Goal: Information Seeking & Learning: Find contact information

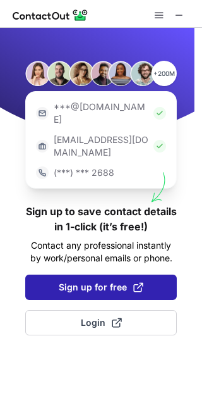
click at [106, 281] on span "Sign up for free" at bounding box center [101, 287] width 85 height 13
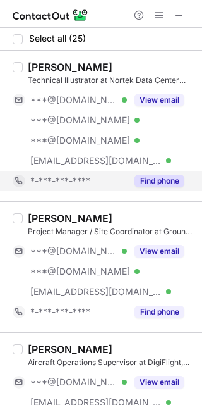
click at [158, 178] on button "Find phone" at bounding box center [160, 181] width 50 height 13
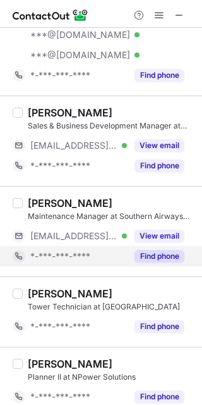
scroll to position [1040, 0]
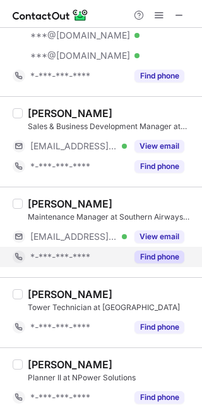
click at [180, 264] on div "Find phone" at bounding box center [156, 257] width 58 height 20
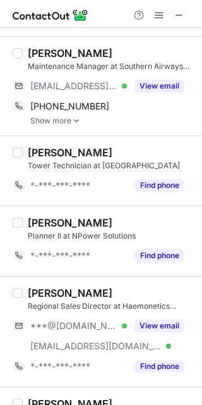
scroll to position [1190, 0]
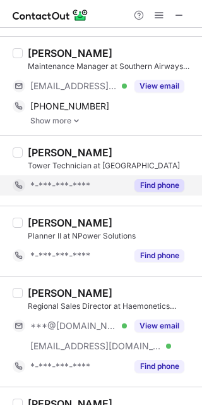
click at [163, 179] on button "Find phone" at bounding box center [160, 185] width 50 height 13
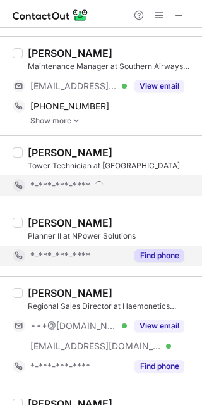
click at [156, 250] on button "Find phone" at bounding box center [160, 255] width 50 height 13
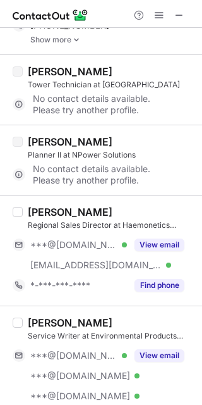
scroll to position [1285, 0]
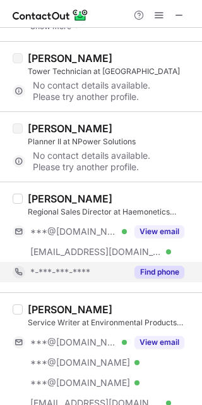
click at [158, 262] on div "Find phone" at bounding box center [156, 272] width 58 height 20
click at [159, 262] on div "*-***-***-****" at bounding box center [99, 272] width 172 height 20
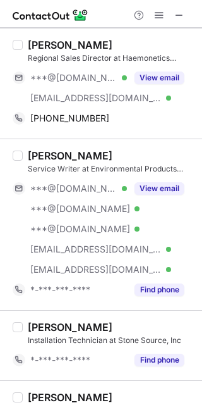
scroll to position [1439, 0]
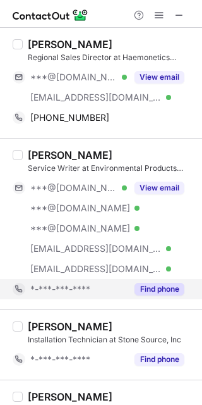
drag, startPoint x: 202, startPoint y: 233, endPoint x: 161, endPoint y: 279, distance: 61.4
click at [161, 283] on button "Find phone" at bounding box center [160, 289] width 50 height 13
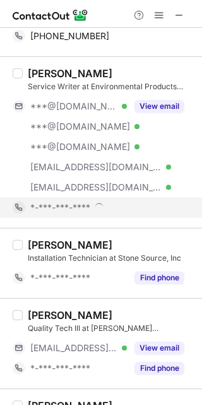
scroll to position [1526, 0]
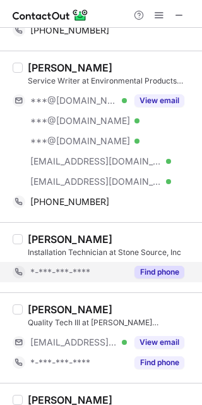
click at [161, 267] on button "Find phone" at bounding box center [160, 272] width 50 height 13
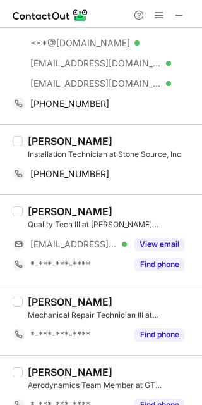
scroll to position [1643, 0]
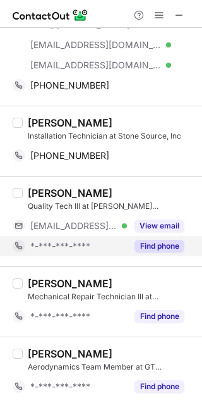
click at [164, 244] on button "Find phone" at bounding box center [160, 246] width 50 height 13
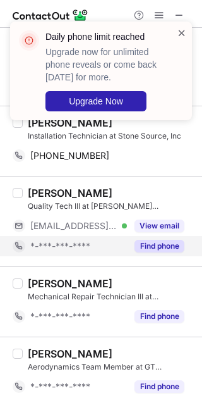
click at [180, 33] on span at bounding box center [182, 33] width 10 height 13
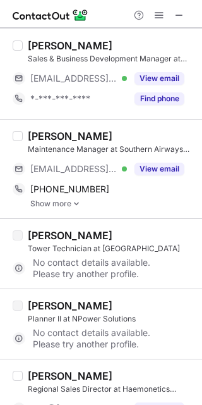
scroll to position [1107, 0]
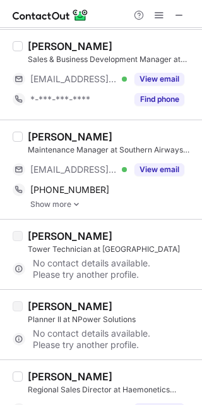
click at [107, 130] on div "[PERSON_NAME]" at bounding box center [111, 136] width 167 height 13
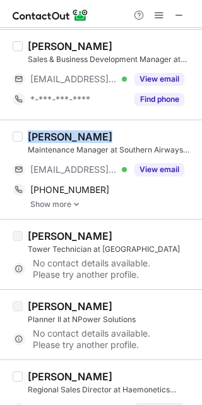
click at [107, 130] on div "[PERSON_NAME]" at bounding box center [111, 136] width 167 height 13
copy div "[PERSON_NAME]"
click at [107, 130] on div "[PERSON_NAME]" at bounding box center [111, 136] width 167 height 13
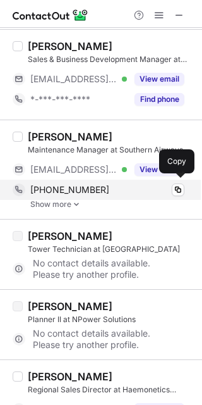
click at [89, 180] on div "[PHONE_NUMBER] Copy" at bounding box center [99, 190] width 172 height 20
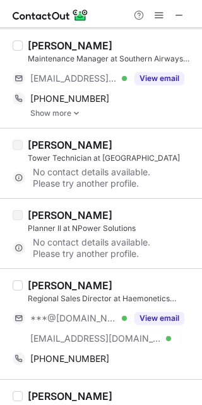
scroll to position [1223, 0]
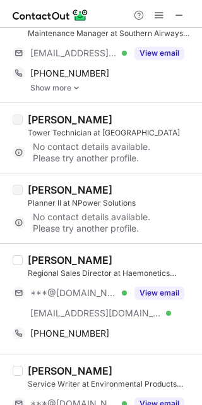
click at [92, 254] on div "[PERSON_NAME]" at bounding box center [111, 260] width 167 height 13
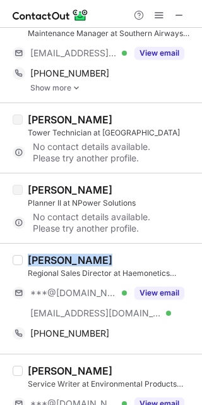
click at [92, 254] on div "[PERSON_NAME]" at bounding box center [111, 260] width 167 height 13
copy div "[PERSON_NAME]"
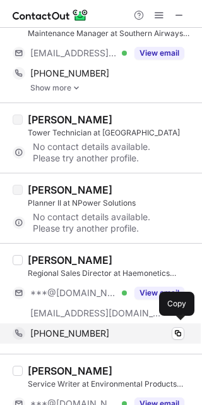
click at [51, 323] on div "[PHONE_NUMBER] Copy" at bounding box center [99, 333] width 172 height 20
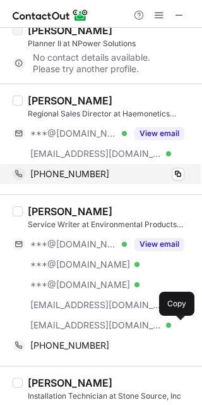
scroll to position [1386, 0]
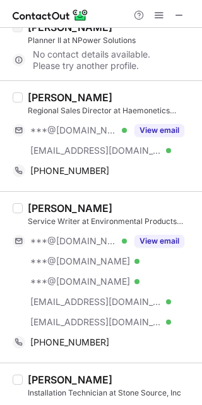
click at [97, 202] on div "[PERSON_NAME]" at bounding box center [111, 208] width 167 height 13
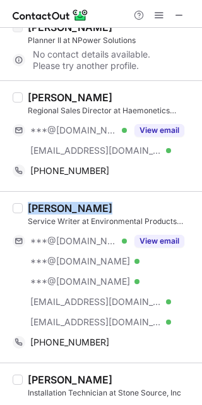
click at [97, 202] on div "[PERSON_NAME]" at bounding box center [111, 208] width 167 height 13
copy div "[PERSON_NAME]"
click at [97, 202] on div "[PERSON_NAME]" at bounding box center [111, 208] width 167 height 13
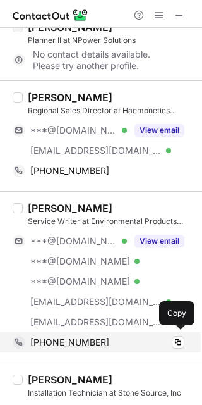
click at [85, 337] on span "[PHONE_NUMBER]" at bounding box center [69, 342] width 79 height 11
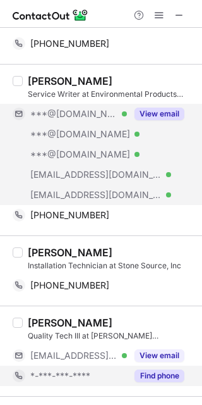
scroll to position [1538, 0]
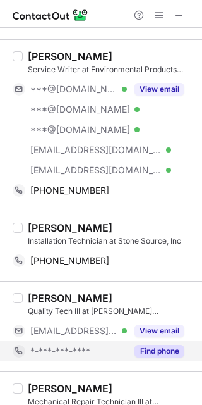
click at [103, 221] on div "[PERSON_NAME]" at bounding box center [111, 227] width 167 height 13
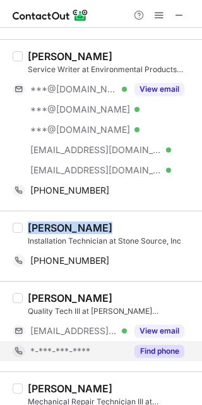
click at [103, 221] on div "[PERSON_NAME]" at bounding box center [111, 227] width 167 height 13
copy div "[PERSON_NAME]"
click at [103, 221] on div "[PERSON_NAME]" at bounding box center [111, 227] width 167 height 13
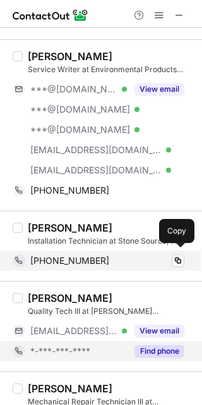
click at [85, 250] on div "[PHONE_NUMBER] Copy" at bounding box center [99, 260] width 172 height 20
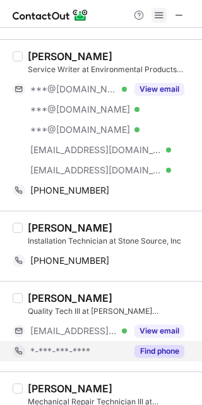
click at [161, 13] on span at bounding box center [159, 15] width 10 height 10
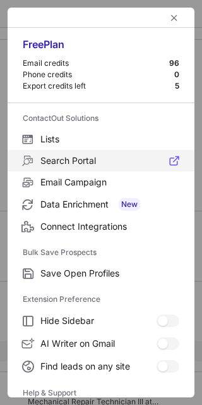
scroll to position [121, 0]
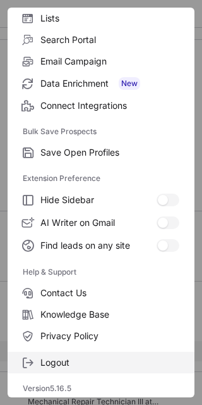
click at [53, 359] on span "Logout" at bounding box center [109, 362] width 139 height 11
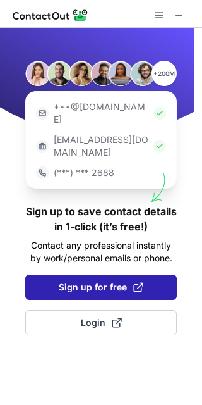
click at [124, 281] on span "Sign up for free" at bounding box center [101, 287] width 85 height 13
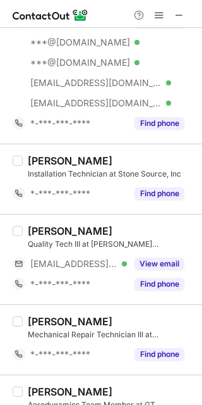
scroll to position [1588, 0]
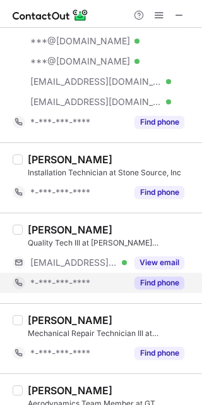
click at [159, 273] on div "Find phone" at bounding box center [156, 283] width 58 height 20
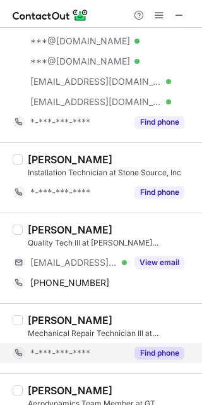
click at [161, 347] on button "Find phone" at bounding box center [160, 353] width 50 height 13
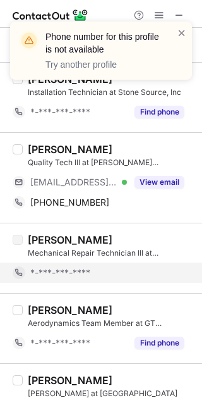
scroll to position [1708, 0]
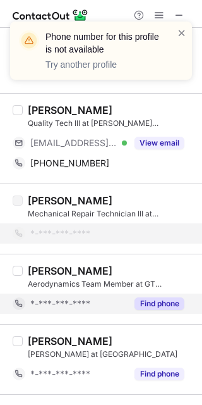
click at [157, 298] on button "Find phone" at bounding box center [160, 303] width 50 height 13
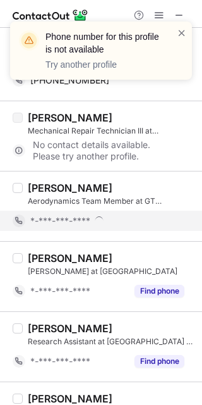
scroll to position [1791, 0]
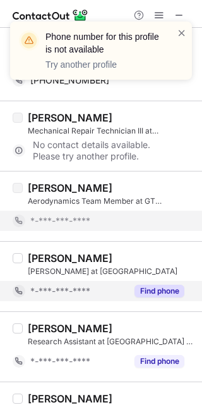
click at [154, 288] on button "Find phone" at bounding box center [160, 291] width 50 height 13
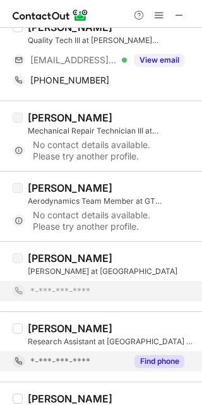
click at [156, 355] on button "Find phone" at bounding box center [160, 361] width 50 height 13
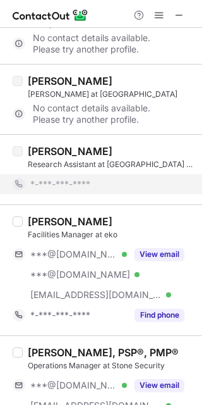
scroll to position [1974, 0]
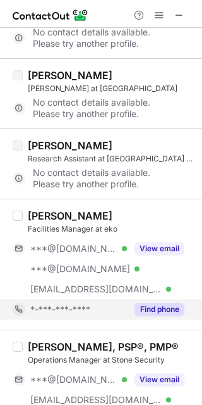
click at [156, 303] on button "Find phone" at bounding box center [160, 309] width 50 height 13
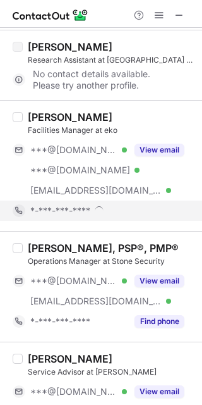
scroll to position [2075, 0]
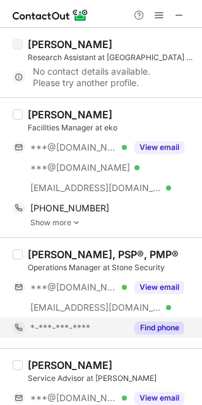
click at [148, 321] on button "Find phone" at bounding box center [160, 327] width 50 height 13
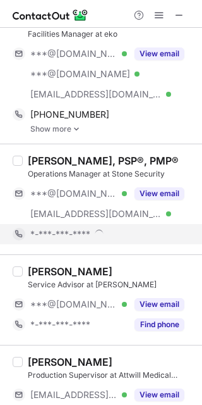
scroll to position [2181, 0]
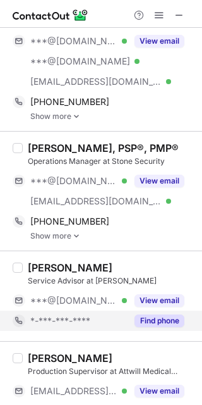
click at [149, 317] on button "Find phone" at bounding box center [160, 320] width 50 height 13
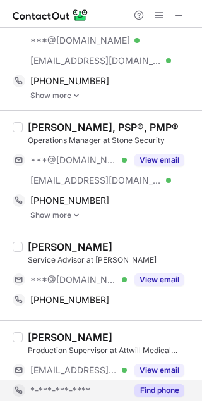
click at [150, 384] on button "Find phone" at bounding box center [160, 390] width 50 height 13
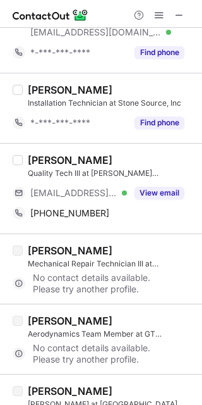
scroll to position [1657, 0]
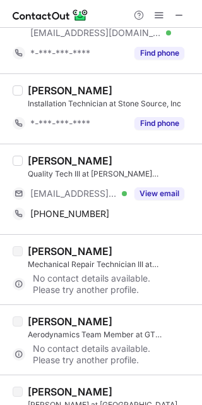
click at [114, 154] on div "[PERSON_NAME]" at bounding box center [111, 160] width 167 height 13
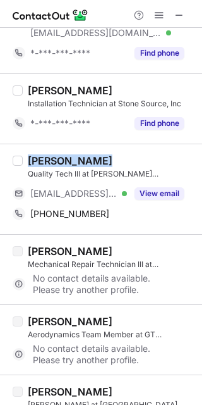
click at [114, 154] on div "[PERSON_NAME]" at bounding box center [111, 160] width 167 height 13
copy div "[PERSON_NAME]"
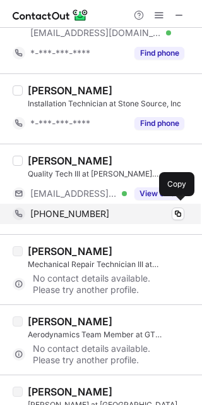
click at [78, 210] on span "[PHONE_NUMBER]" at bounding box center [69, 213] width 79 height 11
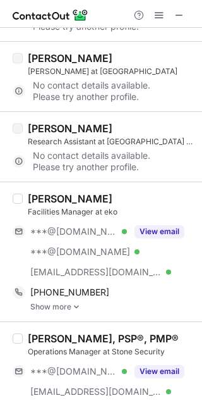
scroll to position [1992, 0]
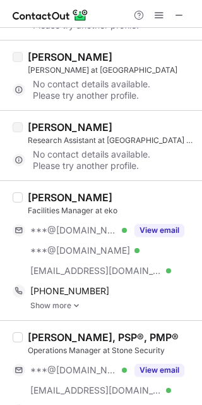
click at [104, 191] on div "[PERSON_NAME]" at bounding box center [111, 197] width 167 height 13
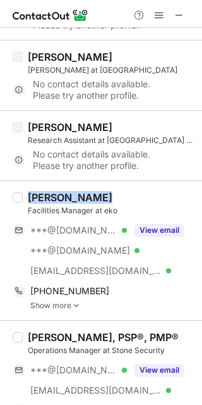
click at [104, 191] on div "[PERSON_NAME]" at bounding box center [111, 197] width 167 height 13
copy div "[PERSON_NAME]"
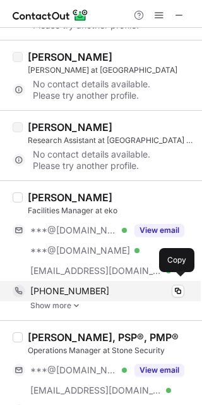
click at [51, 288] on span "[PHONE_NUMBER]" at bounding box center [69, 290] width 79 height 11
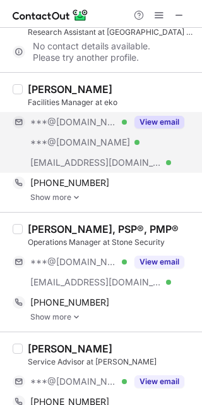
scroll to position [2101, 0]
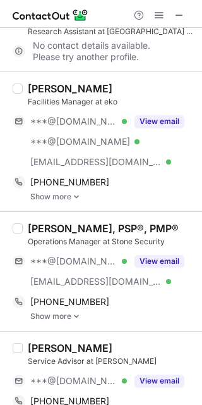
click at [178, 223] on div "[PERSON_NAME], PSP®, PMP®" at bounding box center [103, 228] width 151 height 13
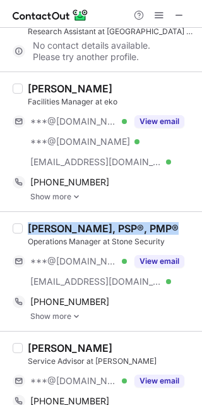
click at [178, 223] on div "[PERSON_NAME], PSP®, PMP®" at bounding box center [103, 228] width 151 height 13
copy div "[PERSON_NAME], PSP®, PMP®"
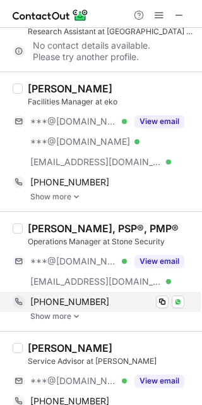
click at [127, 302] on div "[PHONE_NUMBER] Copy WhatsApp" at bounding box center [99, 302] width 172 height 20
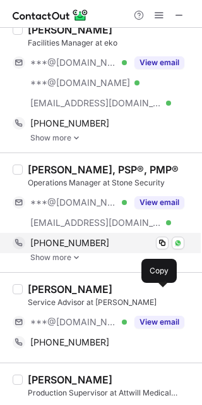
scroll to position [2166, 0]
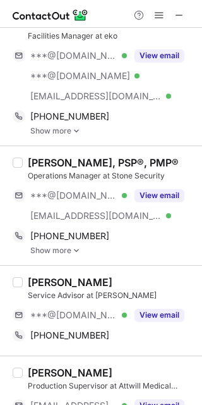
click at [113, 268] on div "[PERSON_NAME] Service Advisor at [PERSON_NAME] ***@[DOMAIN_NAME] Verified View …" at bounding box center [101, 310] width 202 height 90
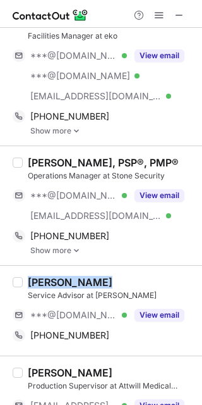
click at [113, 268] on div "[PERSON_NAME] Service Advisor at [PERSON_NAME] ***@[DOMAIN_NAME] Verified View …" at bounding box center [101, 310] width 202 height 90
copy div "[PERSON_NAME]"
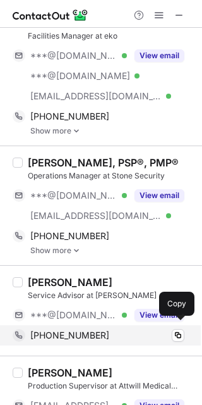
click at [112, 330] on div "[PHONE_NUMBER]" at bounding box center [107, 335] width 154 height 11
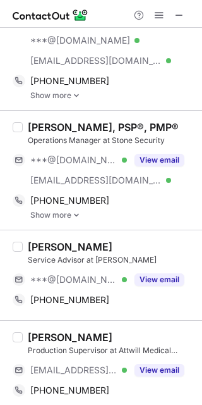
click at [99, 331] on div "[PERSON_NAME]" at bounding box center [111, 337] width 167 height 13
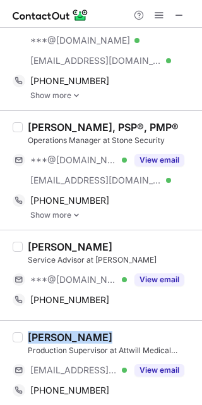
click at [99, 331] on div "[PERSON_NAME]" at bounding box center [111, 337] width 167 height 13
copy div "[PERSON_NAME]"
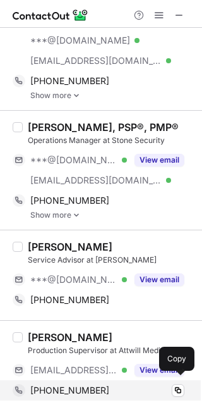
click at [102, 385] on div "[PHONE_NUMBER]" at bounding box center [107, 390] width 154 height 11
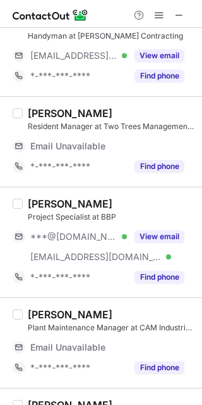
scroll to position [0, 0]
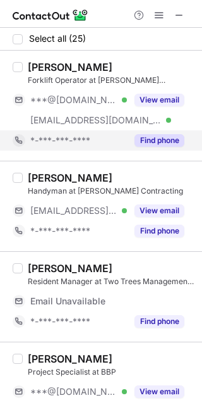
click at [148, 139] on button "Find phone" at bounding box center [160, 140] width 50 height 13
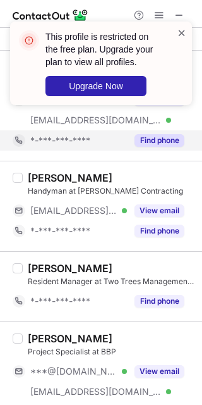
click at [181, 33] on span at bounding box center [182, 33] width 10 height 13
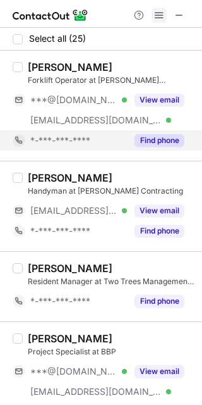
click at [156, 13] on span at bounding box center [159, 15] width 10 height 10
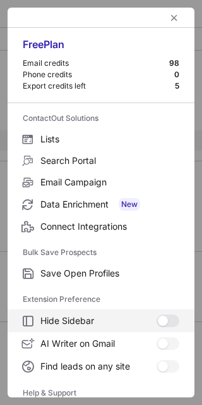
scroll to position [121, 0]
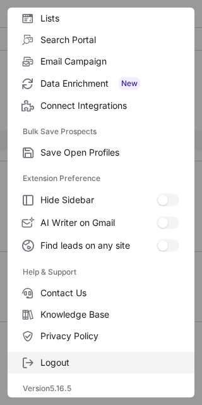
click at [75, 361] on span "Logout" at bounding box center [109, 362] width 139 height 11
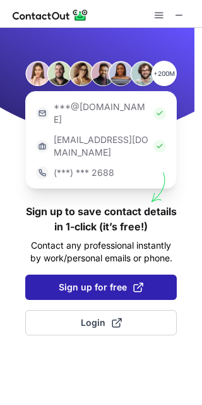
click at [124, 281] on span "Sign up for free" at bounding box center [101, 287] width 85 height 13
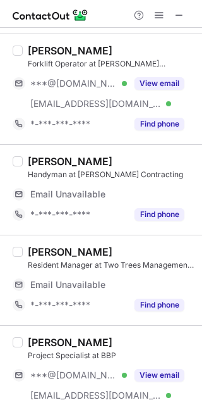
scroll to position [0, 0]
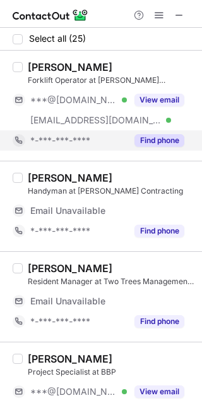
click at [159, 135] on button "Find phone" at bounding box center [160, 140] width 50 height 13
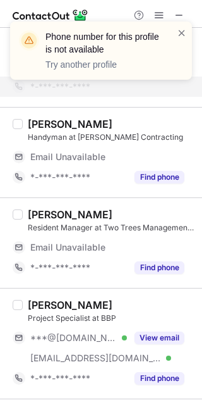
scroll to position [54, 0]
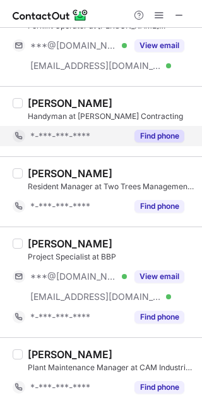
click at [153, 130] on button "Find phone" at bounding box center [160, 136] width 50 height 13
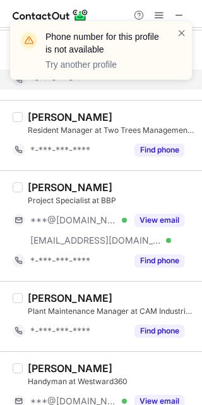
scroll to position [112, 0]
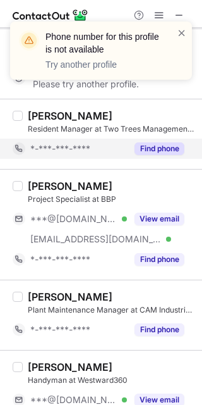
click at [148, 139] on div "Find phone" at bounding box center [156, 149] width 58 height 20
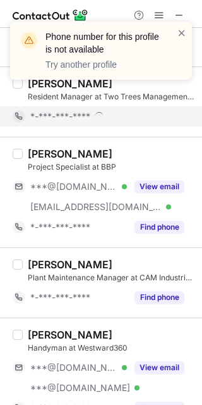
scroll to position [152, 0]
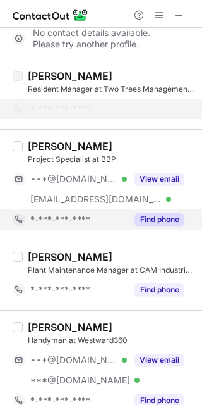
click at [156, 213] on button "Find phone" at bounding box center [160, 219] width 50 height 13
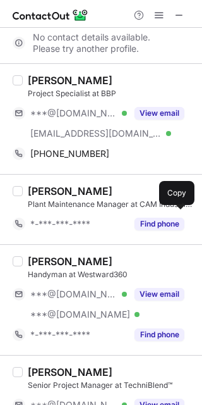
scroll to position [219, 0]
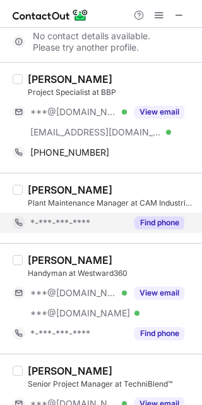
click at [153, 217] on button "Find phone" at bounding box center [160, 222] width 50 height 13
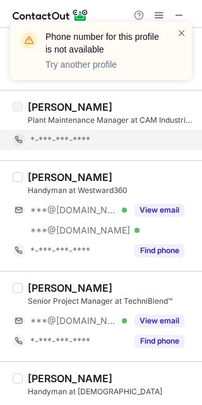
scroll to position [304, 0]
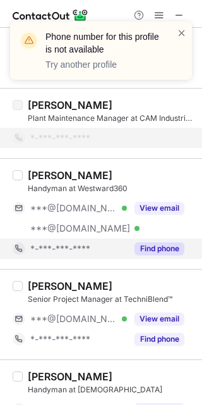
click at [155, 242] on button "Find phone" at bounding box center [160, 248] width 50 height 13
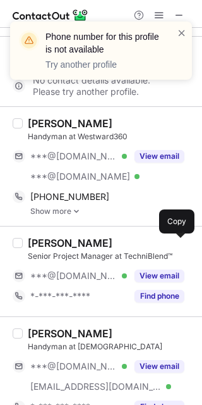
scroll to position [366, 0]
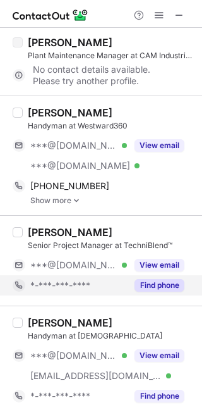
click at [143, 279] on button "Find phone" at bounding box center [160, 285] width 50 height 13
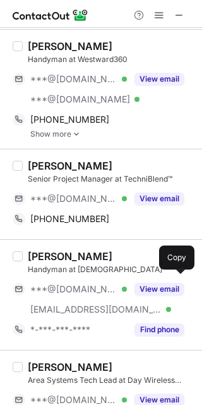
scroll to position [434, 0]
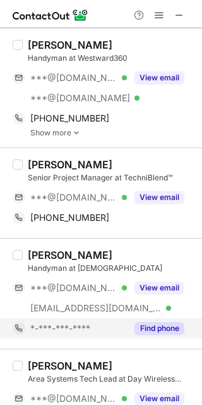
click at [154, 322] on button "Find phone" at bounding box center [160, 328] width 50 height 13
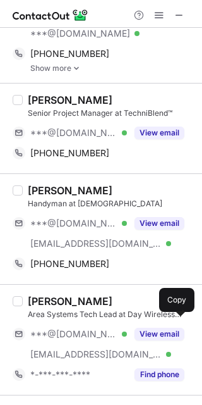
scroll to position [504, 0]
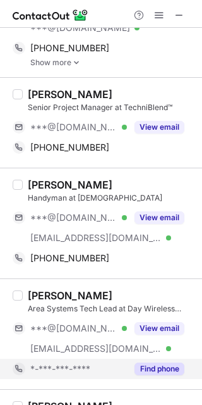
click at [150, 364] on button "Find phone" at bounding box center [160, 368] width 50 height 13
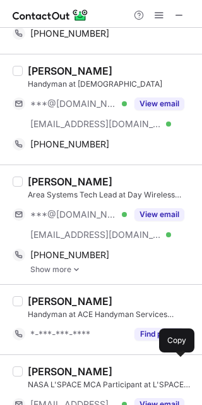
scroll to position [619, 0]
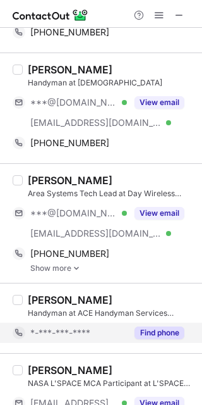
click at [155, 330] on button "Find phone" at bounding box center [160, 332] width 50 height 13
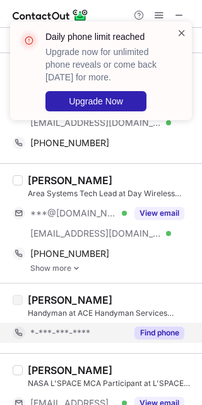
click at [182, 32] on span at bounding box center [182, 33] width 10 height 13
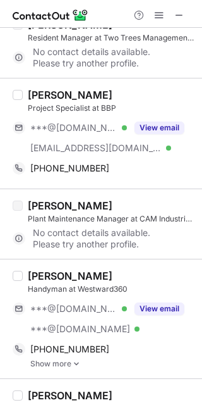
scroll to position [201, 0]
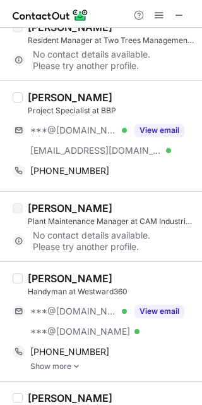
click at [130, 94] on div "[PERSON_NAME]" at bounding box center [111, 97] width 167 height 13
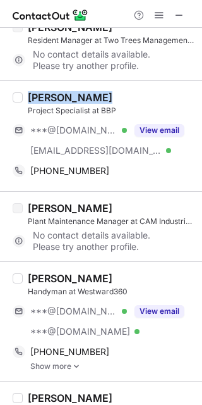
click at [130, 94] on div "[PERSON_NAME]" at bounding box center [111, 97] width 167 height 13
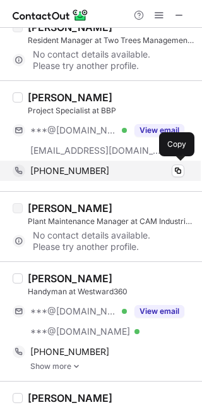
click at [94, 172] on span "[PHONE_NUMBER]" at bounding box center [69, 170] width 79 height 11
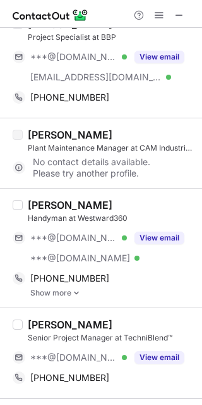
scroll to position [278, 0]
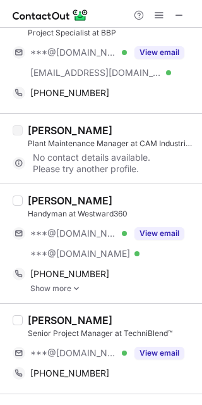
click at [91, 197] on div "[PERSON_NAME]" at bounding box center [111, 200] width 167 height 13
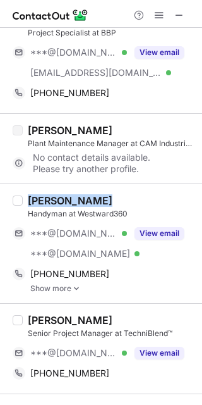
click at [91, 197] on div "[PERSON_NAME]" at bounding box center [111, 200] width 167 height 13
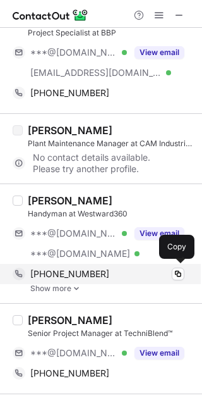
click at [91, 269] on div "[PHONE_NUMBER]" at bounding box center [107, 273] width 154 height 11
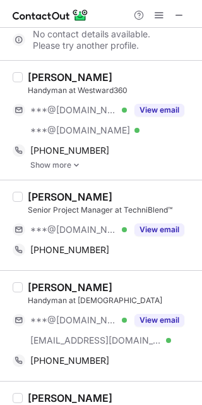
scroll to position [403, 0]
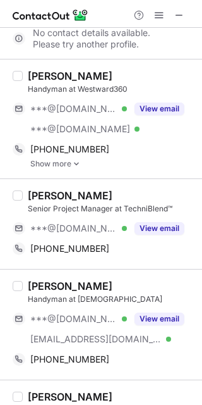
click at [121, 190] on div "[PERSON_NAME]" at bounding box center [111, 195] width 167 height 13
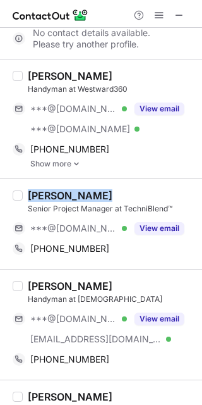
click at [121, 190] on div "[PERSON_NAME]" at bounding box center [111, 195] width 167 height 13
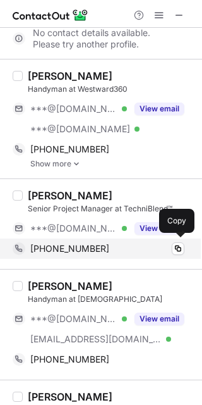
click at [99, 243] on div "[PHONE_NUMBER]" at bounding box center [107, 248] width 154 height 11
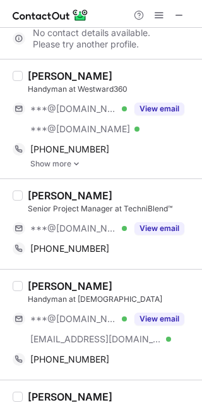
scroll to position [486, 0]
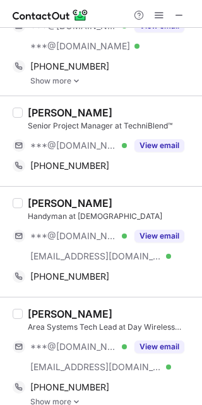
click at [85, 197] on div "[PERSON_NAME]" at bounding box center [111, 203] width 167 height 13
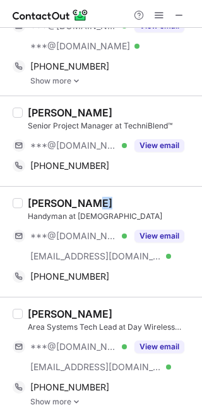
click at [85, 197] on div "[PERSON_NAME]" at bounding box center [111, 203] width 167 height 13
click at [85, 199] on div "[PERSON_NAME]" at bounding box center [111, 203] width 167 height 13
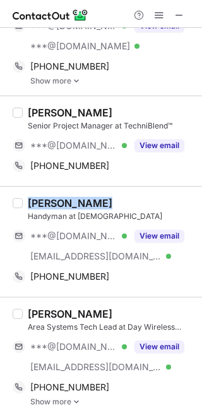
click at [85, 199] on div "[PERSON_NAME]" at bounding box center [111, 203] width 167 height 13
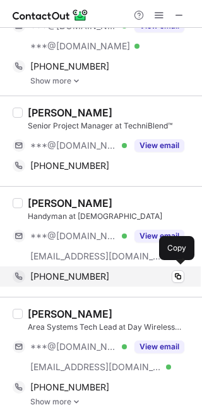
click at [89, 276] on span "[PHONE_NUMBER]" at bounding box center [69, 276] width 79 height 11
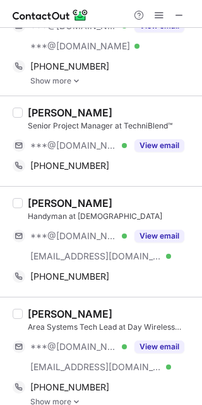
click at [112, 311] on div "[PERSON_NAME]" at bounding box center [111, 313] width 167 height 13
click at [113, 311] on div "[PERSON_NAME]" at bounding box center [111, 313] width 167 height 13
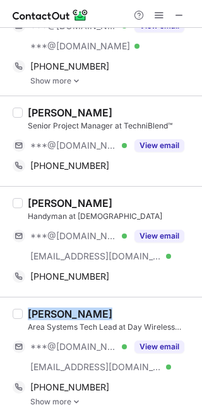
click at [114, 311] on div "[PERSON_NAME]" at bounding box center [111, 313] width 167 height 13
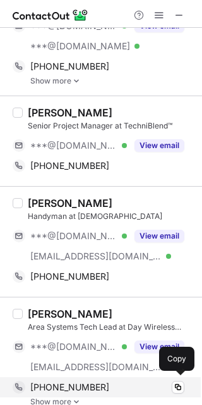
click at [109, 381] on div "[PHONE_NUMBER]" at bounding box center [107, 386] width 154 height 11
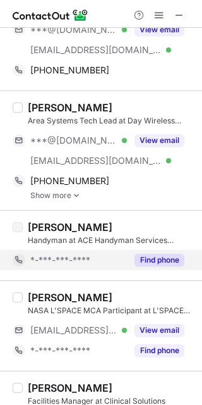
scroll to position [693, 0]
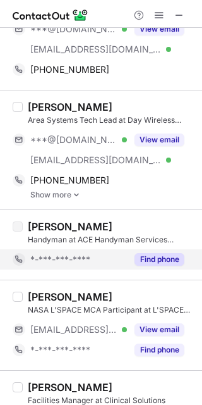
click at [100, 297] on div "[PERSON_NAME]" at bounding box center [111, 296] width 167 height 13
click at [154, 257] on button "Find phone" at bounding box center [160, 259] width 50 height 13
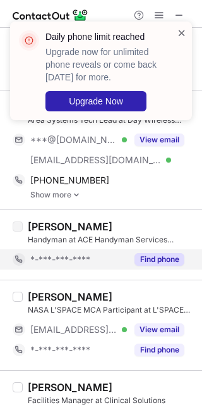
click at [182, 33] on span at bounding box center [182, 33] width 10 height 13
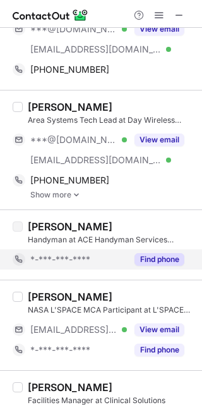
click at [158, 11] on span at bounding box center [159, 15] width 10 height 10
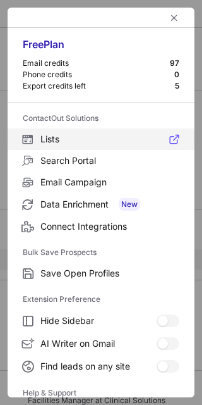
scroll to position [121, 0]
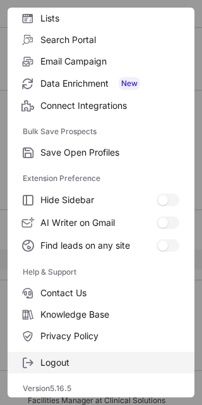
click at [66, 358] on span "Logout" at bounding box center [109, 362] width 139 height 11
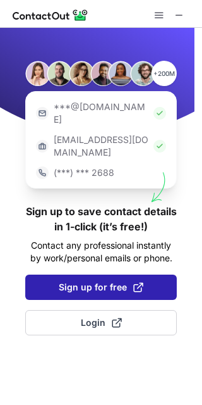
click at [102, 281] on span "Sign up for free" at bounding box center [101, 287] width 85 height 13
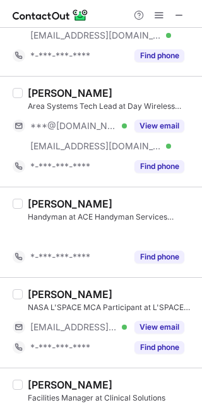
scroll to position [718, 0]
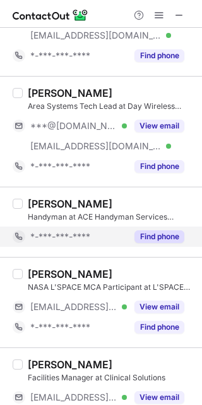
click at [158, 233] on button "Find phone" at bounding box center [160, 236] width 50 height 13
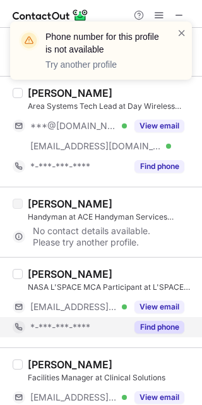
click at [149, 321] on button "Find phone" at bounding box center [160, 327] width 50 height 13
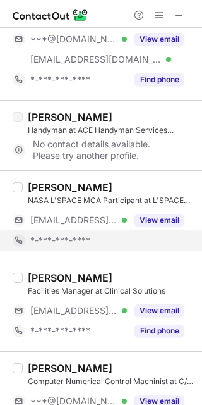
scroll to position [805, 0]
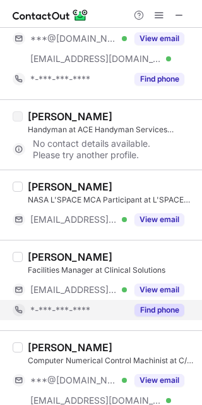
click at [156, 304] on button "Find phone" at bounding box center [160, 310] width 50 height 13
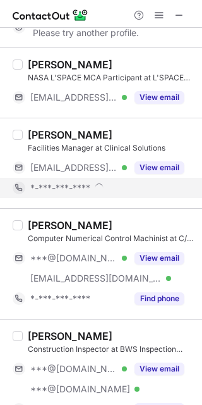
scroll to position [930, 0]
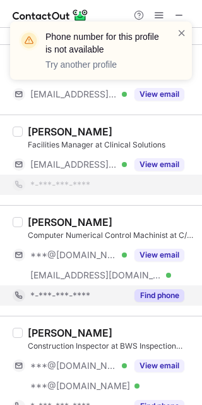
click at [156, 291] on button "Find phone" at bounding box center [160, 295] width 50 height 13
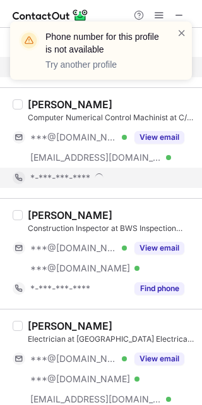
scroll to position [1051, 0]
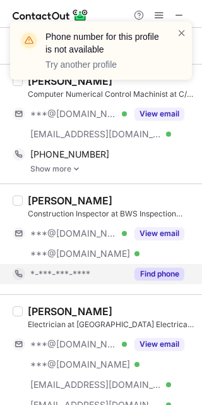
click at [156, 268] on button "Find phone" at bounding box center [160, 274] width 50 height 13
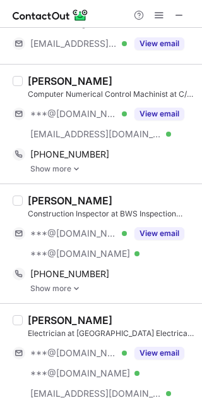
scroll to position [1137, 0]
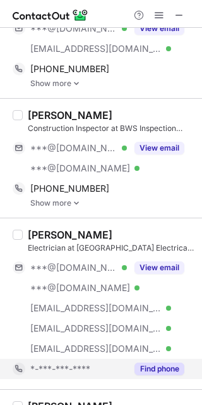
click at [159, 366] on button "Find phone" at bounding box center [160, 368] width 50 height 13
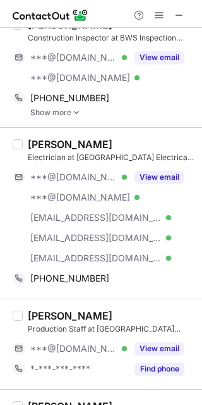
scroll to position [1230, 0]
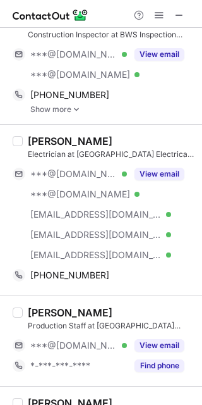
click at [159, 366] on button "Find phone" at bounding box center [160, 365] width 50 height 13
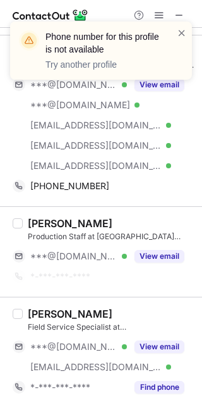
scroll to position [1323, 0]
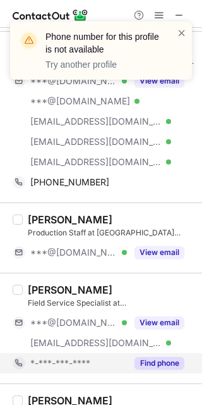
click at [158, 360] on button "Find phone" at bounding box center [160, 363] width 50 height 13
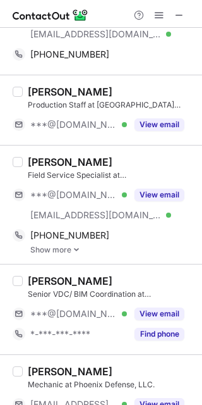
scroll to position [1453, 0]
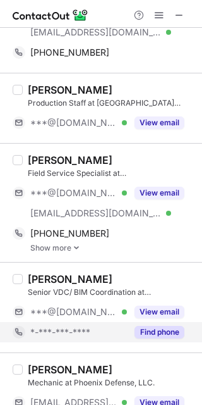
click at [161, 326] on button "Find phone" at bounding box center [160, 332] width 50 height 13
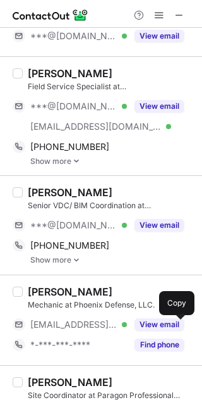
scroll to position [1545, 0]
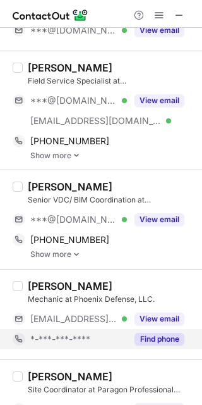
click at [154, 336] on button "Find phone" at bounding box center [160, 339] width 50 height 13
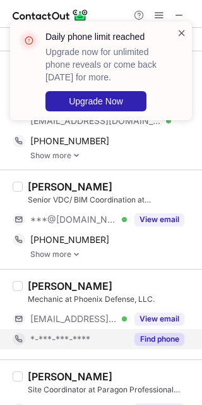
click at [180, 33] on span at bounding box center [182, 33] width 10 height 13
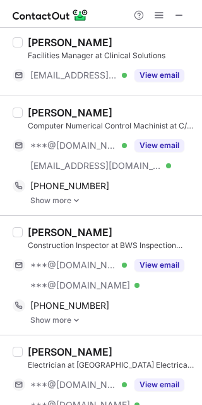
scroll to position [1019, 0]
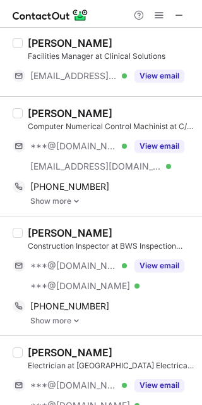
click at [101, 103] on div "[PERSON_NAME] Computer Numerical Control Machinist at C/A Design Inc. ***@[DOMA…" at bounding box center [101, 156] width 202 height 120
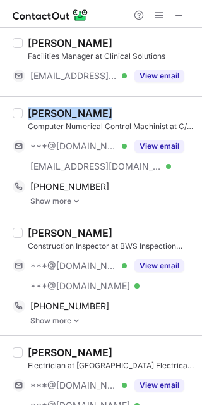
click at [101, 103] on div "[PERSON_NAME] Computer Numerical Control Machinist at C/A Design Inc. ***@[DOMA…" at bounding box center [101, 156] width 202 height 120
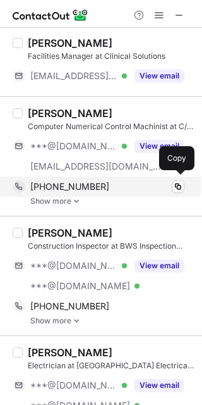
click at [120, 183] on div "[PHONE_NUMBER]" at bounding box center [107, 186] width 154 height 11
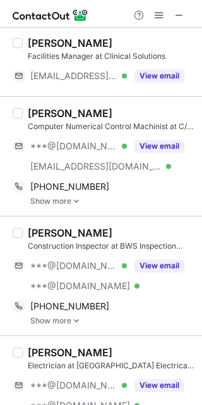
click at [90, 226] on div "[PERSON_NAME]" at bounding box center [111, 232] width 167 height 13
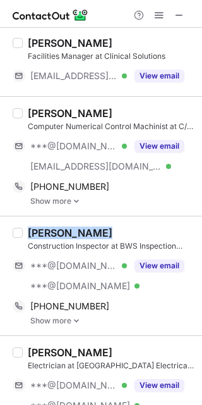
click at [90, 226] on div "[PERSON_NAME]" at bounding box center [111, 232] width 167 height 13
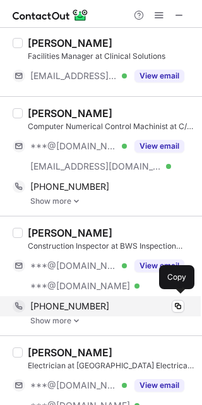
click at [99, 306] on div "[PHONE_NUMBER]" at bounding box center [107, 305] width 154 height 11
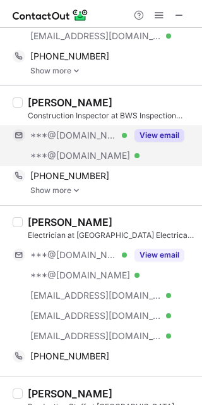
scroll to position [1151, 0]
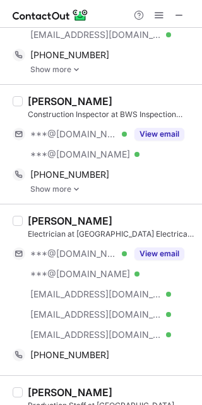
click at [118, 214] on div "[PERSON_NAME]" at bounding box center [111, 220] width 167 height 13
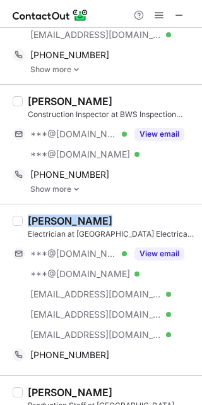
click at [118, 214] on div "[PERSON_NAME]" at bounding box center [111, 220] width 167 height 13
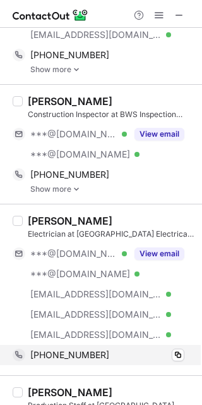
click at [139, 350] on div "[PHONE_NUMBER]" at bounding box center [107, 354] width 154 height 11
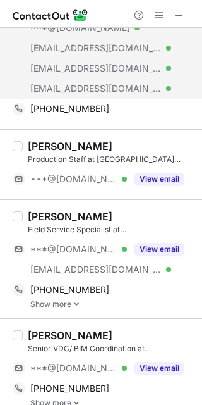
scroll to position [1397, 0]
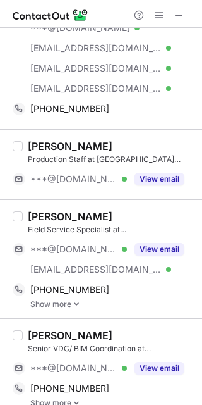
click at [89, 210] on div "[PERSON_NAME]" at bounding box center [111, 216] width 167 height 13
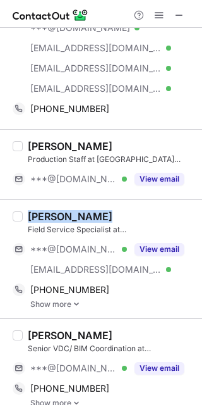
click at [89, 210] on div "[PERSON_NAME]" at bounding box center [111, 216] width 167 height 13
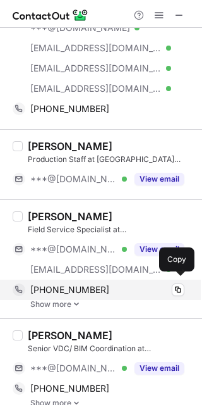
click at [120, 284] on div "[PHONE_NUMBER]" at bounding box center [107, 289] width 154 height 11
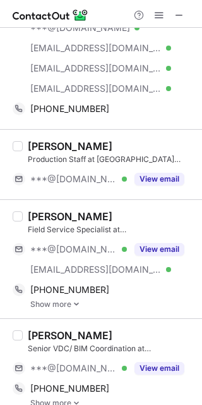
click at [81, 329] on div "[PERSON_NAME]" at bounding box center [111, 335] width 167 height 13
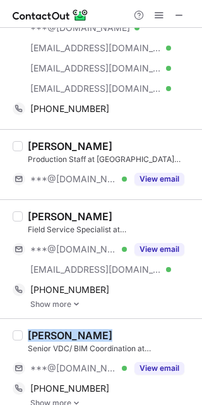
click at [81, 329] on div "[PERSON_NAME]" at bounding box center [111, 335] width 167 height 13
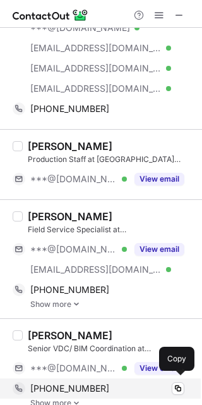
click at [85, 383] on span "[PHONE_NUMBER]" at bounding box center [69, 388] width 79 height 11
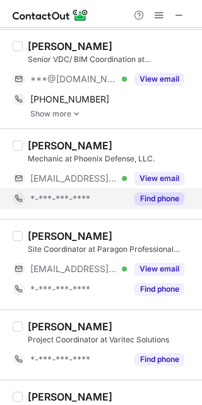
scroll to position [1686, 0]
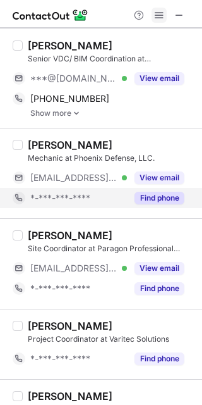
click at [159, 10] on span at bounding box center [159, 15] width 10 height 10
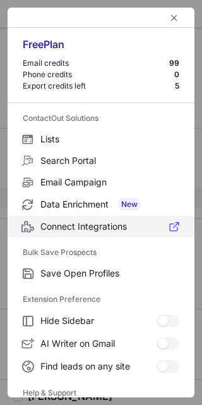
scroll to position [121, 0]
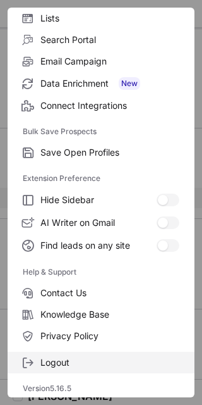
click at [51, 364] on span "Logout" at bounding box center [109, 362] width 139 height 11
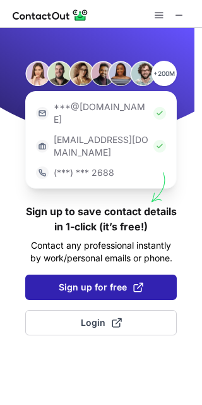
click at [111, 281] on span "Sign up for free" at bounding box center [101, 287] width 85 height 13
click at [106, 281] on span "Sign up for free" at bounding box center [101, 287] width 85 height 13
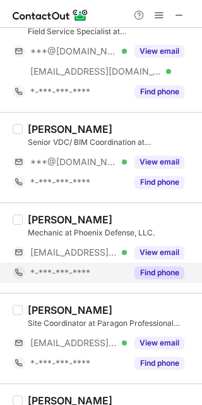
scroll to position [1638, 0]
click at [143, 268] on button "Find phone" at bounding box center [160, 272] width 50 height 13
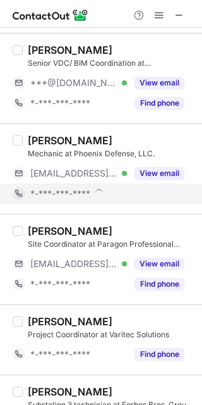
scroll to position [1722, 0]
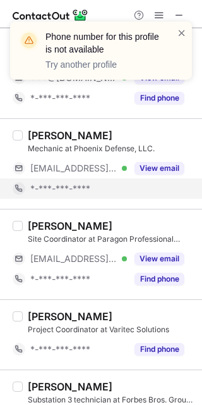
click at [143, 269] on div "Find phone" at bounding box center [156, 279] width 58 height 20
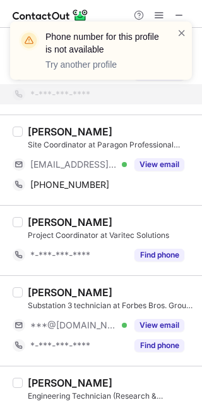
scroll to position [1822, 0]
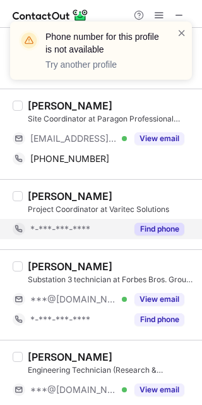
click at [147, 240] on div "[PERSON_NAME] Project Coordinator at Varitec Solutions *-***-***-**** Find phone" at bounding box center [101, 214] width 202 height 70
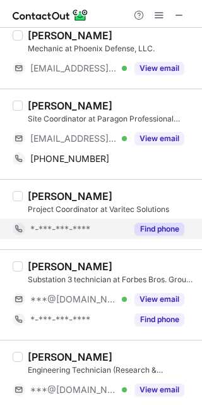
click at [148, 223] on button "Find phone" at bounding box center [160, 229] width 50 height 13
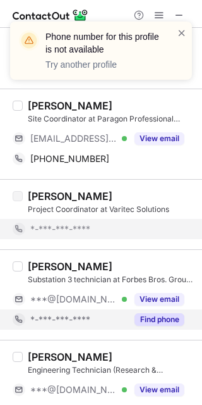
click at [160, 314] on button "Find phone" at bounding box center [160, 319] width 50 height 13
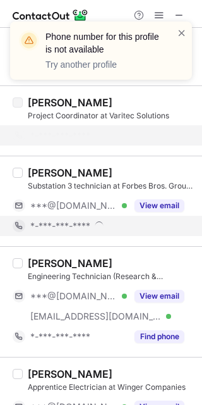
scroll to position [1917, 0]
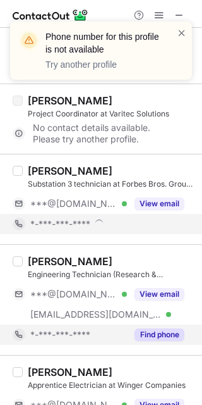
click at [145, 328] on button "Find phone" at bounding box center [160, 334] width 50 height 13
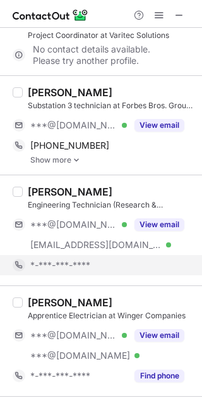
scroll to position [1996, 0]
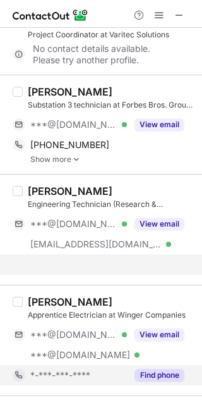
click at [151, 368] on div "[PERSON_NAME] Apprentice Electrician at Winger Companies ***@[DOMAIN_NAME] Veri…" at bounding box center [101, 340] width 202 height 111
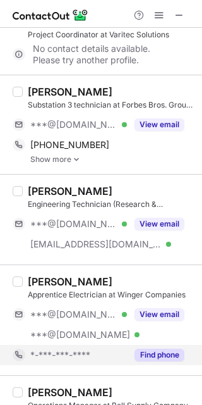
click at [151, 350] on button "Find phone" at bounding box center [160, 355] width 50 height 13
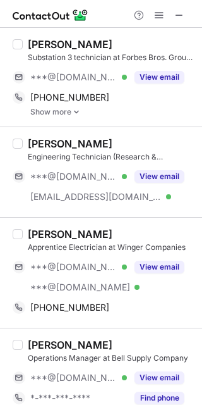
scroll to position [2052, 0]
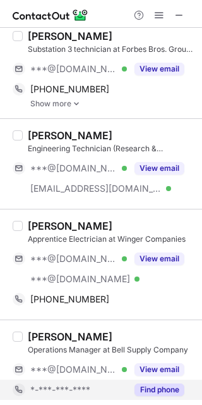
click at [150, 383] on button "Find phone" at bounding box center [160, 389] width 50 height 13
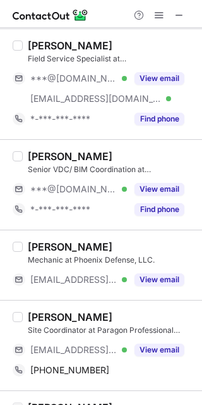
scroll to position [1612, 0]
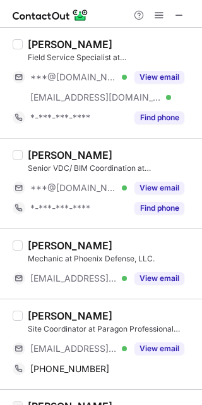
click at [101, 309] on div "[PERSON_NAME]" at bounding box center [111, 315] width 167 height 13
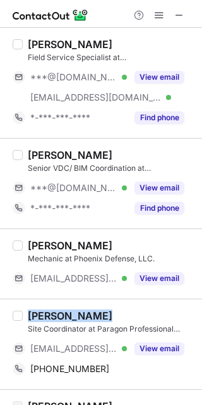
click at [101, 309] on div "[PERSON_NAME]" at bounding box center [111, 315] width 167 height 13
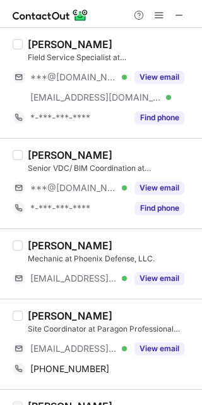
click at [99, 309] on div "[PERSON_NAME]" at bounding box center [111, 315] width 167 height 13
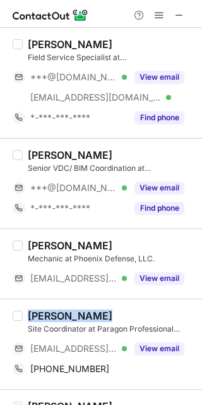
click at [99, 309] on div "[PERSON_NAME]" at bounding box center [111, 315] width 167 height 13
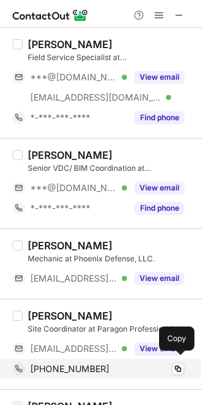
click at [108, 359] on div "[PHONE_NUMBER] Copy" at bounding box center [99, 369] width 172 height 20
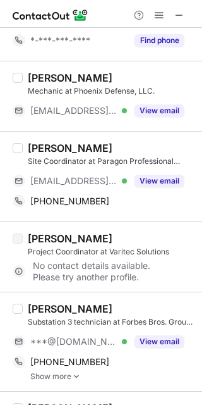
scroll to position [1787, 0]
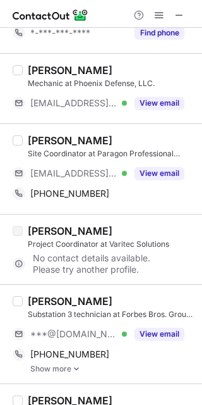
click at [87, 295] on div "[PERSON_NAME]" at bounding box center [111, 301] width 167 height 13
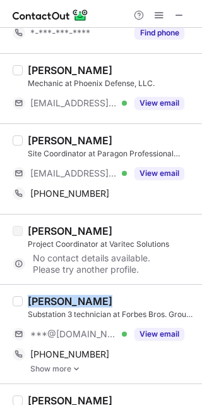
click at [87, 295] on div "[PERSON_NAME]" at bounding box center [111, 301] width 167 height 13
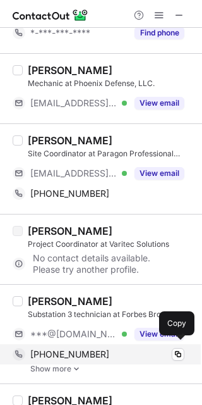
click at [105, 350] on div "[PHONE_NUMBER]" at bounding box center [107, 354] width 154 height 11
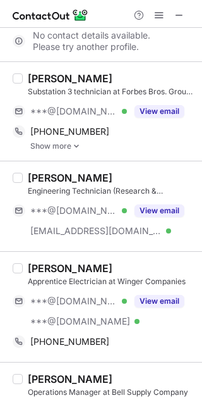
scroll to position [2011, 0]
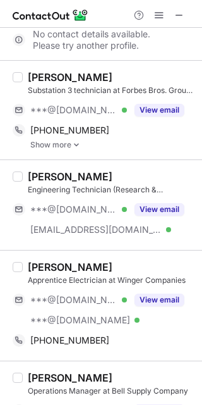
click at [116, 261] on div "[PERSON_NAME]" at bounding box center [111, 267] width 167 height 13
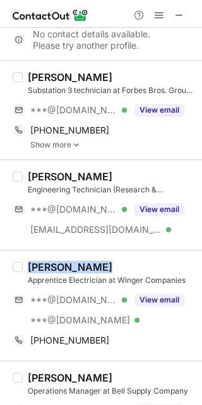
click at [116, 261] on div "[PERSON_NAME]" at bounding box center [111, 267] width 167 height 13
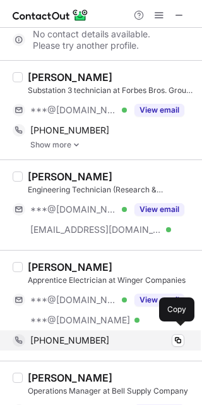
click at [112, 335] on div "[PHONE_NUMBER]" at bounding box center [107, 340] width 154 height 11
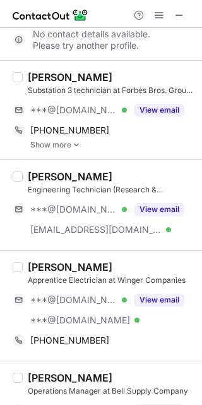
scroll to position [2052, 0]
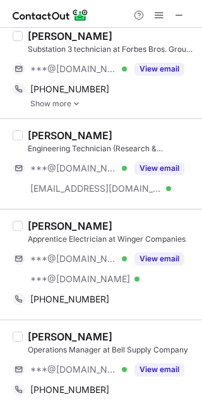
click at [101, 330] on div "[PERSON_NAME]" at bounding box center [111, 336] width 167 height 13
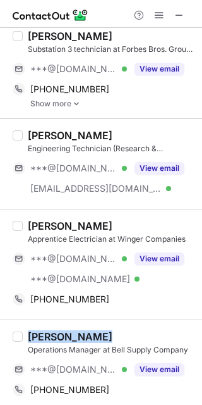
click at [101, 330] on div "[PERSON_NAME]" at bounding box center [111, 336] width 167 height 13
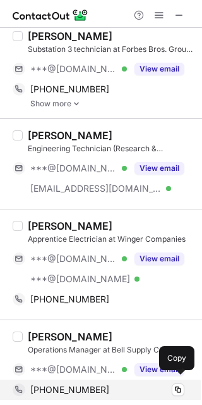
click at [112, 384] on div "[PHONE_NUMBER]" at bounding box center [107, 389] width 154 height 11
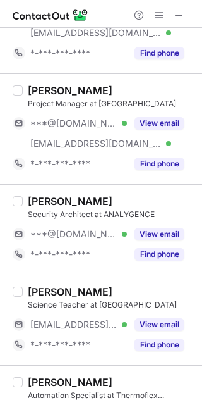
scroll to position [0, 0]
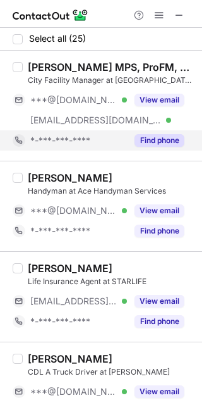
click at [153, 135] on button "Find phone" at bounding box center [160, 140] width 50 height 13
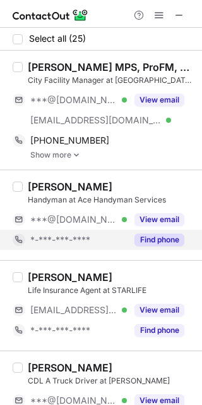
click at [147, 237] on button "Find phone" at bounding box center [160, 239] width 50 height 13
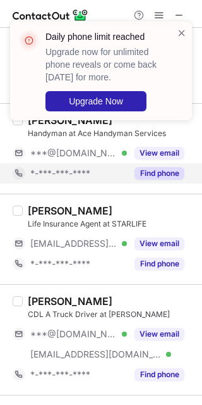
scroll to position [67, 0]
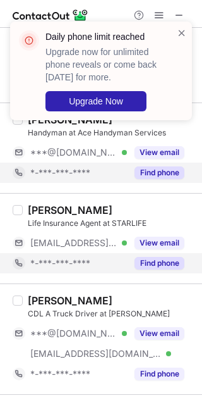
click at [140, 257] on button "Find phone" at bounding box center [160, 263] width 50 height 13
click at [182, 34] on span at bounding box center [182, 33] width 10 height 13
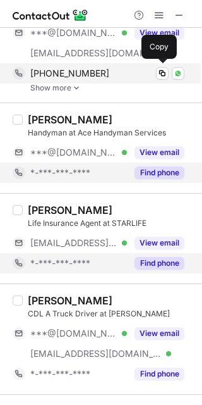
scroll to position [0, 0]
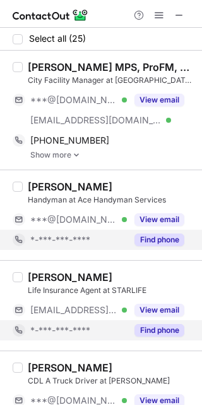
click at [169, 62] on div "[PERSON_NAME] MPS, ProFM, CTCM" at bounding box center [111, 67] width 167 height 13
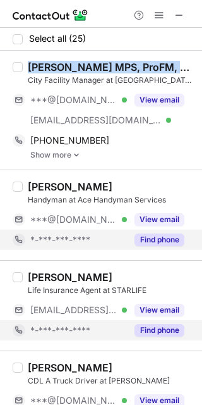
click at [169, 62] on div "[PERSON_NAME] MPS, ProFM, CTCM" at bounding box center [111, 67] width 167 height 13
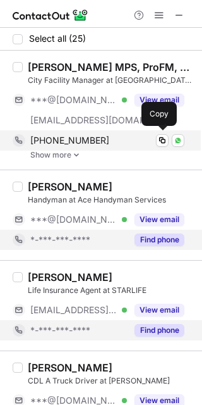
click at [103, 130] on div "[PHONE_NUMBER] Copy WhatsApp" at bounding box center [99, 140] width 172 height 20
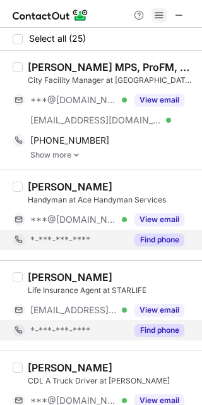
click at [160, 16] on span at bounding box center [159, 15] width 10 height 10
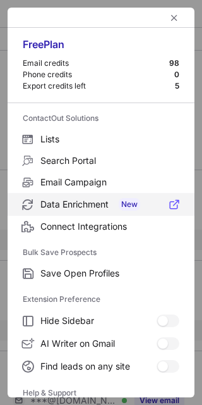
scroll to position [121, 0]
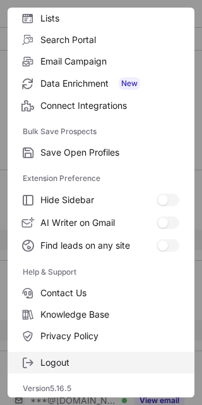
click at [65, 357] on span "Logout" at bounding box center [109, 362] width 139 height 11
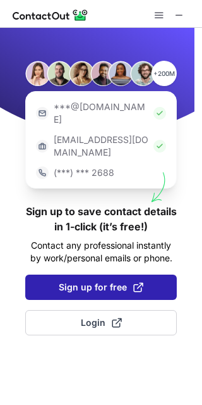
click at [109, 275] on button "Sign up for free" at bounding box center [101, 287] width 152 height 25
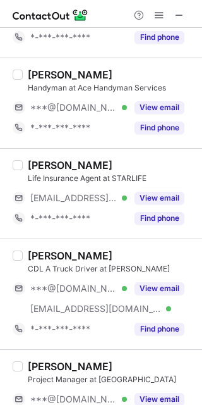
scroll to position [0, 0]
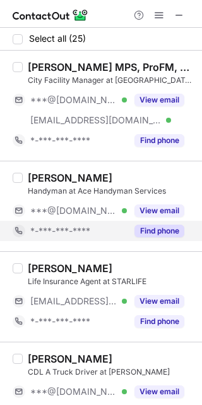
click at [157, 230] on button "Find phone" at bounding box center [160, 231] width 50 height 13
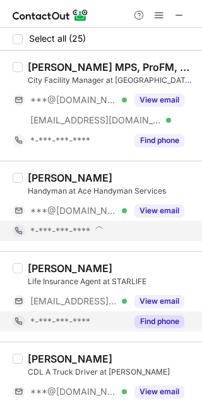
click at [152, 316] on button "Find phone" at bounding box center [160, 321] width 50 height 13
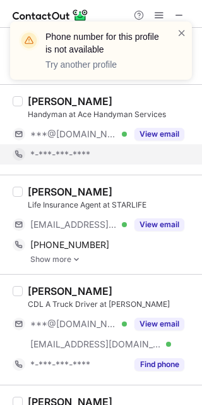
scroll to position [78, 0]
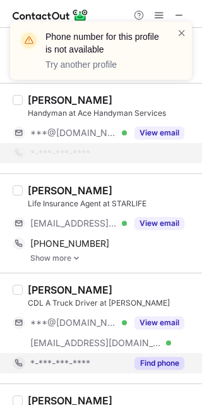
click at [156, 357] on button "Find phone" at bounding box center [160, 363] width 50 height 13
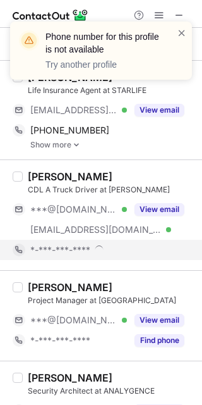
scroll to position [173, 0]
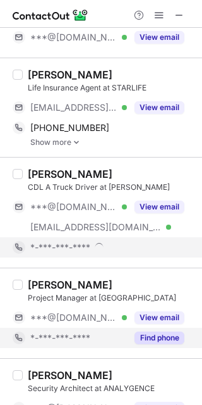
click at [156, 335] on button "Find phone" at bounding box center [160, 337] width 50 height 13
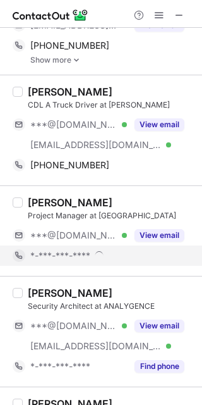
scroll to position [257, 0]
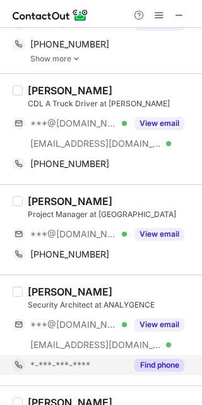
click at [149, 361] on button "Find phone" at bounding box center [160, 365] width 50 height 13
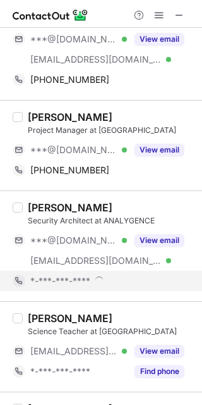
scroll to position [345, 0]
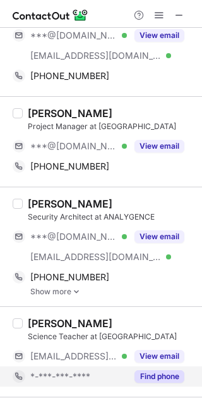
click at [149, 371] on button "Find phone" at bounding box center [160, 376] width 50 height 13
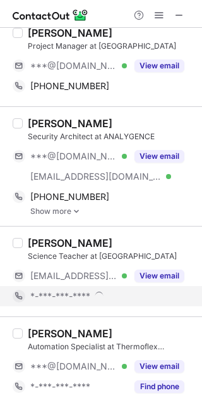
scroll to position [426, 0]
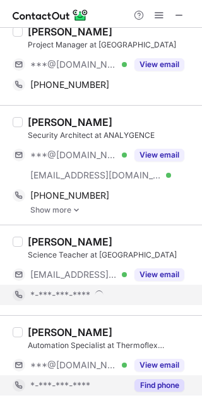
click at [147, 381] on button "Find phone" at bounding box center [160, 385] width 50 height 13
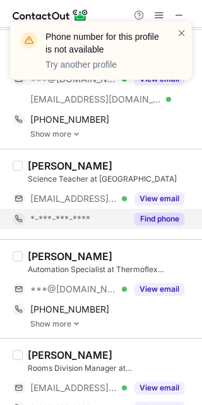
scroll to position [578, 0]
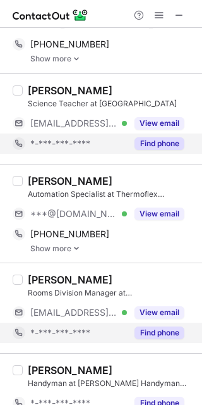
click at [153, 333] on button "Find phone" at bounding box center [160, 332] width 50 height 13
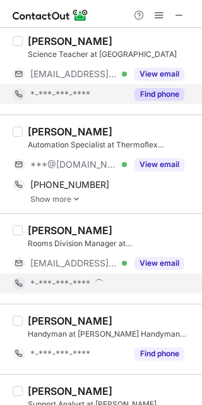
scroll to position [638, 0]
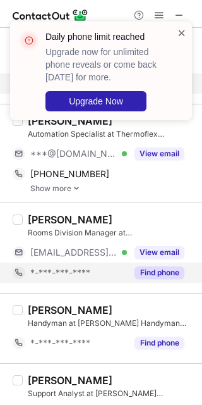
click at [181, 27] on span at bounding box center [182, 33] width 10 height 13
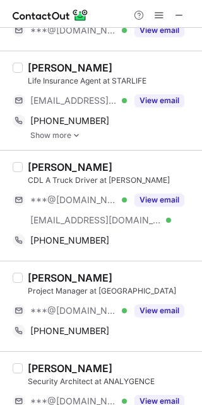
scroll to position [165, 0]
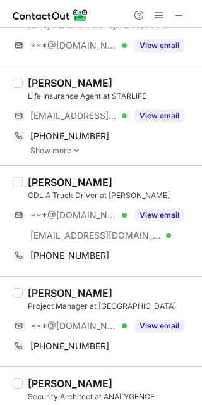
click at [120, 77] on div "[PERSON_NAME]" at bounding box center [111, 83] width 167 height 13
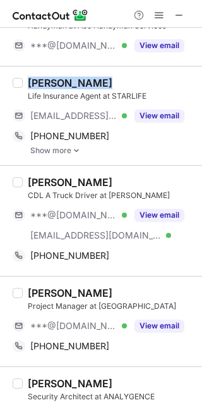
click at [120, 77] on div "[PERSON_NAME]" at bounding box center [111, 83] width 167 height 13
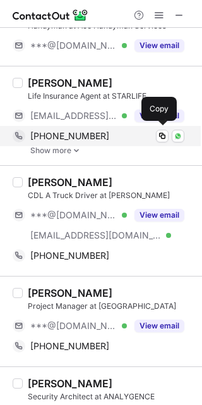
click at [133, 141] on div "[PHONE_NUMBER] Copy WhatsApp" at bounding box center [99, 136] width 172 height 20
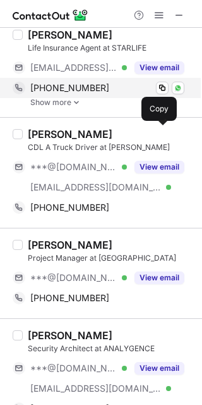
scroll to position [214, 0]
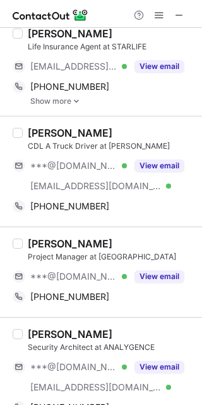
click at [105, 130] on div "[PERSON_NAME]" at bounding box center [111, 133] width 167 height 13
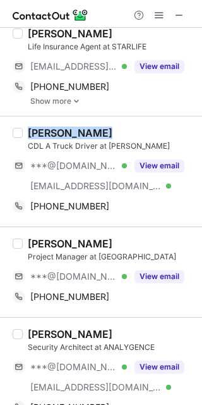
click at [105, 130] on div "[PERSON_NAME]" at bounding box center [111, 133] width 167 height 13
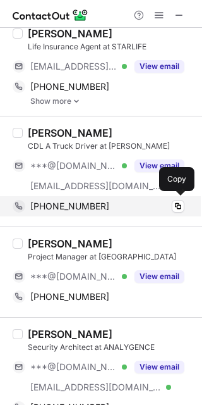
click at [120, 199] on div "[PHONE_NUMBER] Copy" at bounding box center [99, 206] width 172 height 20
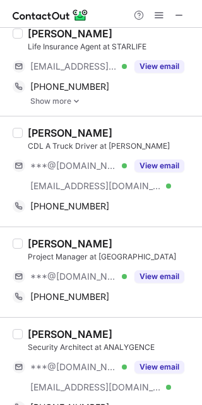
click at [110, 237] on div "[PERSON_NAME]" at bounding box center [111, 243] width 167 height 13
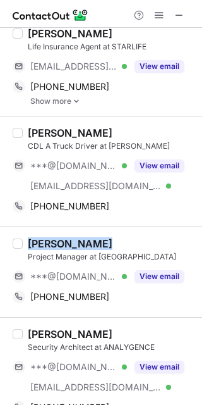
click at [110, 237] on div "[PERSON_NAME]" at bounding box center [111, 243] width 167 height 13
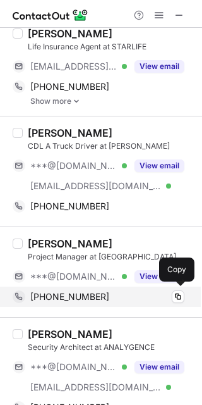
click at [96, 296] on div "[PHONE_NUMBER]" at bounding box center [107, 296] width 154 height 11
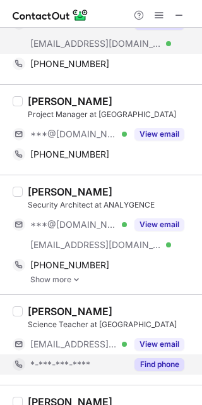
scroll to position [357, 0]
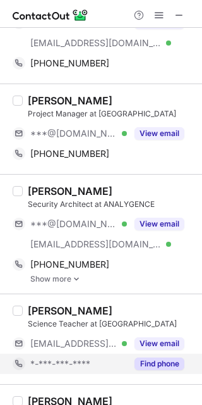
click at [105, 187] on div "[PERSON_NAME]" at bounding box center [111, 191] width 167 height 13
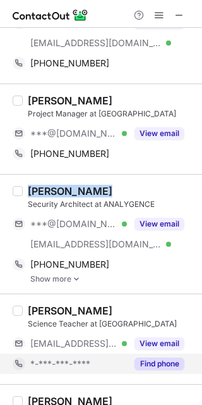
click at [105, 187] on div "[PERSON_NAME]" at bounding box center [111, 191] width 167 height 13
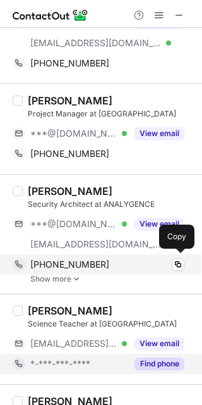
click at [158, 254] on div "[PHONE_NUMBER] Copy" at bounding box center [99, 264] width 172 height 20
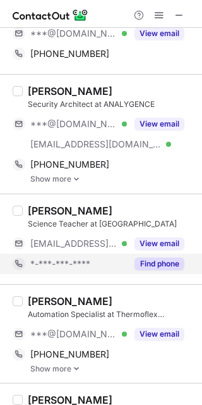
scroll to position [458, 0]
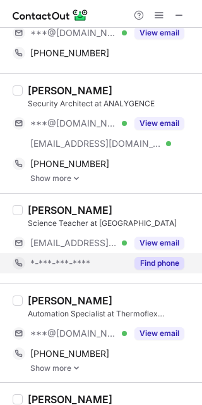
click at [92, 295] on div "[PERSON_NAME]" at bounding box center [111, 300] width 167 height 13
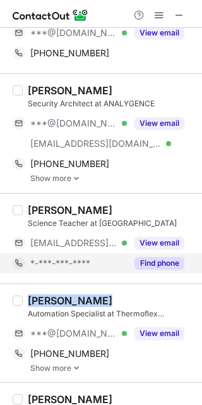
click at [92, 295] on div "[PERSON_NAME]" at bounding box center [111, 300] width 167 height 13
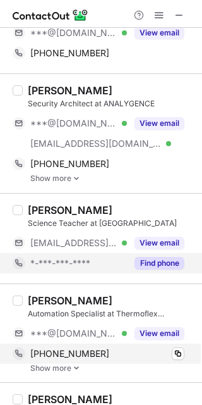
click at [131, 349] on div "[PHONE_NUMBER]" at bounding box center [107, 353] width 154 height 11
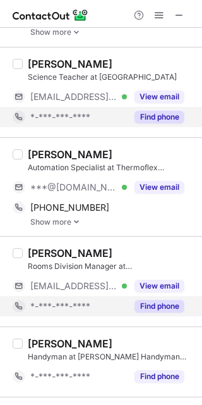
scroll to position [584, 0]
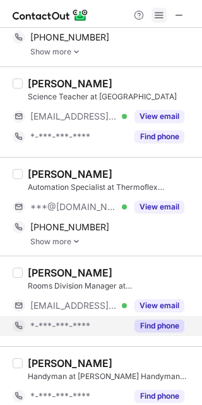
click at [159, 12] on span at bounding box center [159, 15] width 10 height 10
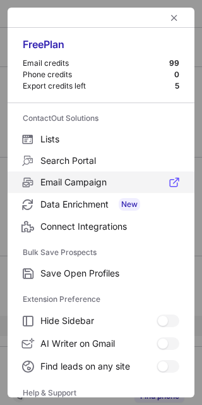
scroll to position [121, 0]
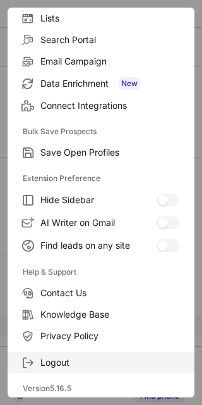
click at [59, 358] on span "Logout" at bounding box center [109, 362] width 139 height 11
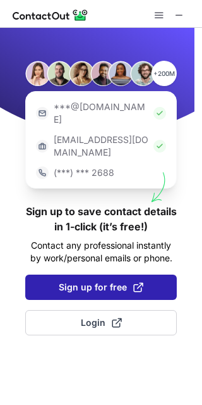
click at [97, 281] on span "Sign up for free" at bounding box center [101, 287] width 85 height 13
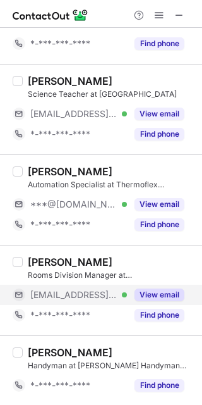
scroll to position [600, 0]
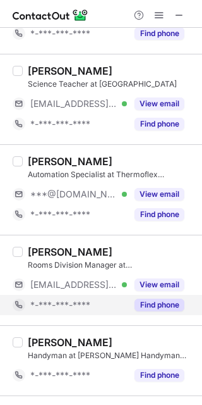
click at [171, 299] on button "Find phone" at bounding box center [160, 305] width 50 height 13
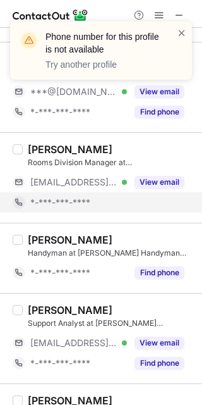
scroll to position [703, 0]
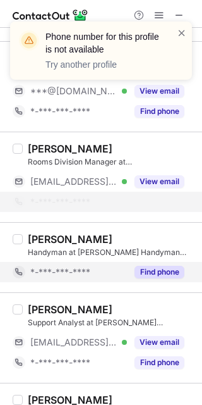
click at [158, 261] on div "[PERSON_NAME] at [PERSON_NAME] Services *-***-***-**** Find phone" at bounding box center [109, 257] width 172 height 49
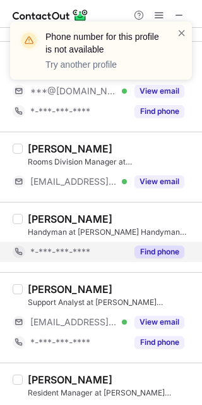
click at [158, 261] on div "[PERSON_NAME] at [PERSON_NAME] Services *-***-***-**** Find phone" at bounding box center [101, 237] width 202 height 70
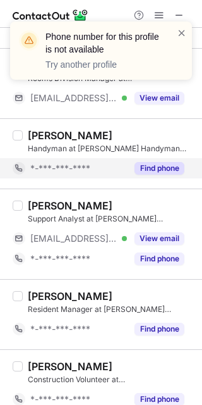
scroll to position [788, 0]
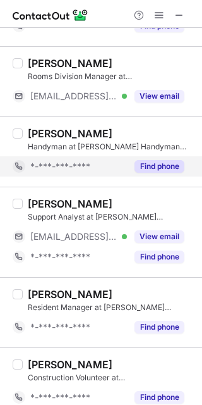
click at [158, 162] on button "Find phone" at bounding box center [160, 166] width 50 height 13
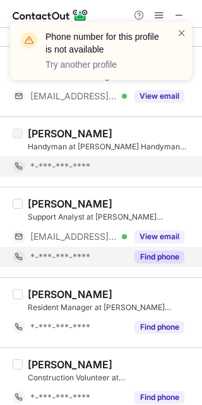
click at [154, 254] on button "Find phone" at bounding box center [160, 256] width 50 height 13
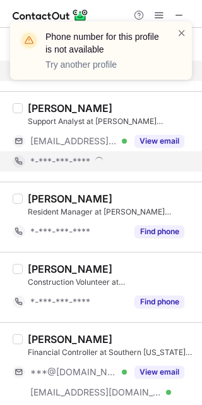
scroll to position [887, 0]
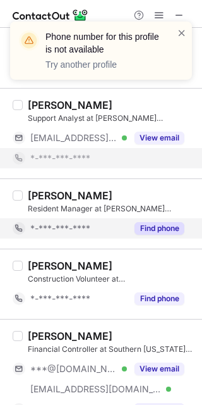
click at [154, 232] on button "Find phone" at bounding box center [160, 228] width 50 height 13
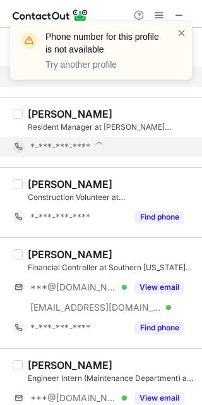
scroll to position [973, 0]
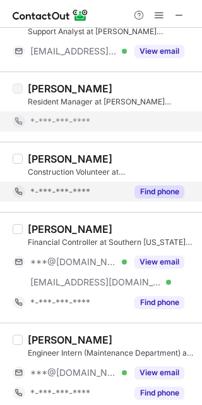
click at [154, 185] on button "Find phone" at bounding box center [160, 191] width 50 height 13
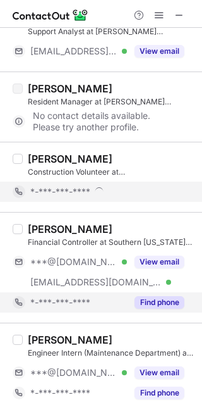
click at [145, 296] on button "Find phone" at bounding box center [160, 302] width 50 height 13
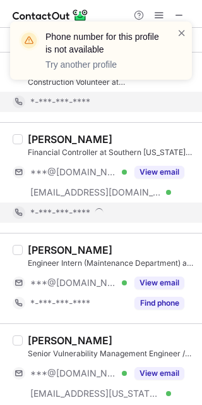
scroll to position [1066, 0]
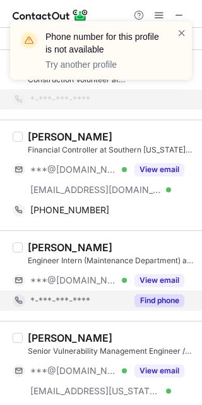
click at [156, 297] on button "Find phone" at bounding box center [160, 300] width 50 height 13
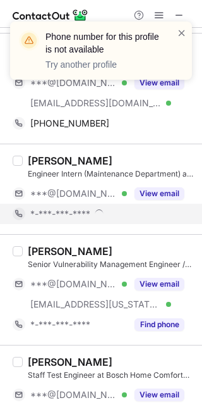
scroll to position [1159, 0]
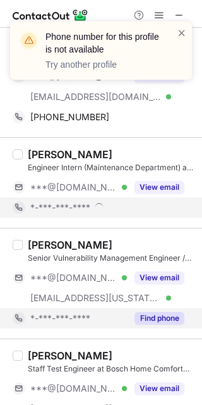
click at [157, 312] on button "Find phone" at bounding box center [160, 318] width 50 height 13
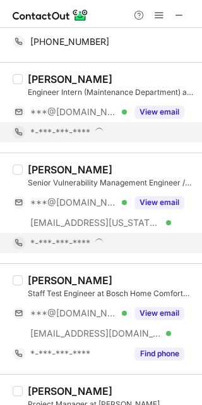
scroll to position [1235, 0]
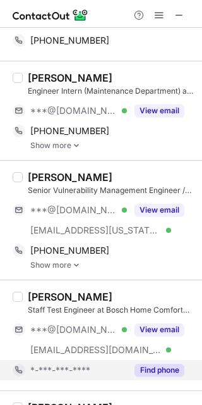
click at [159, 360] on div "Find phone" at bounding box center [156, 370] width 58 height 20
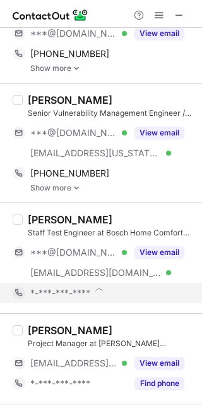
scroll to position [1314, 0]
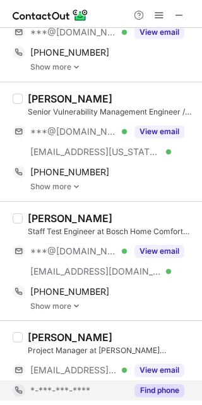
click at [160, 374] on div "View email" at bounding box center [156, 370] width 58 height 20
click at [161, 384] on button "Find phone" at bounding box center [160, 390] width 50 height 13
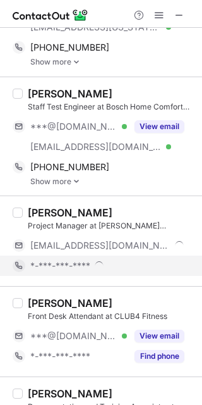
scroll to position [1439, 0]
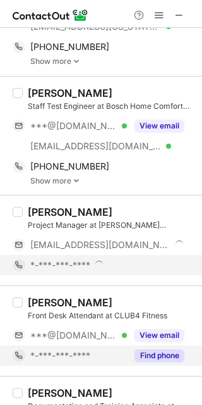
click at [156, 349] on button "Find phone" at bounding box center [160, 355] width 50 height 13
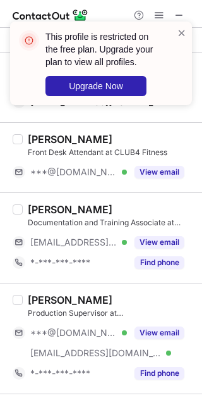
scroll to position [1584, 0]
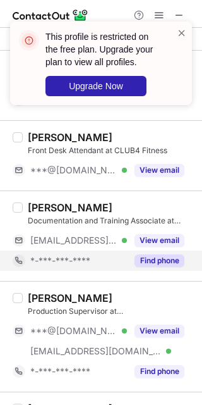
click at [159, 257] on button "Find phone" at bounding box center [160, 260] width 50 height 13
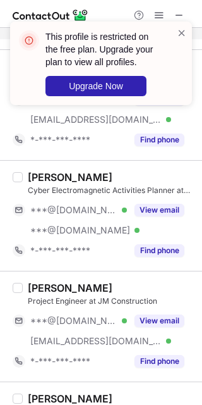
scroll to position [1812, 0]
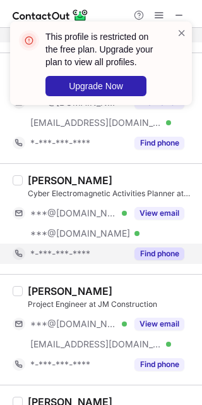
click at [159, 249] on button "Find phone" at bounding box center [160, 253] width 50 height 13
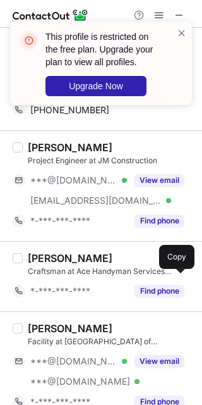
scroll to position [1948, 0]
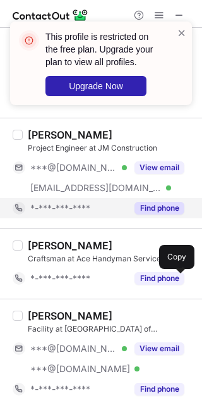
click at [154, 202] on button "Find phone" at bounding box center [160, 208] width 50 height 13
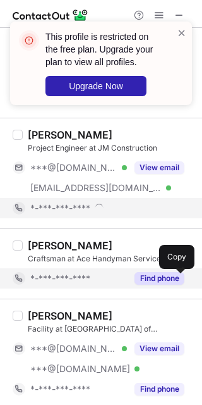
click at [149, 273] on button "Find phone" at bounding box center [160, 278] width 50 height 13
click at [183, 28] on span at bounding box center [182, 33] width 10 height 13
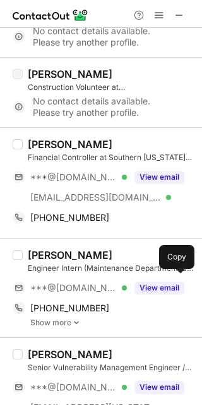
scroll to position [1082, 0]
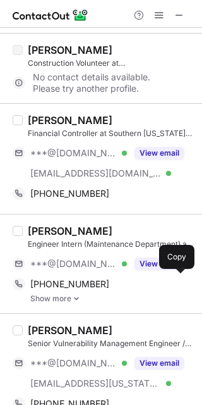
click at [110, 114] on div "[PERSON_NAME]" at bounding box center [111, 120] width 167 height 13
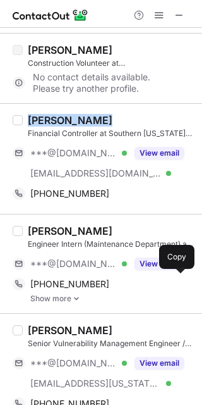
click at [110, 114] on div "[PERSON_NAME]" at bounding box center [111, 120] width 167 height 13
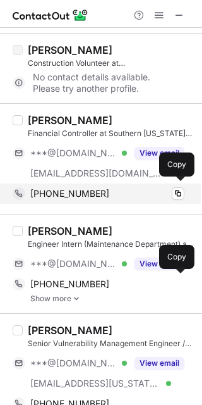
click at [80, 188] on span "[PHONE_NUMBER]" at bounding box center [69, 193] width 79 height 11
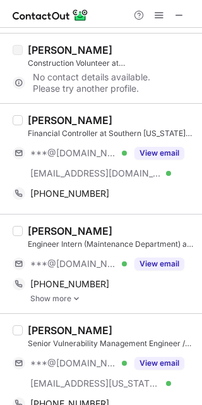
click at [109, 221] on div "[PERSON_NAME] Engineer Intern (Maintenance Department) at Climate Control Group…" at bounding box center [101, 263] width 202 height 99
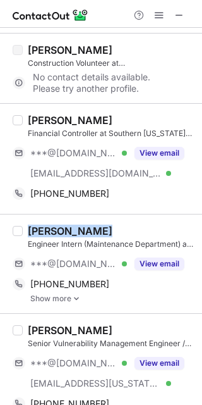
click at [109, 221] on div "[PERSON_NAME] Engineer Intern (Maintenance Department) at Climate Control Group…" at bounding box center [101, 263] width 202 height 99
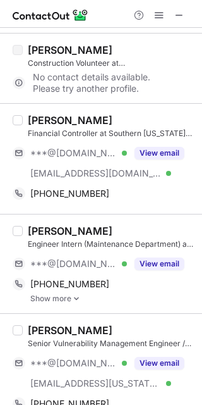
click at [109, 221] on div "[PERSON_NAME] Engineer Intern (Maintenance Department) at Climate Control Group…" at bounding box center [101, 263] width 202 height 99
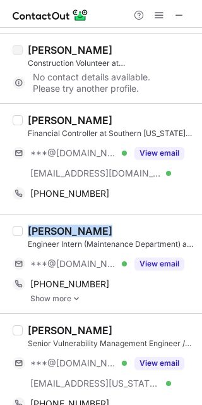
click at [109, 221] on div "[PERSON_NAME] Engineer Intern (Maintenance Department) at Climate Control Group…" at bounding box center [101, 263] width 202 height 99
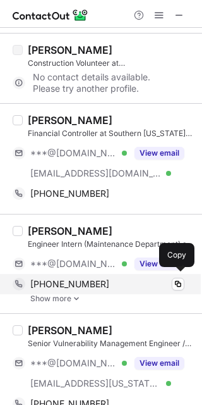
click at [113, 283] on div "[PHONE_NUMBER]" at bounding box center [107, 283] width 154 height 11
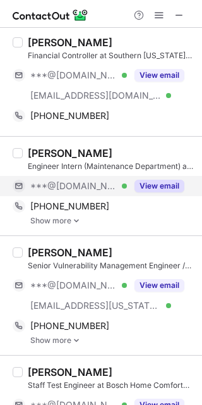
scroll to position [1191, 0]
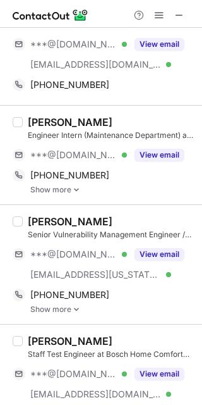
click at [102, 215] on div "[PERSON_NAME]" at bounding box center [111, 221] width 167 height 13
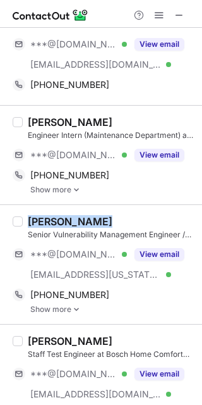
click at [102, 215] on div "[PERSON_NAME]" at bounding box center [111, 221] width 167 height 13
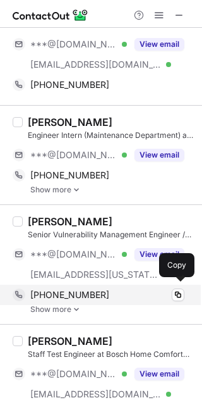
click at [131, 292] on div "[PHONE_NUMBER]" at bounding box center [107, 294] width 154 height 11
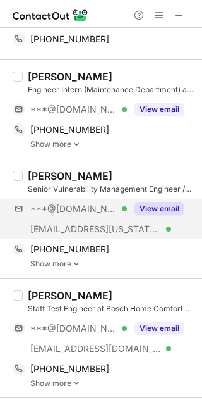
scroll to position [1251, 0]
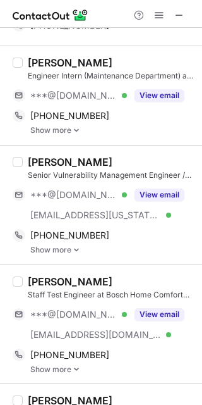
click at [114, 276] on div "[PERSON_NAME]" at bounding box center [111, 281] width 167 height 13
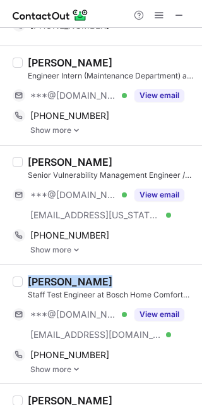
click at [114, 276] on div "[PERSON_NAME]" at bounding box center [111, 281] width 167 height 13
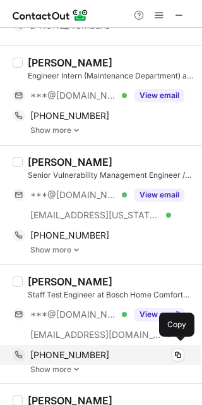
click at [101, 351] on div "[PHONE_NUMBER]" at bounding box center [107, 354] width 154 height 11
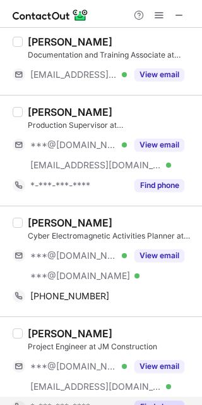
scroll to position [1764, 0]
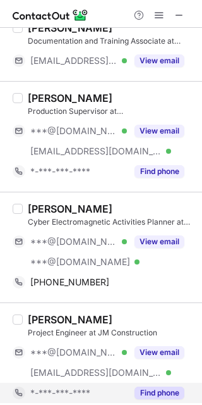
click at [119, 202] on div "[PERSON_NAME]" at bounding box center [111, 208] width 167 height 13
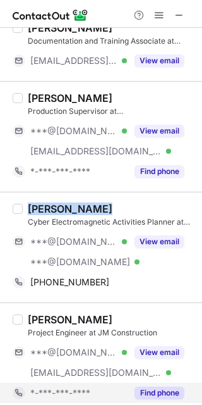
click at [119, 202] on div "[PERSON_NAME]" at bounding box center [111, 208] width 167 height 13
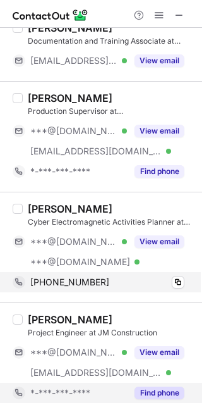
click at [130, 277] on div "[PHONE_NUMBER]" at bounding box center [107, 281] width 154 height 11
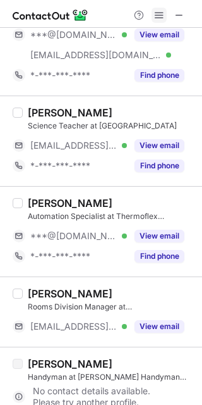
scroll to position [557, 0]
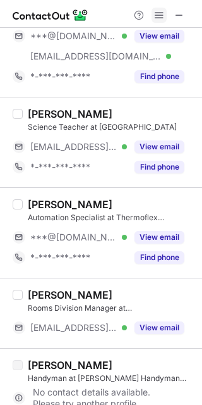
click at [161, 15] on span at bounding box center [159, 15] width 10 height 10
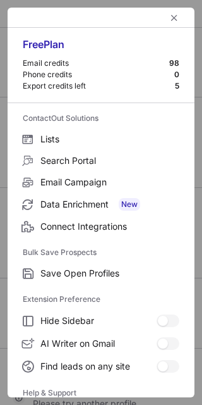
scroll to position [121, 0]
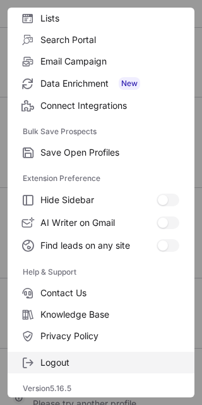
click at [63, 358] on span "Logout" at bounding box center [109, 362] width 139 height 11
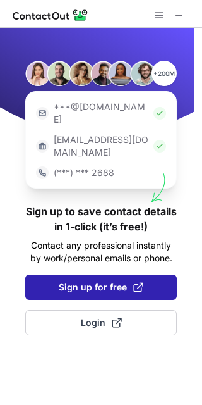
click at [107, 281] on span "Sign up for free" at bounding box center [101, 287] width 85 height 13
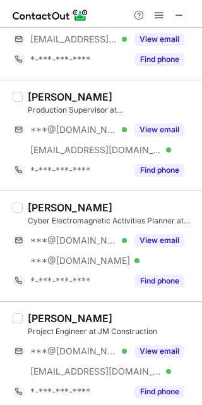
scroll to position [1839, 0]
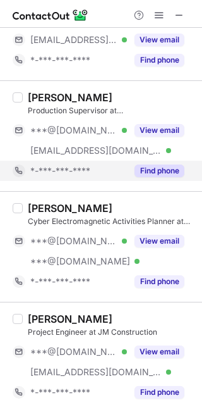
click at [146, 164] on button "Find phone" at bounding box center [160, 170] width 50 height 13
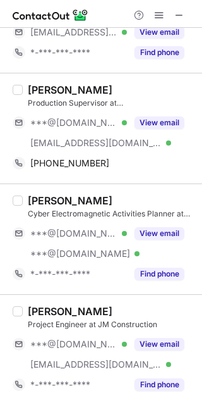
scroll to position [1846, 0]
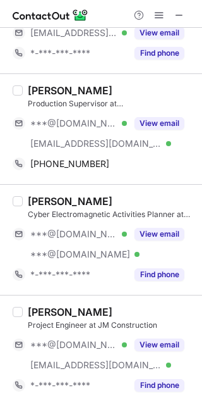
click at [86, 84] on div "[PERSON_NAME]" at bounding box center [111, 90] width 167 height 13
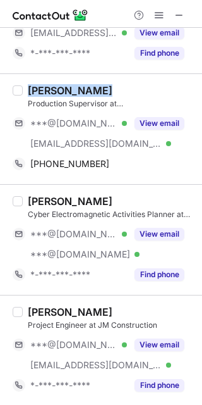
click at [86, 84] on div "[PERSON_NAME]" at bounding box center [111, 90] width 167 height 13
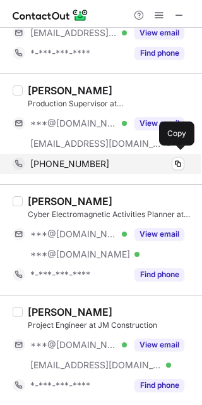
click at [109, 163] on div "[PHONE_NUMBER]" at bounding box center [107, 163] width 154 height 11
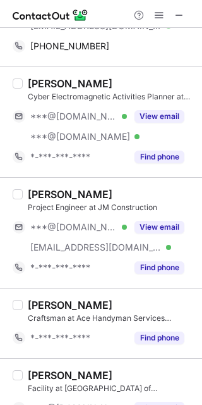
scroll to position [1966, 0]
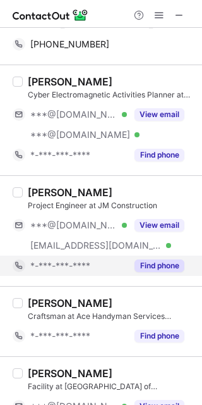
click at [164, 259] on button "Find phone" at bounding box center [160, 265] width 50 height 13
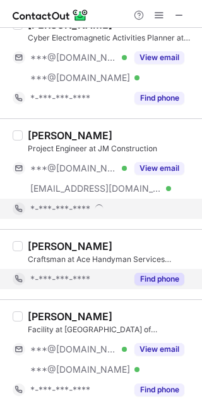
click at [157, 273] on button "Find phone" at bounding box center [160, 279] width 50 height 13
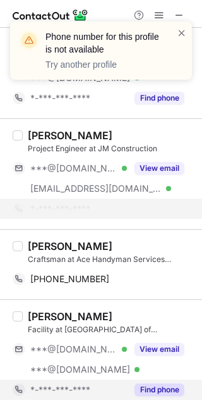
click at [157, 390] on button "Find phone" at bounding box center [160, 389] width 50 height 13
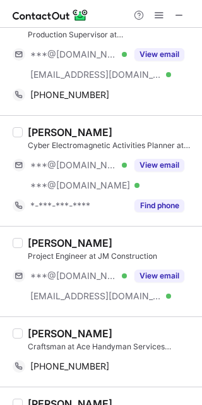
scroll to position [2003, 0]
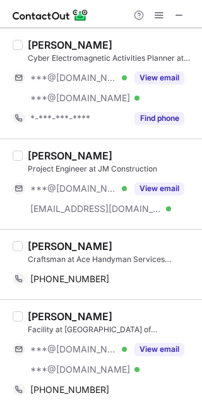
click at [113, 240] on div "[PERSON_NAME]" at bounding box center [111, 246] width 167 height 13
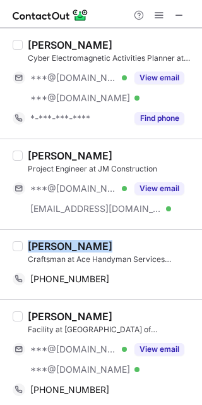
click at [113, 240] on div "[PERSON_NAME]" at bounding box center [111, 246] width 167 height 13
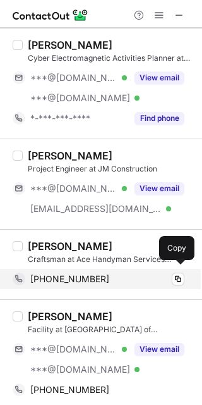
click at [114, 278] on div "[PHONE_NUMBER]" at bounding box center [107, 278] width 154 height 11
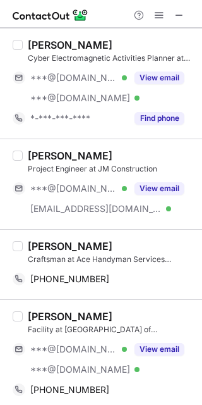
click at [119, 310] on div "[PERSON_NAME]" at bounding box center [111, 316] width 167 height 13
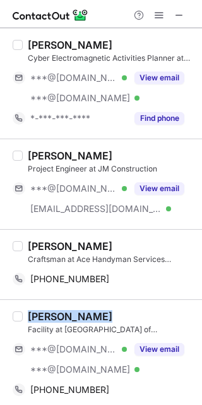
click at [119, 310] on div "[PERSON_NAME]" at bounding box center [111, 316] width 167 height 13
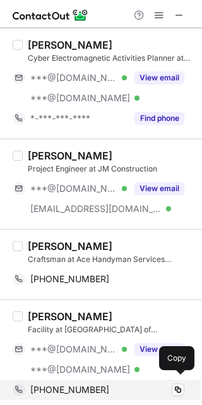
click at [123, 385] on div "[PHONE_NUMBER]" at bounding box center [107, 389] width 154 height 11
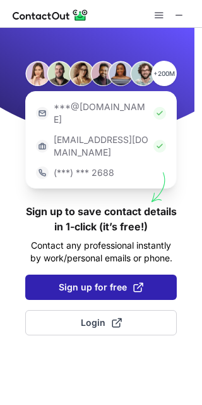
click at [104, 281] on span "Sign up for free" at bounding box center [101, 287] width 85 height 13
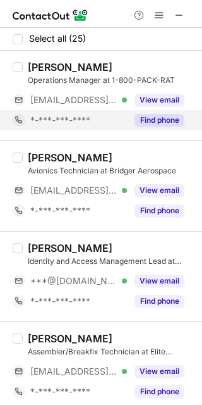
click at [159, 120] on button "Find phone" at bounding box center [160, 120] width 50 height 13
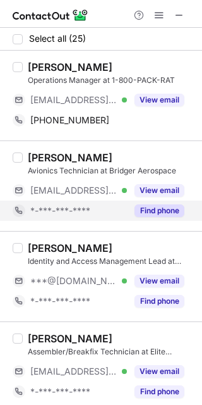
click at [152, 206] on button "Find phone" at bounding box center [160, 210] width 50 height 13
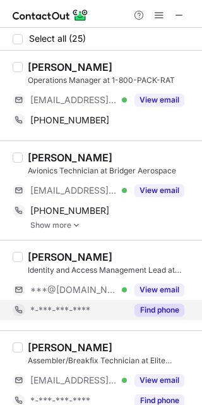
click at [157, 311] on button "Find phone" at bounding box center [160, 310] width 50 height 13
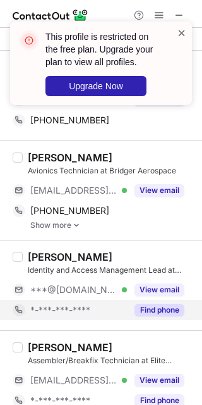
click at [181, 30] on span at bounding box center [182, 33] width 10 height 13
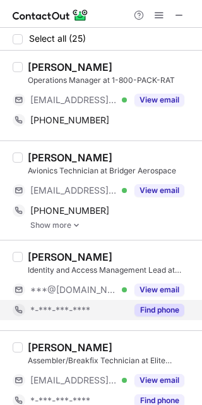
click at [102, 64] on div "Spencer Reed" at bounding box center [111, 67] width 167 height 13
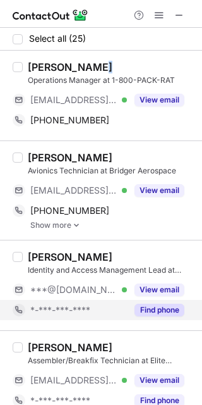
click at [102, 64] on div "Spencer Reed" at bounding box center [111, 67] width 167 height 13
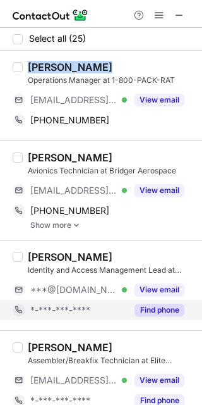
click at [102, 64] on div "Spencer Reed" at bounding box center [111, 67] width 167 height 13
copy div "Spencer Reed"
click at [102, 64] on div "Spencer Reed" at bounding box center [111, 67] width 167 height 13
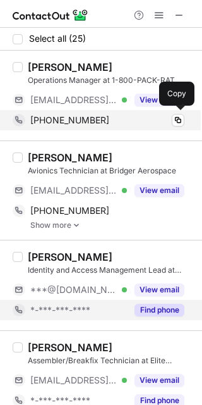
click at [122, 121] on div "+17757713344" at bounding box center [107, 119] width 154 height 11
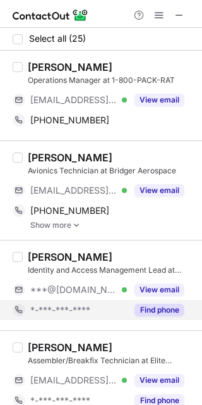
click at [93, 152] on div "Tyson Bird" at bounding box center [111, 157] width 167 height 13
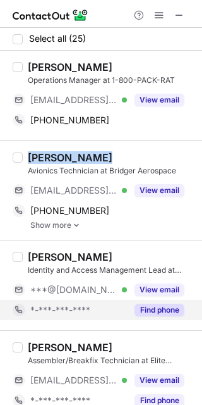
click at [93, 152] on div "Tyson Bird" at bounding box center [111, 157] width 167 height 13
copy div "Tyson Bird"
click at [93, 152] on div "Tyson Bird" at bounding box center [111, 157] width 167 height 13
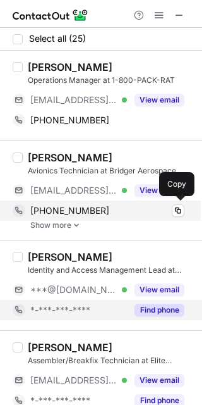
click at [68, 206] on span "+18018366171" at bounding box center [69, 210] width 79 height 11
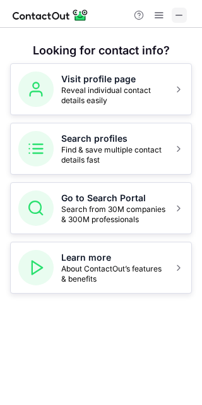
click at [181, 15] on span at bounding box center [180, 15] width 10 height 10
click at [161, 6] on div at bounding box center [101, 14] width 202 height 28
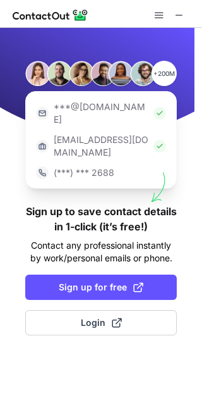
click at [69, 281] on span "Sign up for free" at bounding box center [101, 287] width 85 height 13
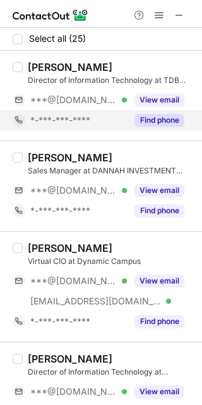
click at [143, 112] on div "Find phone" at bounding box center [156, 120] width 58 height 20
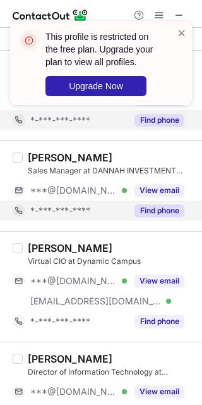
click at [139, 215] on button "Find phone" at bounding box center [160, 210] width 50 height 13
click at [180, 33] on span at bounding box center [182, 33] width 10 height 13
click at [151, 116] on div "This profile is restricted on the free plan. Upgrade your plan to view all prof…" at bounding box center [101, 68] width 202 height 119
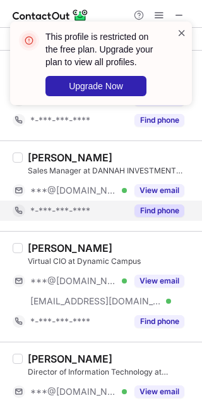
click at [183, 34] on span at bounding box center [182, 33] width 10 height 13
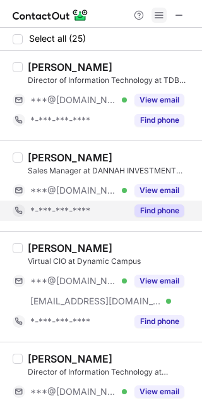
click at [155, 13] on span at bounding box center [159, 15] width 10 height 10
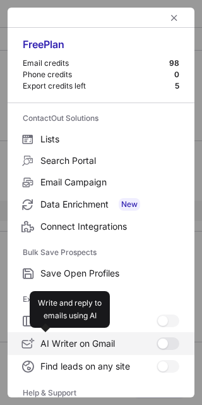
scroll to position [121, 0]
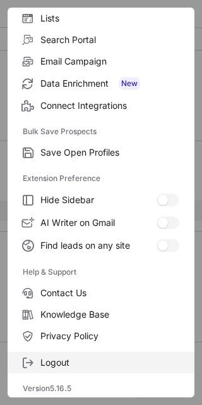
click at [85, 364] on span "Logout" at bounding box center [109, 362] width 139 height 11
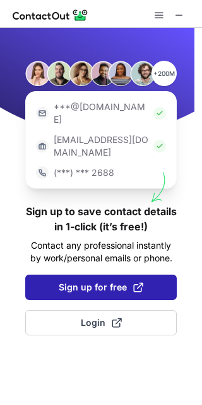
click at [78, 281] on span "Sign up for free" at bounding box center [101, 287] width 85 height 13
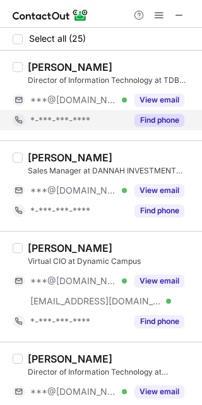
click at [127, 120] on div "Find phone" at bounding box center [156, 120] width 58 height 20
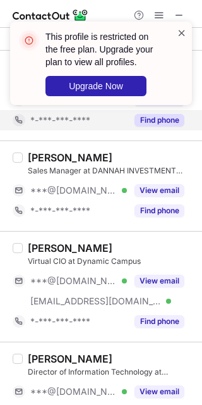
click at [182, 33] on span at bounding box center [182, 33] width 10 height 13
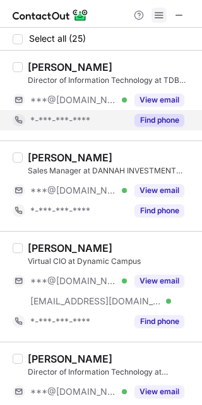
click at [166, 15] on button at bounding box center [159, 15] width 15 height 15
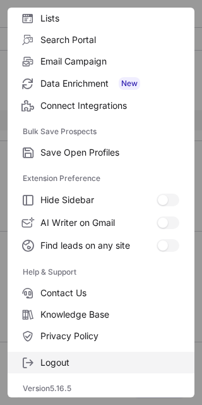
click at [46, 358] on span "Logout" at bounding box center [109, 362] width 139 height 11
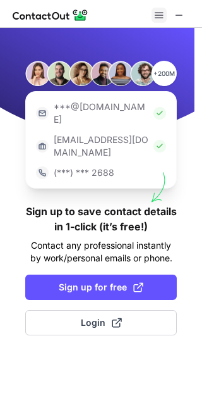
click at [156, 13] on span at bounding box center [159, 15] width 10 height 10
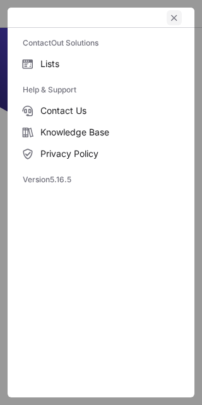
click at [168, 15] on button "left-button" at bounding box center [174, 17] width 15 height 15
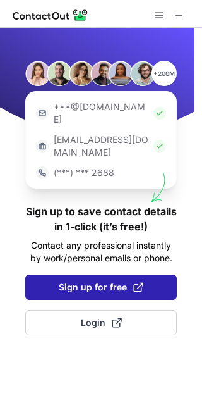
click at [81, 275] on button "Sign up for free" at bounding box center [101, 287] width 152 height 25
drag, startPoint x: 88, startPoint y: 244, endPoint x: 74, endPoint y: 261, distance: 21.5
click at [74, 261] on div "+200M ***@gmail.com ***@company.com (***) *** 2688 Sign up to save contact deta…" at bounding box center [101, 216] width 202 height 377
click at [74, 281] on span "Sign up for free" at bounding box center [101, 287] width 85 height 13
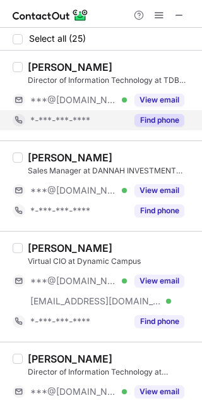
click at [144, 125] on button "Find phone" at bounding box center [160, 120] width 50 height 13
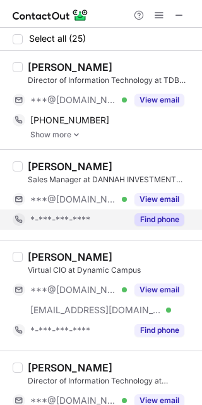
click at [143, 223] on button "Find phone" at bounding box center [160, 219] width 50 height 13
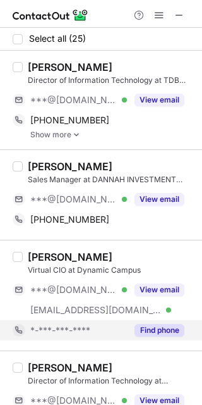
click at [139, 329] on button "Find phone" at bounding box center [160, 330] width 50 height 13
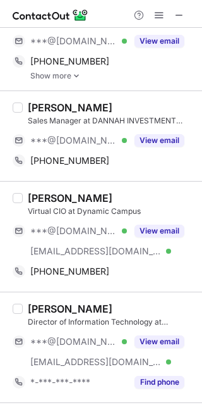
scroll to position [0, 0]
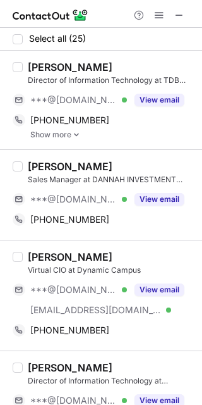
click at [99, 60] on div "Ryan Burch Director of Information Technology at TDB Communications, Inc. ***@g…" at bounding box center [101, 100] width 202 height 99
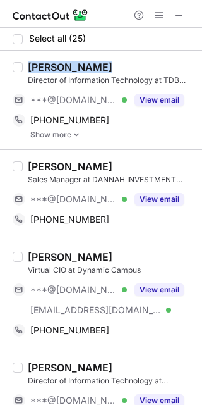
click at [99, 60] on div "Ryan Burch Director of Information Technology at TDB Communications, Inc. ***@g…" at bounding box center [101, 100] width 202 height 99
copy div "Ryan Burch"
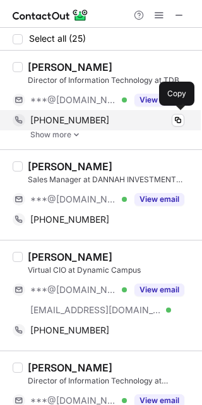
click at [97, 115] on div "+14436862527" at bounding box center [107, 119] width 154 height 11
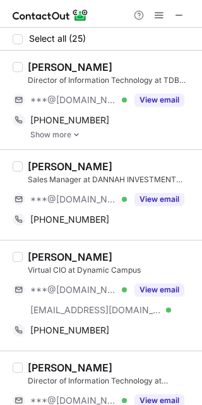
click at [97, 166] on div "Frank Lucas" at bounding box center [111, 166] width 167 height 13
click at [98, 167] on div "Frank Lucas" at bounding box center [111, 166] width 167 height 13
click at [98, 163] on div "Frank Lucas" at bounding box center [111, 166] width 167 height 13
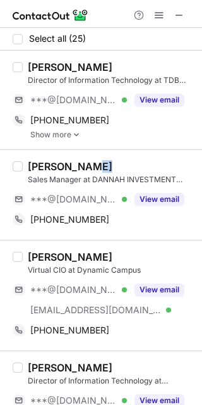
click at [98, 163] on div "Frank Lucas" at bounding box center [111, 166] width 167 height 13
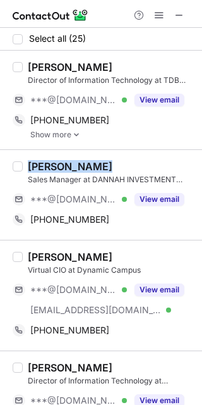
click at [98, 163] on div "Frank Lucas" at bounding box center [111, 166] width 167 height 13
copy div "Frank Lucas"
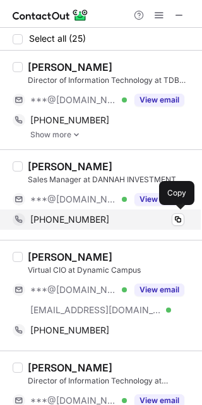
click at [81, 223] on span "+19494561048" at bounding box center [69, 219] width 79 height 11
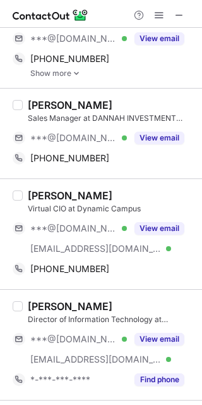
scroll to position [67, 0]
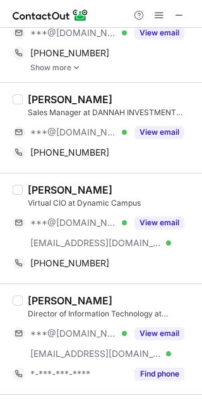
click at [117, 190] on div "Greg Jackson" at bounding box center [111, 189] width 167 height 13
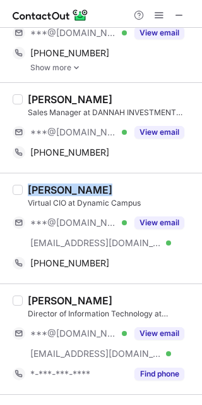
click at [117, 190] on div "Greg Jackson" at bounding box center [111, 189] width 167 height 13
copy div "Greg Jackson"
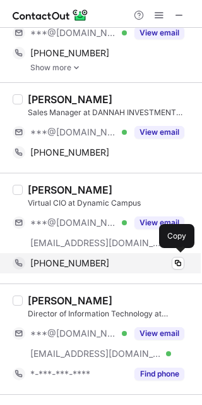
click at [71, 266] on span "+14239919049" at bounding box center [69, 262] width 79 height 11
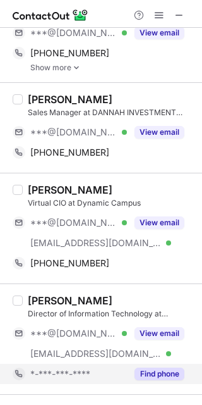
click at [156, 369] on button "Find phone" at bounding box center [160, 374] width 50 height 13
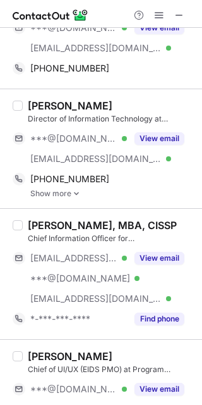
scroll to position [266, 0]
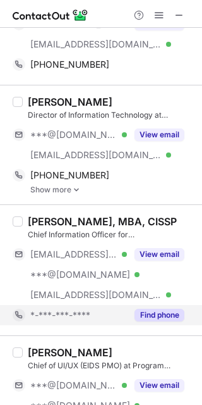
click at [156, 316] on button "Find phone" at bounding box center [160, 315] width 50 height 13
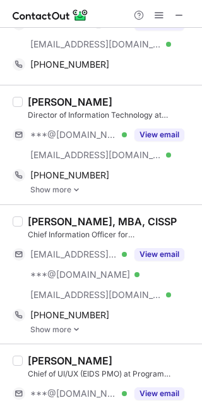
click at [85, 221] on div "David Overton, MBA, CISSP" at bounding box center [102, 221] width 149 height 13
click at [51, 99] on div "Sandro Varo" at bounding box center [70, 102] width 85 height 13
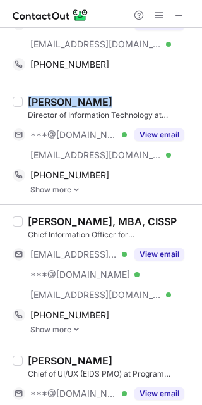
click at [51, 99] on div "Sandro Varo" at bounding box center [70, 102] width 85 height 13
click at [60, 96] on div "Sandro Varo" at bounding box center [70, 102] width 85 height 13
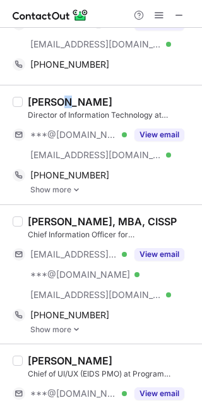
click at [60, 96] on div "Sandro Varo" at bounding box center [70, 102] width 85 height 13
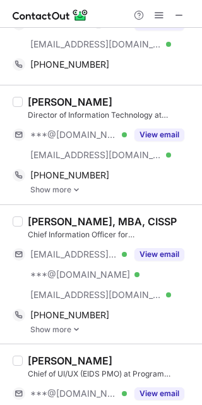
click at [43, 96] on div "Sandro Varo" at bounding box center [70, 102] width 85 height 13
click at [59, 97] on div "Sandro Varo" at bounding box center [70, 102] width 85 height 13
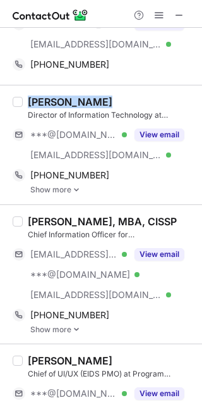
click at [59, 97] on div "Sandro Varo" at bounding box center [70, 102] width 85 height 13
copy div "Sandro Varo"
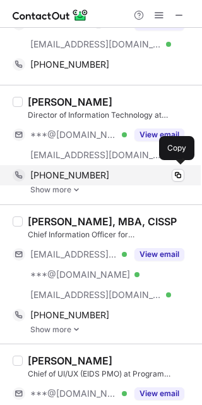
click at [61, 170] on span "+13155513062" at bounding box center [69, 175] width 79 height 11
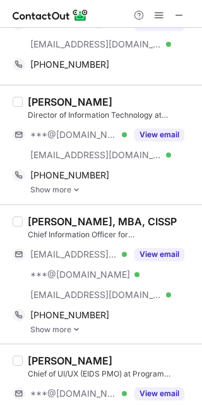
click at [91, 364] on div "Benjiman Jennings M." at bounding box center [70, 360] width 85 height 13
click at [68, 220] on div "David Overton, MBA, CISSP" at bounding box center [102, 221] width 149 height 13
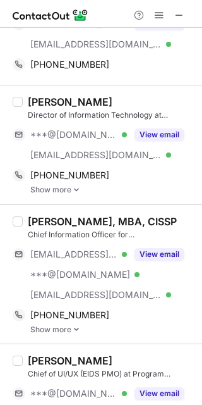
click at [26, 228] on div "David Overton, MBA, CISSP Chief Information Officer for Charleston Southern Uni…" at bounding box center [109, 274] width 172 height 119
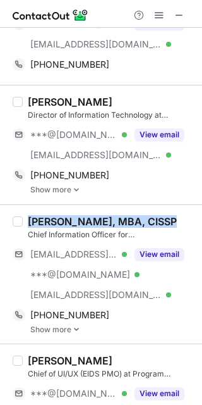
drag, startPoint x: 26, startPoint y: 228, endPoint x: 25, endPoint y: 219, distance: 8.2
click at [25, 219] on div "David Overton, MBA, CISSP Chief Information Officer for Charleston Southern Uni…" at bounding box center [109, 274] width 172 height 119
copy div "David Overton, MBA, CISSP"
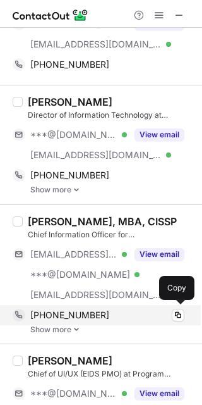
click at [78, 316] on span "+18138101063" at bounding box center [69, 314] width 79 height 11
click at [79, 321] on div "+18138101063 Copy" at bounding box center [99, 315] width 172 height 20
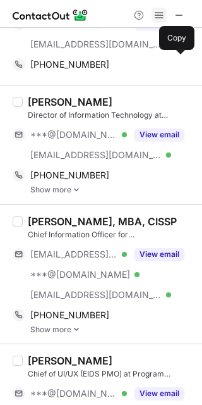
click at [163, 10] on span at bounding box center [159, 15] width 10 height 10
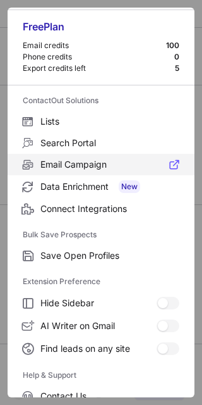
scroll to position [25, 0]
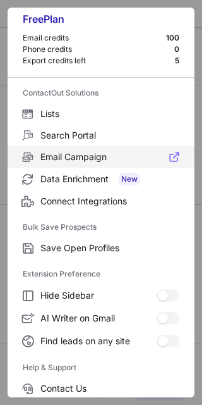
click at [114, 194] on label "Connect Integrations" at bounding box center [101, 201] width 187 height 22
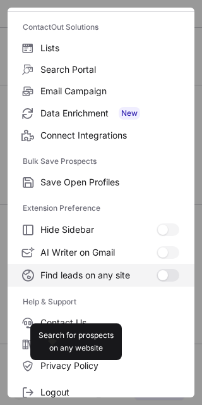
scroll to position [121, 0]
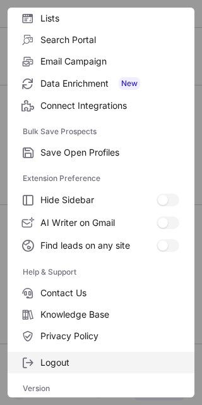
click at [65, 364] on span "Logout" at bounding box center [109, 362] width 139 height 11
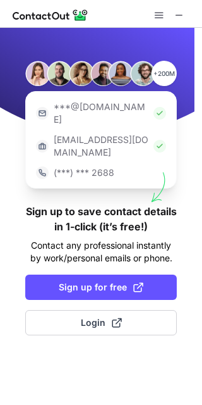
click at [167, 116] on div "***@[DOMAIN_NAME]" at bounding box center [101, 113] width 140 height 33
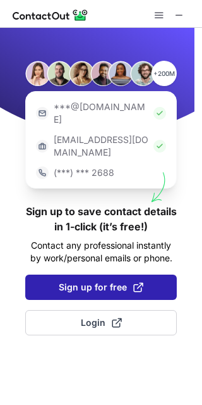
click at [135, 282] on span at bounding box center [138, 287] width 10 height 10
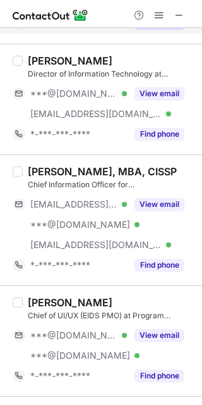
scroll to position [300, 0]
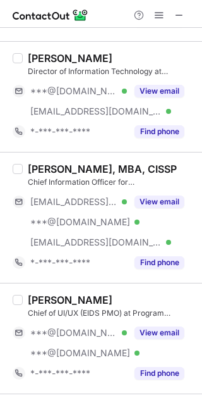
click at [77, 299] on div "Benjiman Jennings M." at bounding box center [70, 299] width 85 height 13
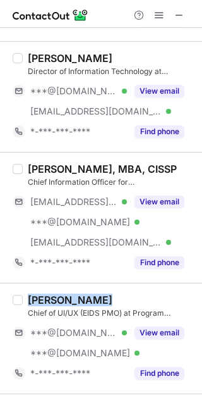
click at [77, 299] on div "Benjiman Jennings M." at bounding box center [70, 299] width 85 height 13
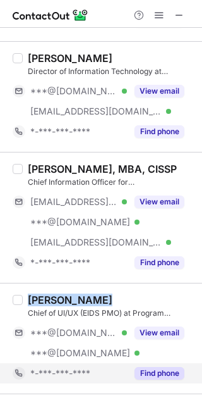
click at [150, 373] on button "Find phone" at bounding box center [160, 373] width 50 height 13
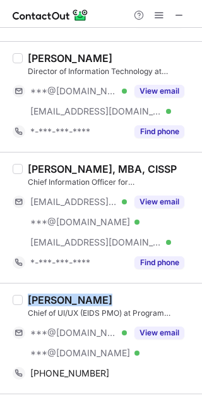
click at [79, 299] on div "Benjiman Jennings M." at bounding box center [70, 299] width 85 height 13
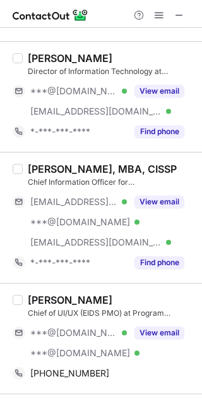
click at [49, 300] on div "Benjiman Jennings M." at bounding box center [70, 299] width 85 height 13
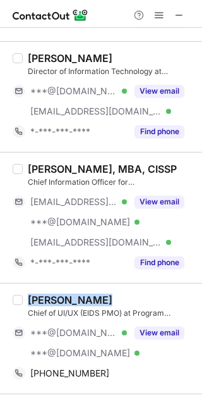
click at [49, 300] on div "Benjiman Jennings M." at bounding box center [70, 299] width 85 height 13
copy div "Benjiman Jennings M."
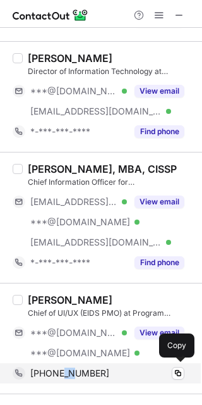
drag, startPoint x: 74, startPoint y: 380, endPoint x: 63, endPoint y: 367, distance: 17.1
click at [63, 367] on div "+17209807283 Copy" at bounding box center [99, 373] width 172 height 20
click at [83, 368] on span "+17209807283" at bounding box center [69, 373] width 79 height 11
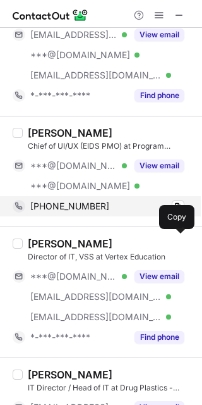
scroll to position [469, 0]
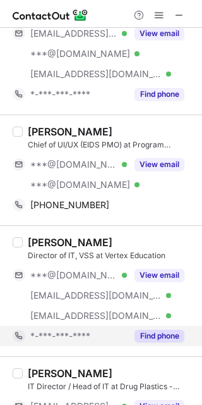
click at [159, 338] on button "Find phone" at bounding box center [160, 336] width 50 height 13
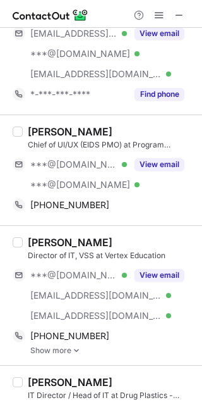
click at [78, 236] on div "Travis Bittecuffer" at bounding box center [70, 242] width 85 height 13
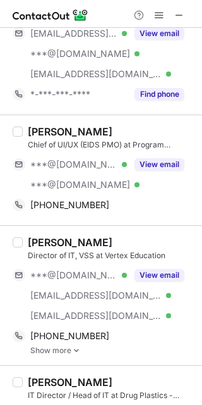
click at [61, 240] on div "Travis Bittecuffer" at bounding box center [70, 242] width 85 height 13
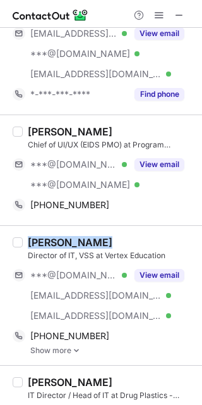
click at [61, 240] on div "Travis Bittecuffer" at bounding box center [70, 242] width 85 height 13
copy div "Travis Bittecuffer"
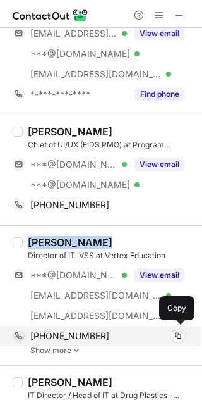
click at [54, 330] on span "+13307927137" at bounding box center [69, 335] width 79 height 11
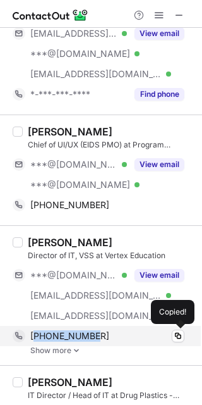
click at [54, 330] on span "+13307927137" at bounding box center [69, 335] width 79 height 11
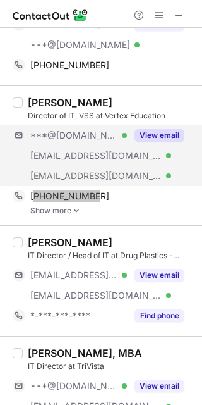
scroll to position [609, 0]
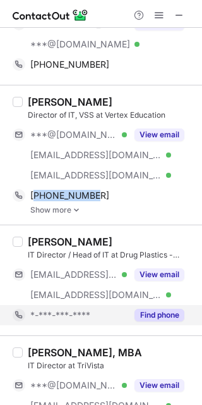
click at [157, 311] on button "Find phone" at bounding box center [160, 315] width 50 height 13
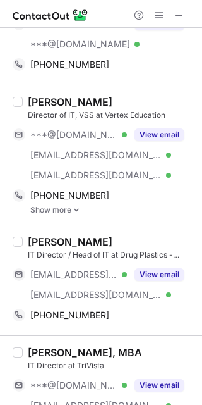
click at [56, 239] on div "Scott Geschel" at bounding box center [70, 241] width 85 height 13
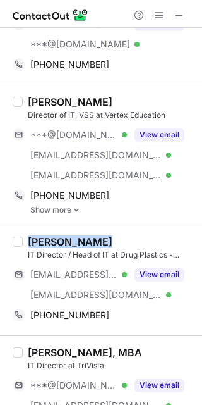
click at [56, 239] on div "Scott Geschel" at bounding box center [70, 241] width 85 height 13
copy div "Scott Geschel"
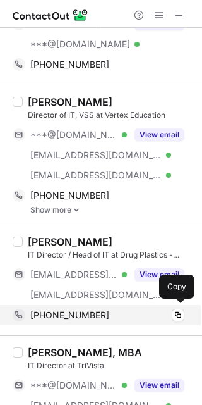
click at [59, 309] on span "+12672461587" at bounding box center [69, 314] width 79 height 11
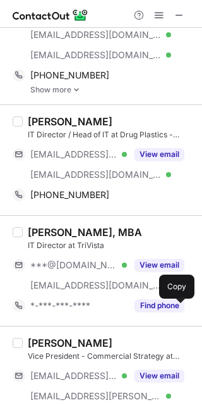
scroll to position [730, 0]
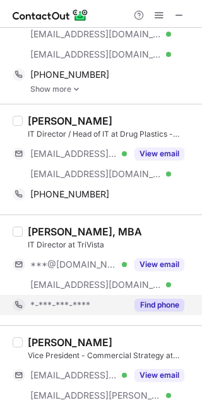
click at [155, 302] on button "Find phone" at bounding box center [160, 305] width 50 height 13
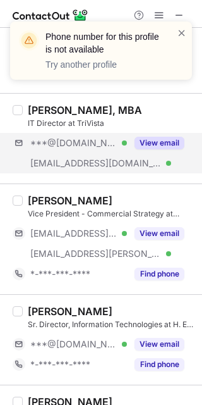
scroll to position [863, 0]
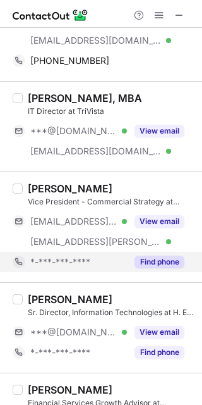
click at [169, 263] on button "Find phone" at bounding box center [160, 262] width 50 height 13
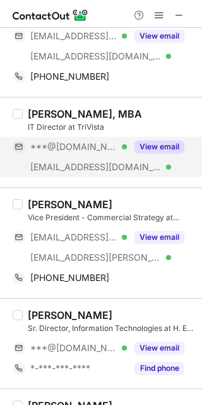
scroll to position [853, 0]
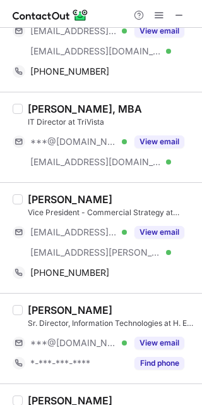
click at [63, 199] on div "Nick Pietrocarlo" at bounding box center [70, 199] width 85 height 13
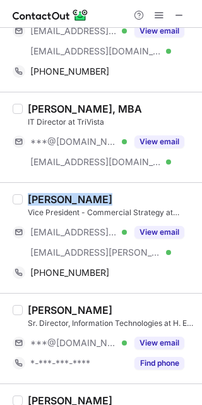
click at [63, 199] on div "Nick Pietrocarlo" at bounding box center [70, 199] width 85 height 13
copy div "Nick Pietrocarlo"
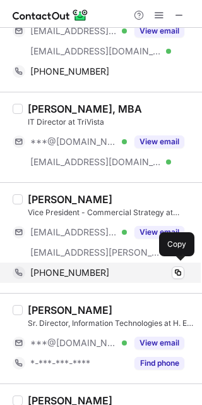
click at [70, 272] on span "+17862188198" at bounding box center [69, 272] width 79 height 11
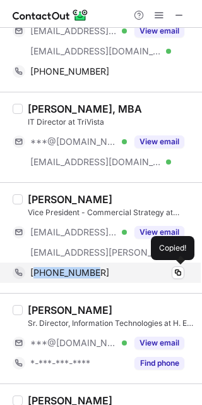
click at [70, 272] on span "+17862188198" at bounding box center [69, 272] width 79 height 11
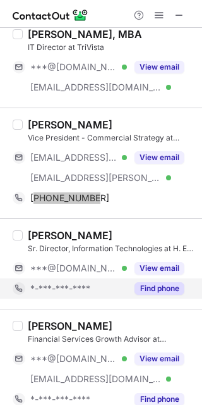
scroll to position [929, 0]
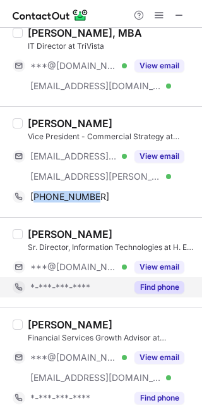
click at [135, 362] on div "View email" at bounding box center [156, 357] width 58 height 20
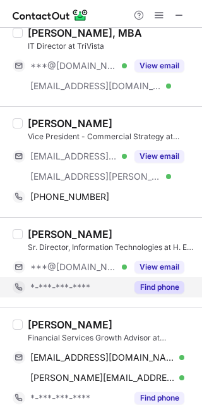
click at [149, 288] on button "Find phone" at bounding box center [160, 287] width 50 height 13
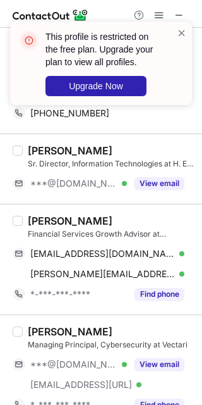
scroll to position [1013, 0]
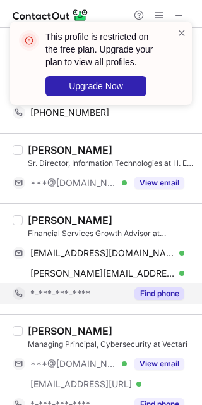
click at [146, 292] on button "Find phone" at bounding box center [160, 293] width 50 height 13
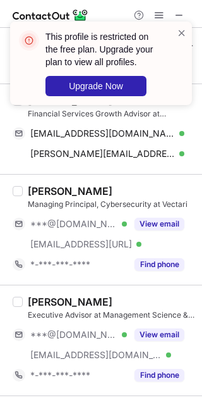
scroll to position [1134, 0]
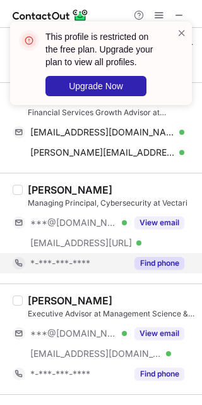
click at [163, 261] on button "Find phone" at bounding box center [160, 263] width 50 height 13
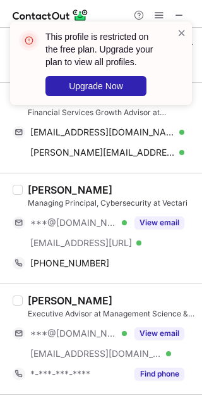
click at [63, 191] on div "Jeremiah Udy" at bounding box center [70, 189] width 85 height 13
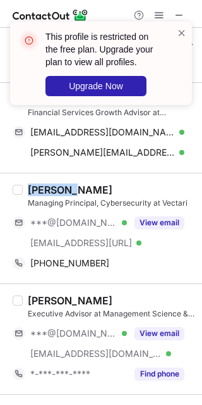
click at [63, 191] on div "Jeremiah Udy" at bounding box center [70, 189] width 85 height 13
copy div "Jeremiah Udy"
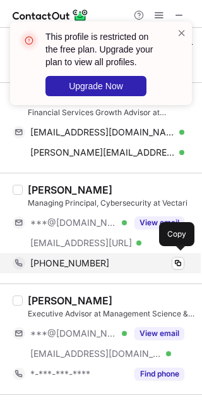
click at [89, 261] on span "+13015912420" at bounding box center [69, 262] width 79 height 11
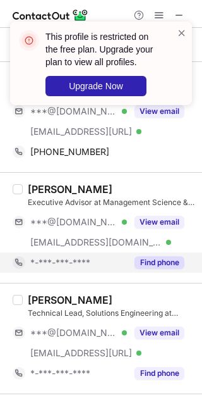
scroll to position [1263, 0]
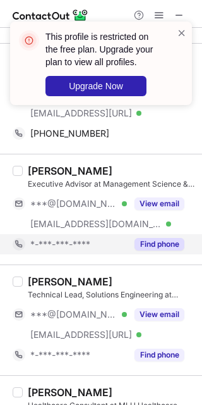
click at [156, 243] on button "Find phone" at bounding box center [160, 244] width 50 height 13
click at [174, 239] on button "Find phone" at bounding box center [160, 244] width 50 height 13
click at [183, 35] on span at bounding box center [182, 33] width 10 height 13
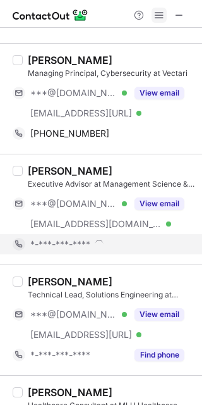
click at [158, 13] on span at bounding box center [159, 15] width 10 height 10
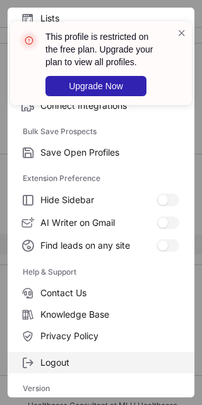
scroll to position [0, 0]
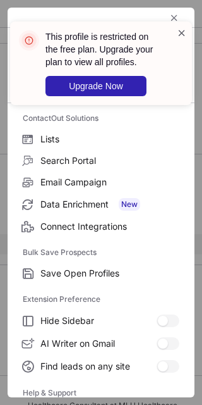
click at [183, 28] on span at bounding box center [182, 33] width 10 height 13
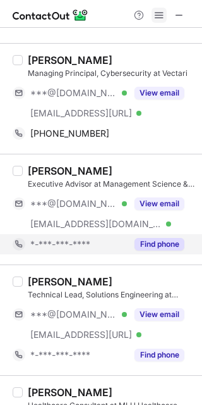
click at [158, 11] on span at bounding box center [159, 15] width 10 height 10
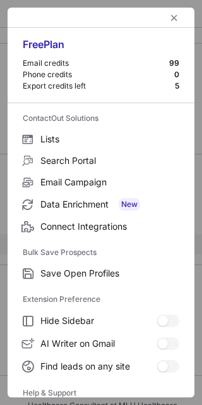
scroll to position [121, 0]
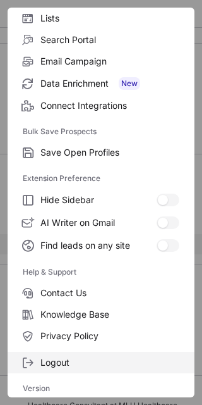
click at [64, 362] on span "Logout" at bounding box center [109, 362] width 139 height 11
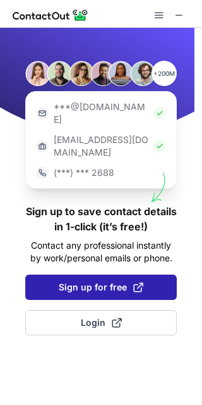
click at [83, 281] on span "Sign up for free" at bounding box center [101, 287] width 85 height 13
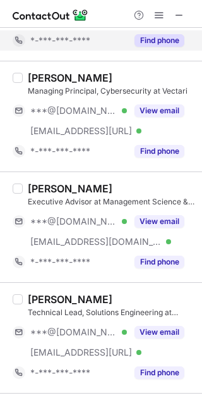
scroll to position [1299, 0]
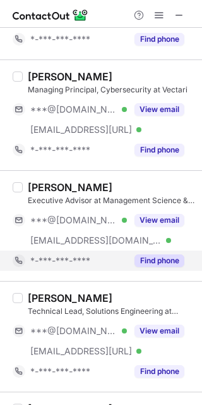
click at [152, 259] on button "Find phone" at bounding box center [160, 260] width 50 height 13
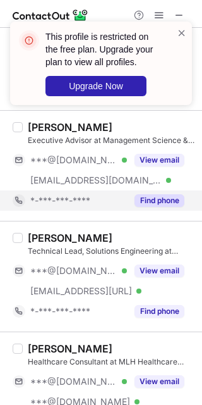
scroll to position [1362, 0]
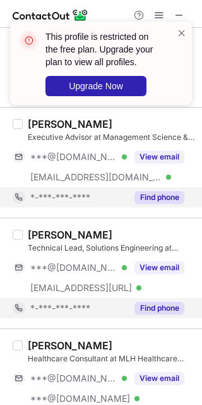
click at [164, 306] on button "Find phone" at bounding box center [160, 308] width 50 height 13
click at [166, 309] on button "Find phone" at bounding box center [160, 308] width 50 height 13
click at [179, 32] on span at bounding box center [182, 33] width 10 height 13
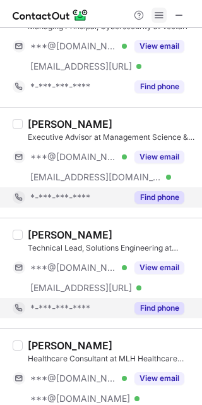
click at [163, 15] on span at bounding box center [159, 15] width 10 height 10
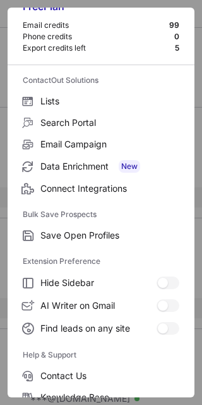
scroll to position [121, 0]
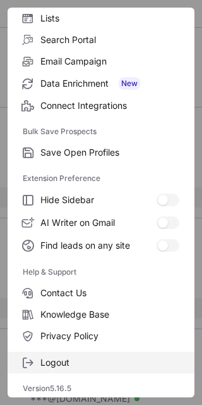
click at [49, 364] on span "Logout" at bounding box center [109, 362] width 139 height 11
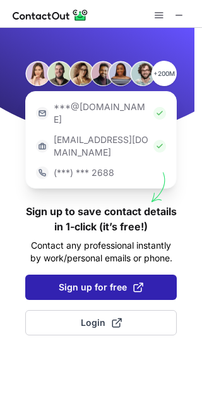
click at [83, 281] on span "Sign up for free" at bounding box center [101, 287] width 85 height 13
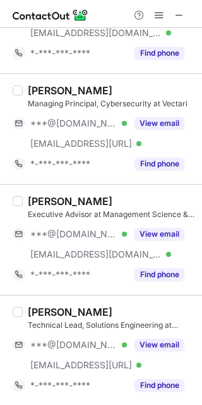
scroll to position [1288, 0]
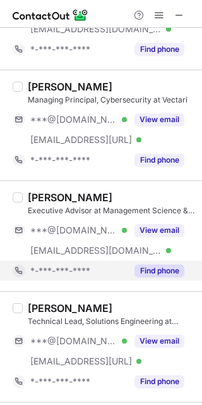
click at [168, 264] on button "Find phone" at bounding box center [160, 270] width 50 height 13
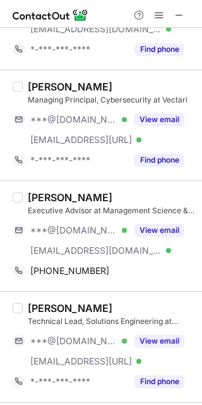
click at [51, 196] on div "Darren Ash" at bounding box center [70, 197] width 85 height 13
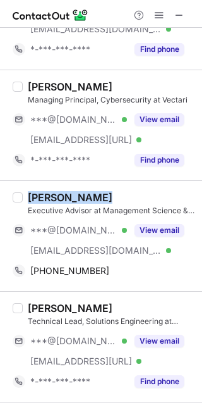
click at [51, 196] on div "Darren Ash" at bounding box center [70, 197] width 85 height 13
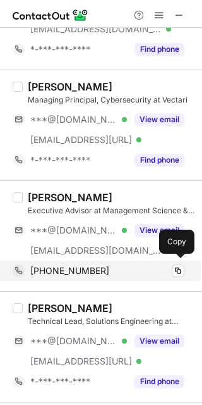
click at [53, 271] on span "+13017588073" at bounding box center [69, 270] width 79 height 11
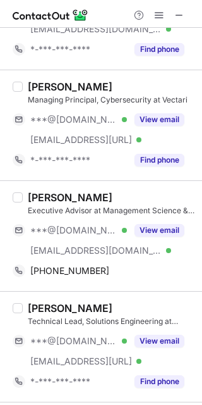
click at [67, 305] on div "Scott Savage" at bounding box center [70, 308] width 85 height 13
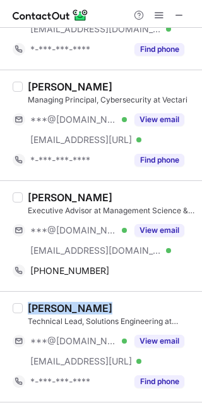
click at [67, 305] on div "Scott Savage" at bounding box center [70, 308] width 85 height 13
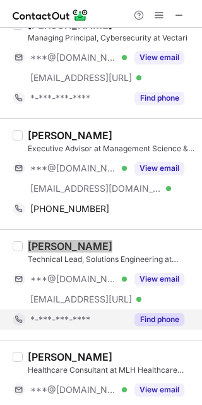
scroll to position [1352, 0]
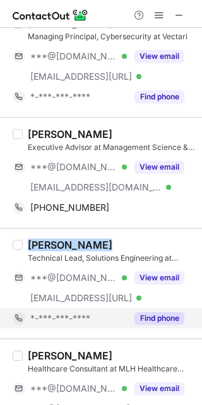
click at [152, 315] on button "Find phone" at bounding box center [160, 318] width 50 height 13
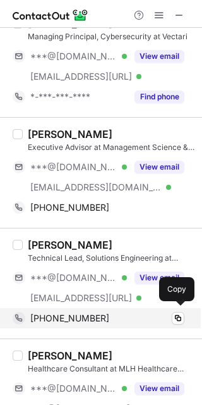
click at [83, 315] on span "+18046529252" at bounding box center [69, 317] width 79 height 11
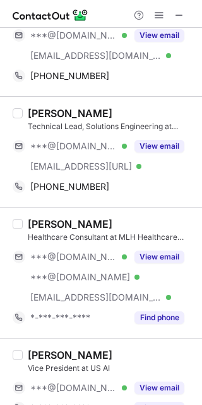
scroll to position [1484, 0]
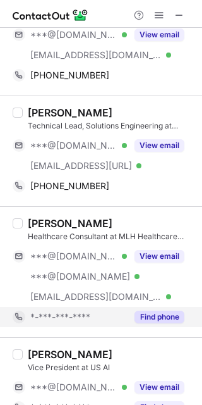
click at [156, 311] on button "Find phone" at bounding box center [160, 317] width 50 height 13
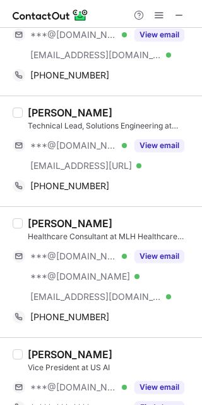
click at [59, 218] on div "Patricia Allvin" at bounding box center [70, 223] width 85 height 13
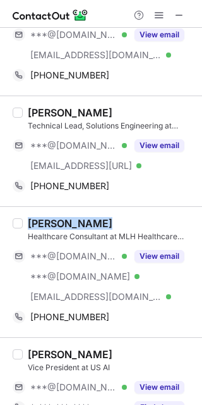
click at [59, 218] on div "Patricia Allvin" at bounding box center [70, 223] width 85 height 13
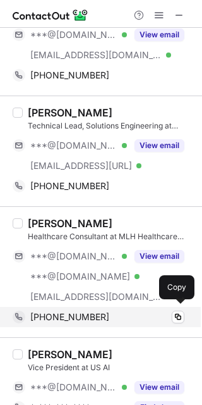
click at [82, 311] on span "+19283041686" at bounding box center [69, 316] width 79 height 11
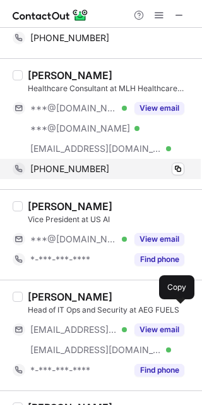
scroll to position [1634, 0]
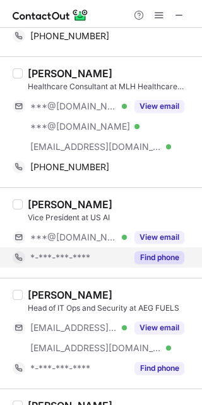
click at [164, 256] on button "Find phone" at bounding box center [160, 257] width 50 height 13
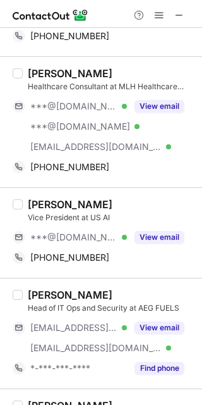
click at [61, 199] on div "Jamie Holcombe" at bounding box center [70, 204] width 85 height 13
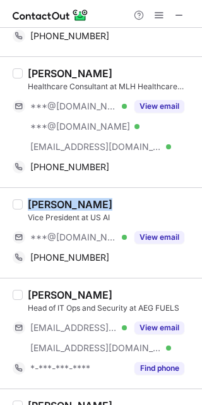
click at [61, 199] on div "Jamie Holcombe" at bounding box center [70, 204] width 85 height 13
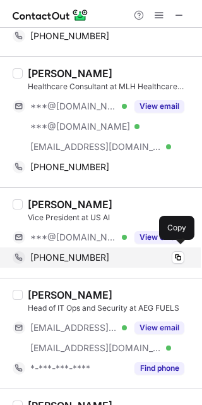
click at [58, 255] on span "+17038682393" at bounding box center [69, 257] width 79 height 11
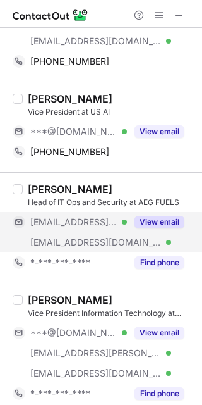
scroll to position [1751, 0]
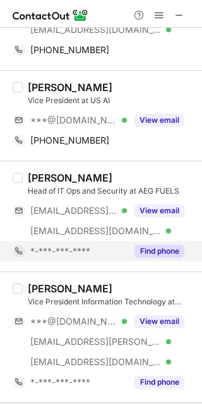
click at [158, 251] on button "Find phone" at bounding box center [160, 251] width 50 height 13
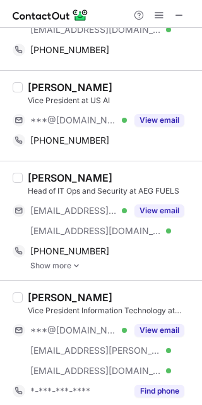
click at [59, 171] on div "Sergio Miralles" at bounding box center [70, 177] width 85 height 13
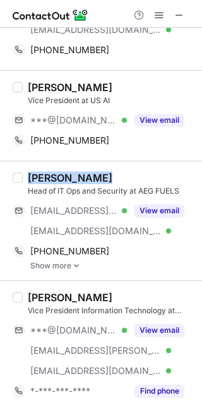
click at [59, 171] on div "Sergio Miralles" at bounding box center [70, 177] width 85 height 13
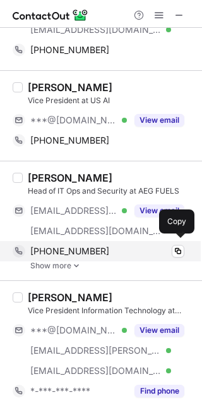
click at [68, 245] on span "+15613464682" at bounding box center [69, 250] width 79 height 11
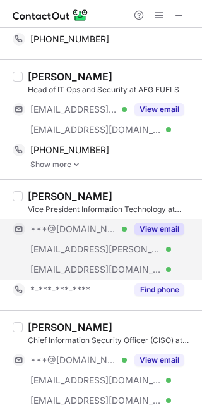
scroll to position [1854, 0]
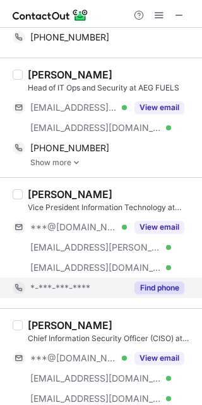
click at [159, 291] on div "Find phone" at bounding box center [156, 288] width 58 height 20
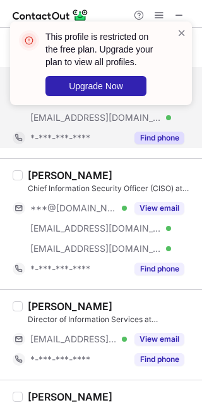
scroll to position [2006, 0]
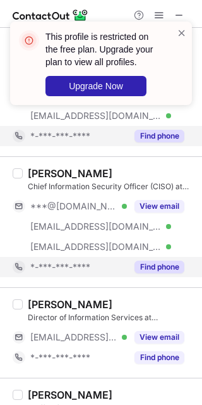
click at [158, 265] on button "Find phone" at bounding box center [160, 267] width 50 height 13
click at [158, 265] on div "*-***-***-****" at bounding box center [107, 266] width 154 height 11
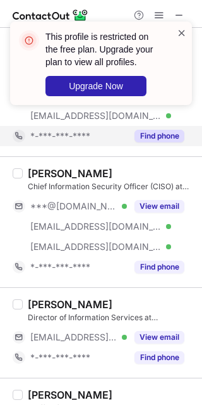
click at [181, 34] on span at bounding box center [182, 33] width 10 height 13
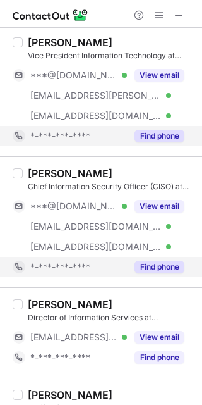
click at [159, 261] on button "Find phone" at bounding box center [160, 267] width 50 height 13
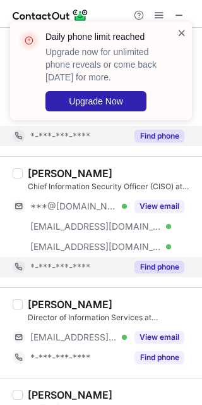
click at [185, 27] on span at bounding box center [182, 33] width 10 height 13
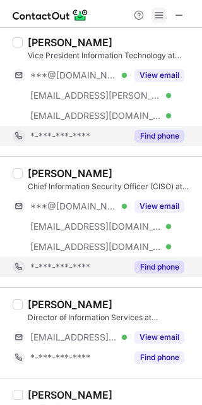
click at [159, 20] on span at bounding box center [159, 15] width 10 height 10
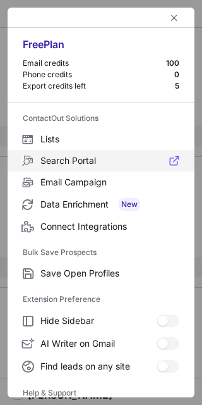
click at [73, 167] on label "Search Portal" at bounding box center [101, 161] width 187 height 22
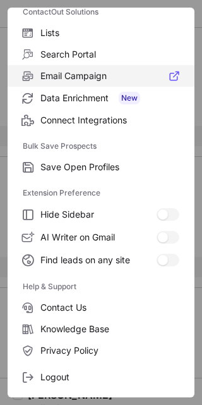
scroll to position [121, 0]
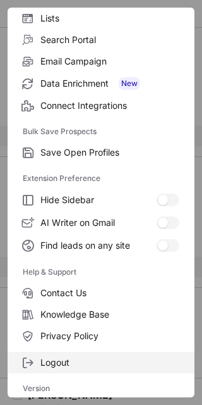
click at [64, 362] on span "Logout" at bounding box center [109, 362] width 139 height 11
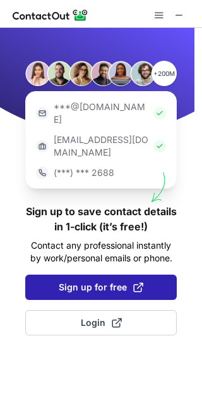
click at [98, 281] on span "Sign up for free" at bounding box center [101, 287] width 85 height 13
click at [85, 281] on span "Sign up for free" at bounding box center [101, 287] width 85 height 13
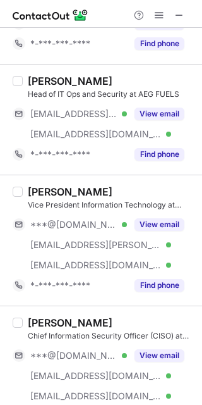
scroll to position [1845, 0]
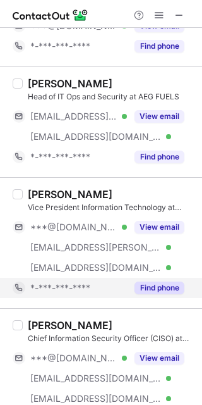
click at [156, 286] on button "Find phone" at bounding box center [160, 287] width 50 height 13
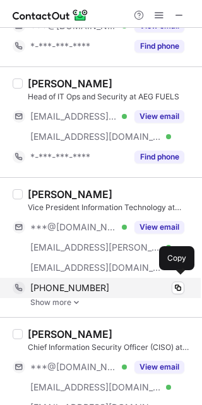
click at [139, 287] on div "+18583566681" at bounding box center [107, 287] width 154 height 11
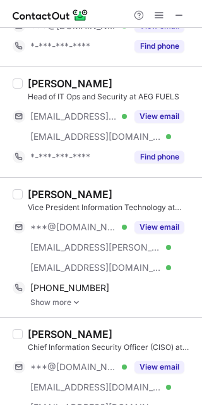
click at [61, 189] on div "Eric Rosenzweig" at bounding box center [70, 194] width 85 height 13
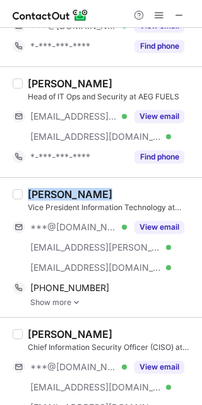
click at [61, 189] on div "Eric Rosenzweig" at bounding box center [70, 194] width 85 height 13
click at [69, 180] on div "Eric Rosenzweig Vice President Information Technology at Luna Grill ***@gmail.c…" at bounding box center [101, 247] width 202 height 140
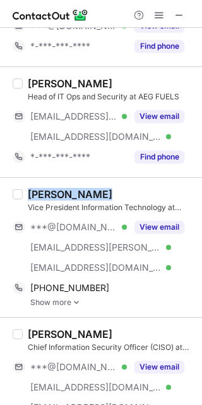
click at [42, 190] on div "Eric Rosenzweig" at bounding box center [70, 194] width 85 height 13
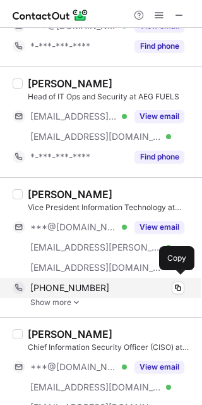
click at [73, 285] on span "+18583566681" at bounding box center [69, 287] width 79 height 11
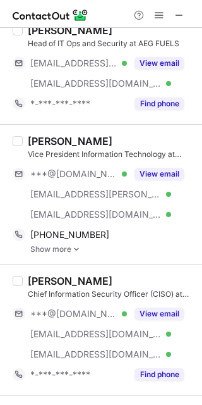
scroll to position [1969, 0]
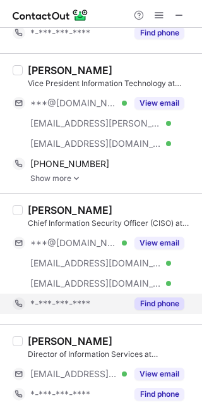
click at [162, 297] on button "Find phone" at bounding box center [160, 303] width 50 height 13
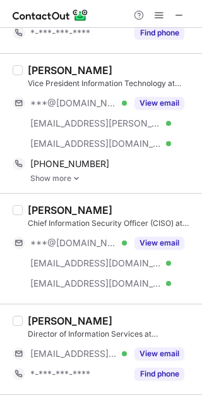
click at [47, 206] on div "Brent Neal" at bounding box center [70, 210] width 85 height 13
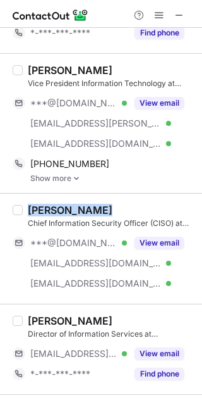
click at [47, 206] on div "Brent Neal" at bounding box center [70, 210] width 85 height 13
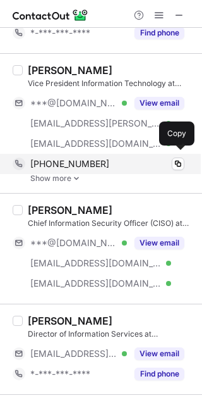
click at [70, 154] on div "+18583566681 Copy" at bounding box center [99, 164] width 172 height 20
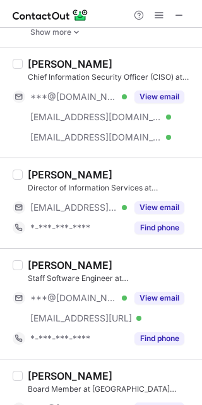
scroll to position [2116, 0]
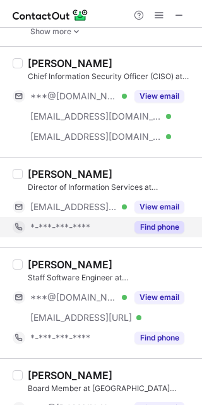
click at [157, 221] on button "Find phone" at bounding box center [160, 227] width 50 height 13
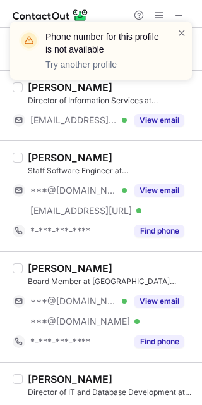
scroll to position [2204, 0]
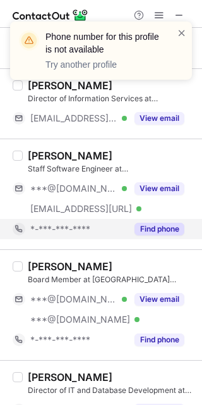
click at [157, 223] on button "Find phone" at bounding box center [160, 229] width 50 height 13
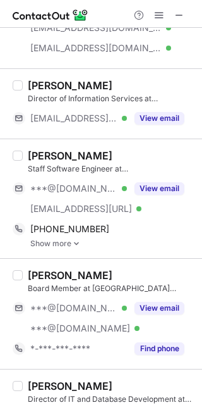
click at [87, 150] on div "Anthony Kosky" at bounding box center [70, 155] width 85 height 13
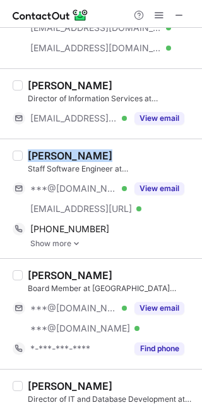
click at [87, 150] on div "Anthony Kosky" at bounding box center [70, 155] width 85 height 13
click at [67, 149] on div "Anthony Kosky" at bounding box center [70, 155] width 85 height 13
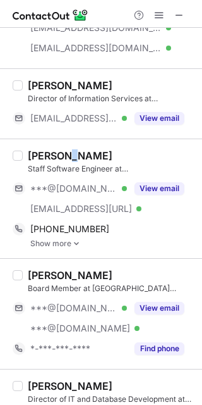
click at [67, 149] on div "Anthony Kosky" at bounding box center [70, 155] width 85 height 13
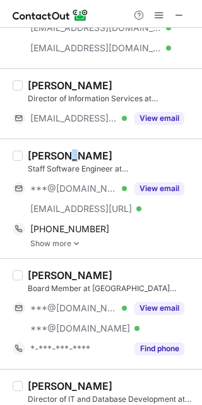
click at [67, 149] on div "Anthony Kosky" at bounding box center [70, 155] width 85 height 13
click at [44, 152] on div "Anthony Kosky" at bounding box center [70, 155] width 85 height 13
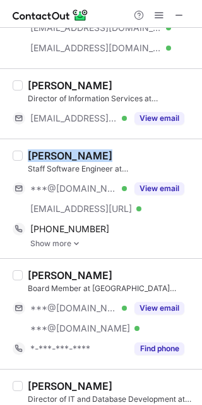
click at [44, 152] on div "Anthony Kosky" at bounding box center [70, 155] width 85 height 13
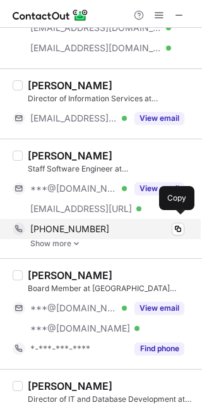
click at [87, 226] on span "+15108831673" at bounding box center [69, 228] width 79 height 11
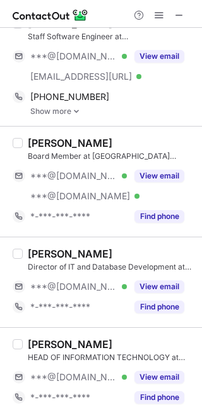
scroll to position [2344, 0]
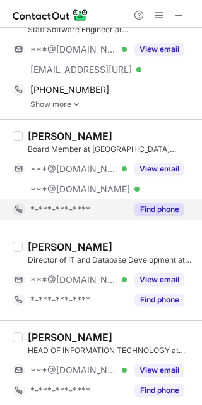
click at [151, 209] on button "Find phone" at bounding box center [160, 209] width 50 height 13
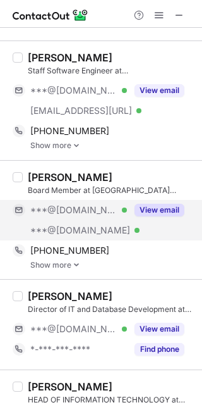
scroll to position [2304, 0]
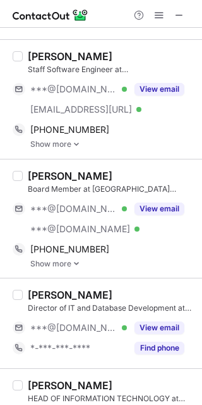
click at [42, 170] on div "David Clow" at bounding box center [70, 176] width 85 height 13
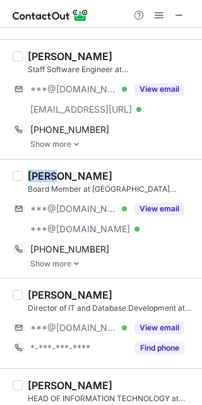
click at [42, 170] on div "David Clow" at bounding box center [70, 176] width 85 height 13
click at [62, 174] on div "David Clow" at bounding box center [70, 176] width 85 height 13
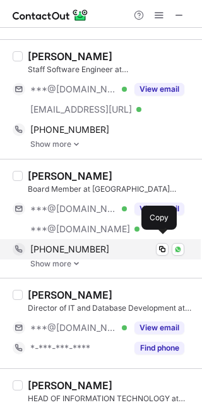
click at [96, 251] on div "+14109601312 Copy WhatsApp" at bounding box center [99, 249] width 172 height 20
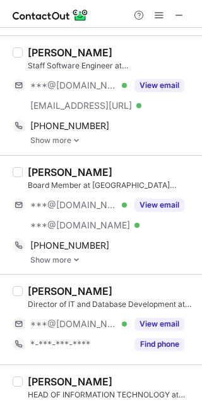
scroll to position [2352, 0]
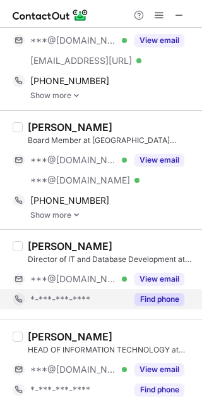
click at [158, 296] on button "Find phone" at bounding box center [160, 299] width 50 height 13
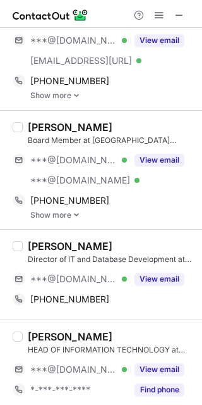
click at [79, 240] on div "Stephen Michaele" at bounding box center [70, 246] width 85 height 13
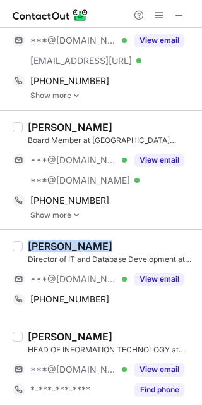
click at [79, 240] on div "Stephen Michaele" at bounding box center [70, 246] width 85 height 13
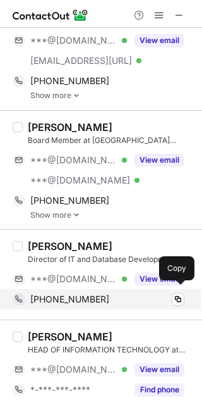
click at [79, 293] on span "+17185700385" at bounding box center [69, 298] width 79 height 11
click at [114, 293] on div "+17185700385" at bounding box center [107, 298] width 154 height 11
click at [75, 293] on span "+17185700385" at bounding box center [69, 298] width 79 height 11
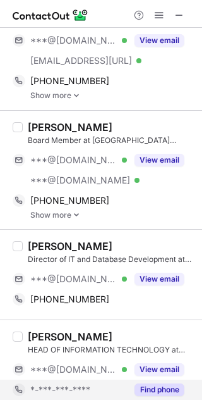
click at [157, 383] on button "Find phone" at bounding box center [160, 389] width 50 height 13
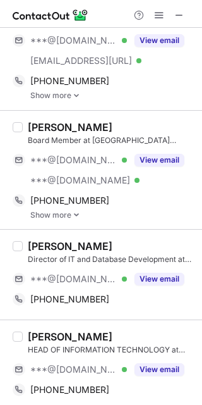
click at [73, 331] on div "Howard Coffin" at bounding box center [70, 336] width 85 height 13
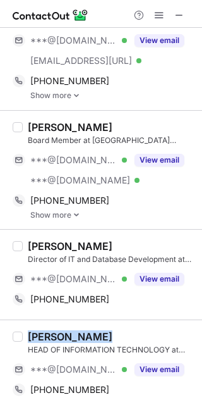
click at [73, 331] on div "Howard Coffin" at bounding box center [70, 336] width 85 height 13
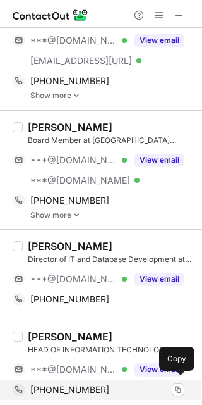
click at [94, 390] on div "+15748674420" at bounding box center [107, 389] width 154 height 11
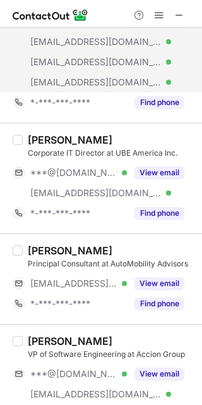
scroll to position [0, 0]
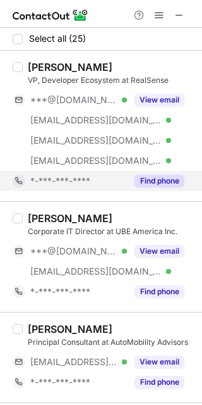
click at [158, 178] on button "Find phone" at bounding box center [160, 181] width 50 height 13
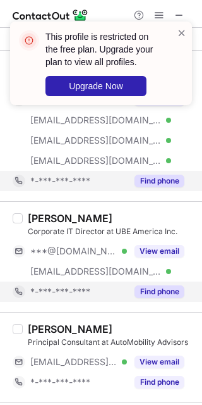
click at [148, 292] on button "Find phone" at bounding box center [160, 291] width 50 height 13
click at [184, 31] on span at bounding box center [182, 33] width 10 height 13
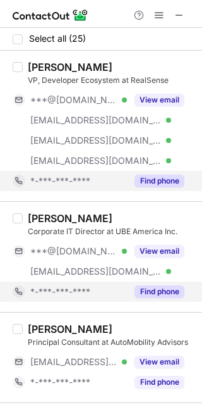
click at [159, 15] on span at bounding box center [159, 15] width 10 height 10
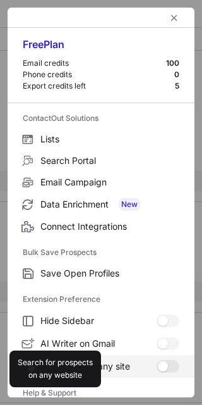
scroll to position [121, 0]
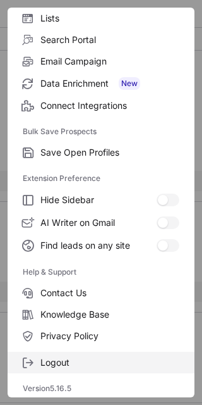
click at [72, 368] on label "Logout" at bounding box center [101, 363] width 187 height 22
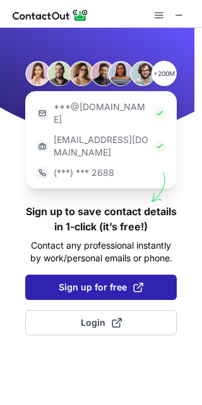
click at [109, 281] on span "Sign up for free" at bounding box center [101, 287] width 85 height 13
click at [74, 281] on span "Sign up for free" at bounding box center [101, 287] width 85 height 13
click at [90, 281] on span "Sign up for free" at bounding box center [101, 287] width 85 height 13
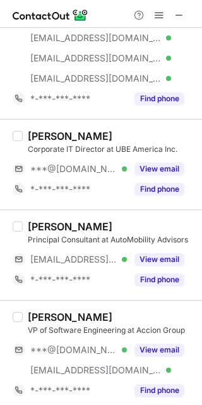
scroll to position [0, 0]
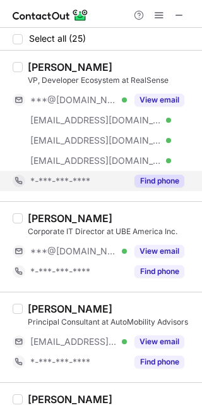
click at [156, 183] on button "Find phone" at bounding box center [160, 181] width 50 height 13
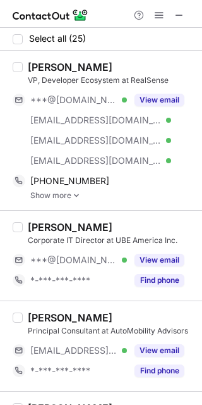
click at [63, 68] on div "Chris Matthieu" at bounding box center [70, 67] width 85 height 13
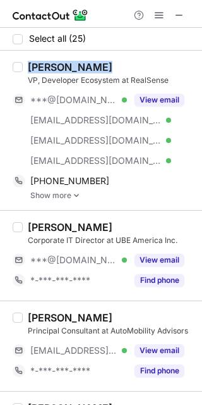
click at [63, 68] on div "Chris Matthieu" at bounding box center [70, 67] width 85 height 13
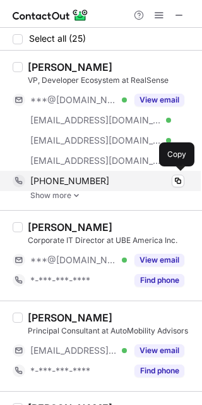
click at [90, 181] on span "+14803813574" at bounding box center [69, 180] width 79 height 11
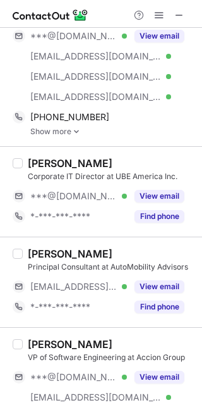
scroll to position [65, 0]
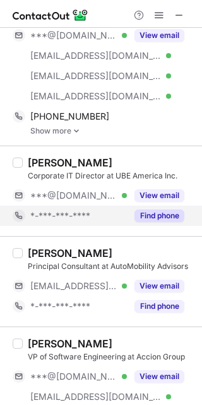
click at [152, 218] on button "Find phone" at bounding box center [160, 215] width 50 height 13
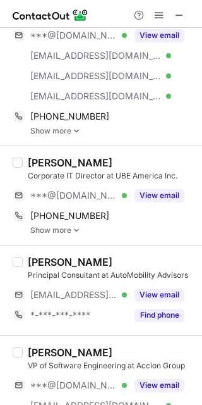
click at [72, 156] on div "Giovanny Cortes" at bounding box center [70, 162] width 85 height 13
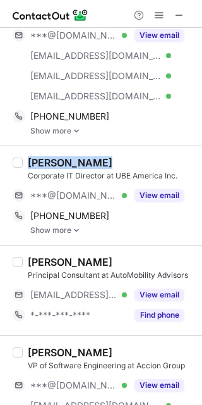
click at [72, 156] on div "Giovanny Cortes" at bounding box center [70, 162] width 85 height 13
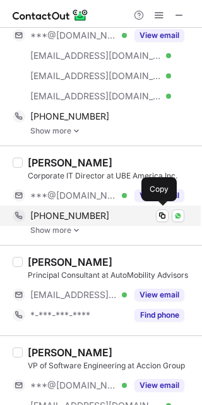
click at [80, 210] on span "+573102710294" at bounding box center [69, 215] width 79 height 11
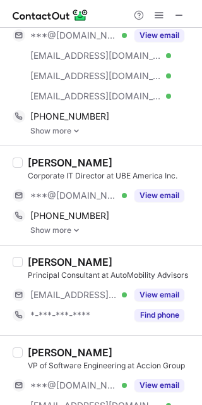
click at [46, 257] on div "Markus Nicklas" at bounding box center [70, 262] width 85 height 13
click at [51, 254] on div "Markus Nicklas Principal Consultant at AutoMobility Advisors ***@automobilityad…" at bounding box center [101, 290] width 202 height 90
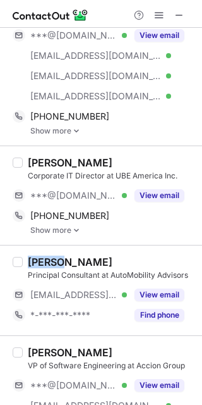
click at [51, 254] on div "Markus Nicklas Principal Consultant at AutoMobility Advisors ***@automobilityad…" at bounding box center [101, 290] width 202 height 90
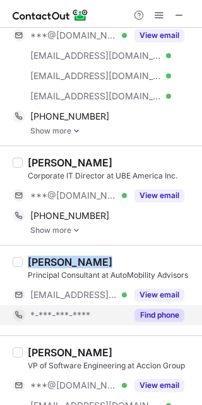
click at [163, 314] on button "Find phone" at bounding box center [160, 315] width 50 height 13
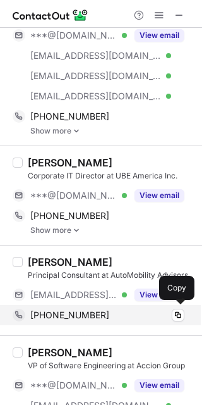
click at [80, 312] on span "+14045137033" at bounding box center [69, 314] width 79 height 11
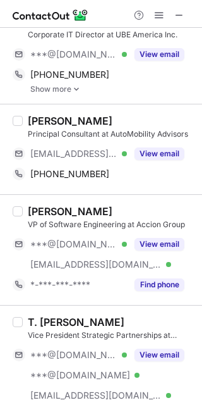
scroll to position [219, 0]
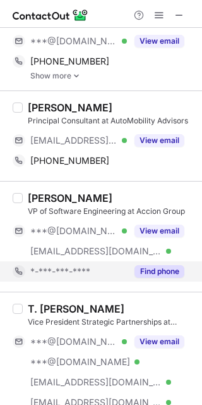
click at [163, 270] on button "Find phone" at bounding box center [160, 271] width 50 height 13
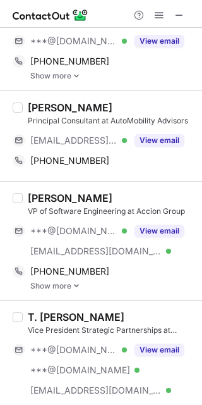
click at [82, 196] on div "Norman Paulsen" at bounding box center [70, 198] width 85 height 13
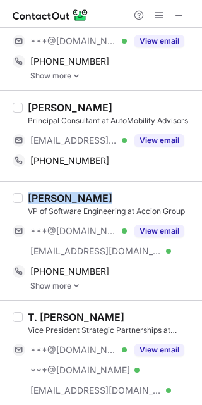
click at [82, 196] on div "Norman Paulsen" at bounding box center [70, 198] width 85 height 13
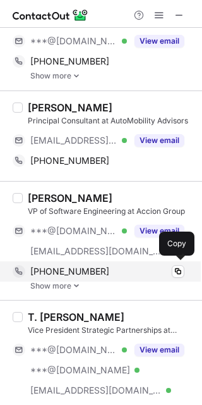
click at [77, 266] on span "+18504973456" at bounding box center [69, 271] width 79 height 11
click at [75, 269] on span "+18504973456" at bounding box center [69, 271] width 79 height 11
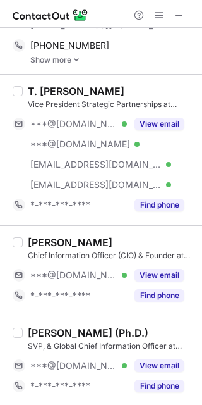
scroll to position [454, 0]
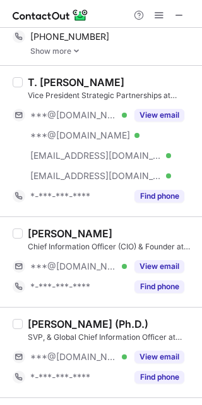
click at [80, 81] on div "T. Robert Huston" at bounding box center [76, 82] width 97 height 13
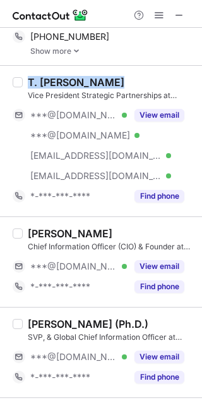
click at [80, 81] on div "T. Robert Huston" at bounding box center [76, 82] width 97 height 13
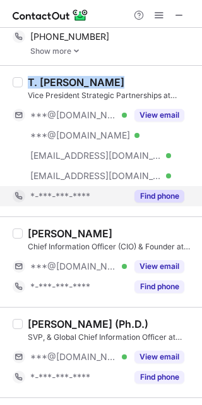
click at [147, 192] on button "Find phone" at bounding box center [160, 196] width 50 height 13
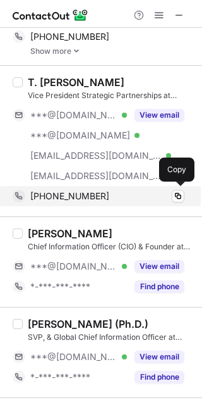
click at [73, 190] on span "+19164960973" at bounding box center [69, 195] width 79 height 11
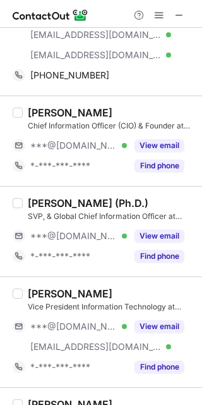
scroll to position [587, 0]
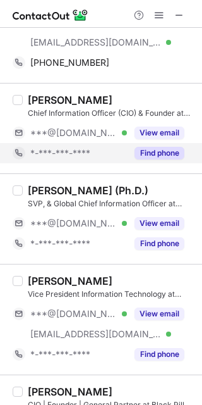
click at [158, 154] on button "Find phone" at bounding box center [160, 153] width 50 height 13
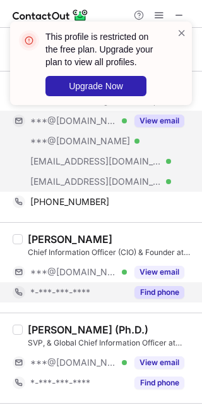
scroll to position [452, 0]
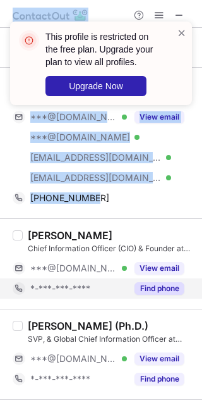
drag, startPoint x: 152, startPoint y: 202, endPoint x: 147, endPoint y: 117, distance: 84.9
click at [147, 117] on div "This profile is restricted on the free plan. Upgrade your plan to view all prof…" at bounding box center [101, 202] width 202 height 405
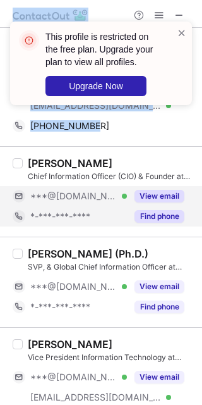
scroll to position [507, 0]
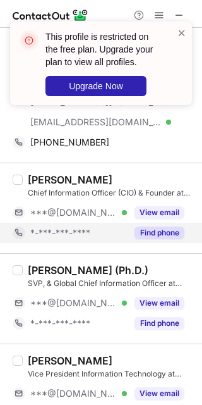
click at [157, 164] on div "Rochelle Manns Chief Information Officer (CIO) & Founder at RSM Collective ***@…" at bounding box center [101, 208] width 202 height 90
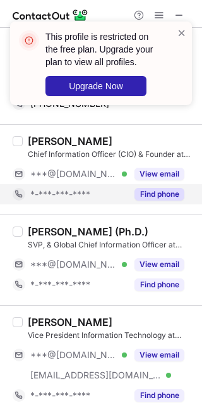
scroll to position [543, 0]
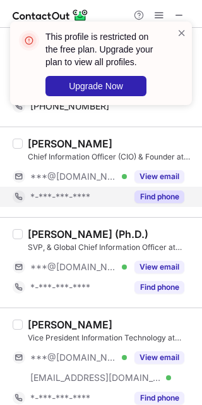
click at [156, 198] on button "Find phone" at bounding box center [160, 196] width 50 height 13
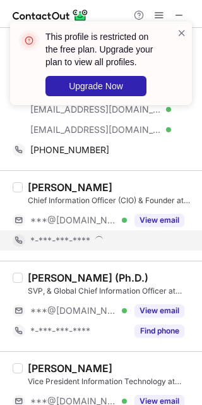
scroll to position [501, 0]
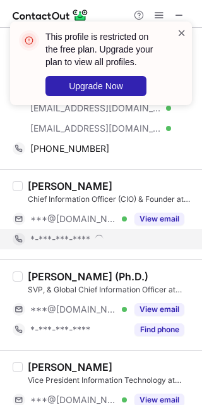
click at [180, 29] on span at bounding box center [182, 33] width 10 height 13
click at [179, 32] on span at bounding box center [182, 33] width 10 height 13
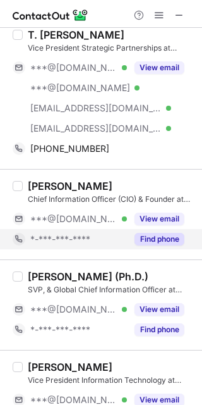
click at [154, 10] on button at bounding box center [159, 15] width 15 height 15
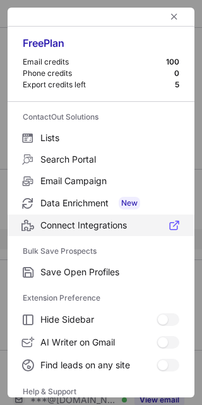
scroll to position [121, 0]
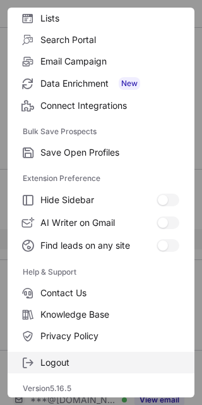
click at [63, 361] on span "Logout" at bounding box center [109, 362] width 139 height 11
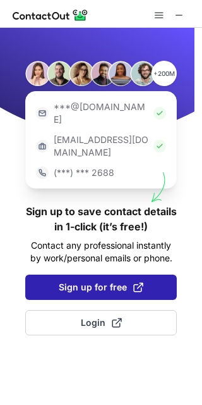
click at [92, 281] on span "Sign up for free" at bounding box center [101, 287] width 85 height 13
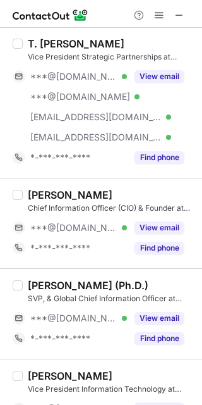
scroll to position [465, 0]
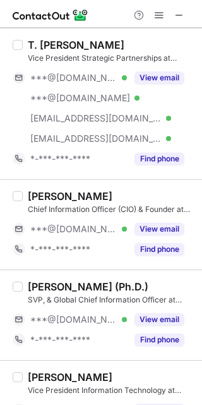
click at [91, 230] on span "***@[DOMAIN_NAME]" at bounding box center [73, 228] width 87 height 11
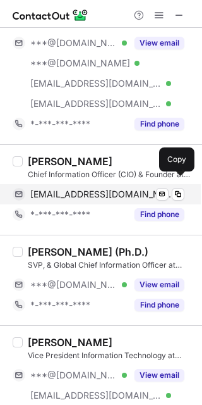
scroll to position [503, 0]
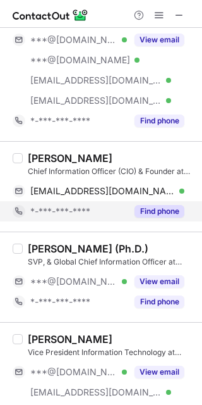
click at [154, 209] on button "Find phone" at bounding box center [160, 211] width 50 height 13
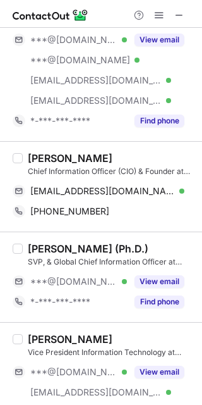
click at [82, 161] on div "Rochelle Manns" at bounding box center [70, 158] width 85 height 13
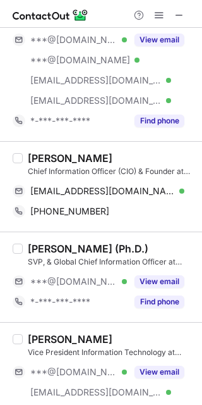
click at [82, 161] on div "Rochelle Manns" at bounding box center [70, 158] width 85 height 13
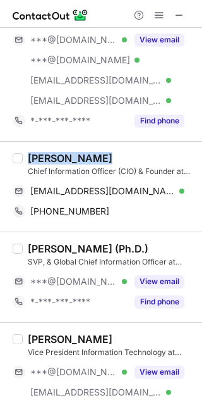
click at [82, 161] on div "Rochelle Manns" at bounding box center [70, 158] width 85 height 13
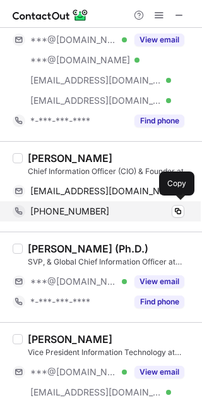
click at [49, 208] on span "+16198940169" at bounding box center [69, 211] width 79 height 11
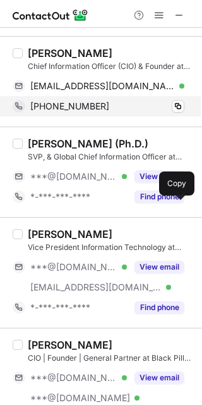
scroll to position [612, 0]
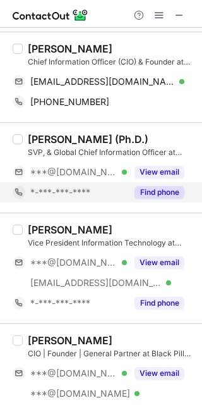
click at [156, 194] on button "Find phone" at bounding box center [160, 192] width 50 height 13
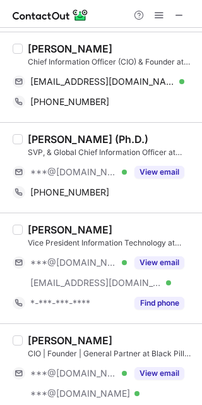
click at [95, 136] on div "Dr. David W. Glenn (Ph.D.)" at bounding box center [88, 139] width 121 height 13
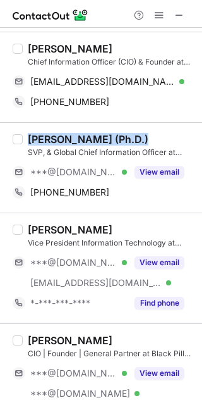
click at [95, 136] on div "Dr. David W. Glenn (Ph.D.)" at bounding box center [88, 139] width 121 height 13
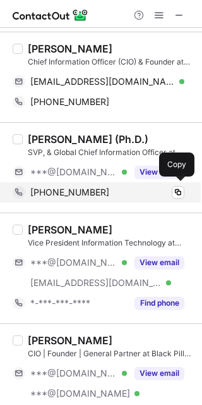
click at [53, 192] on span "+14127157721" at bounding box center [69, 192] width 79 height 11
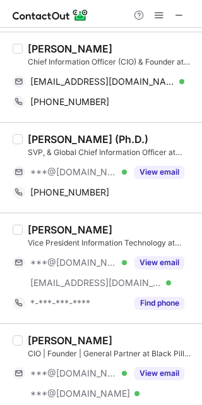
click at [64, 226] on div "David Blake" at bounding box center [70, 229] width 85 height 13
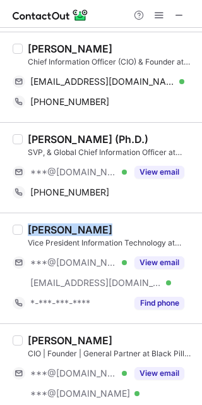
click at [64, 226] on div "David Blake" at bounding box center [70, 229] width 85 height 13
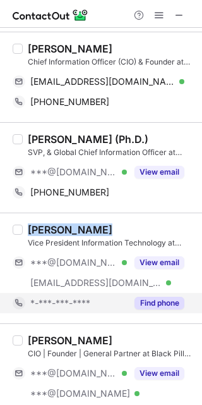
click at [152, 304] on button "Find phone" at bounding box center [160, 303] width 50 height 13
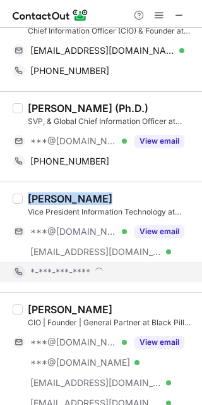
scroll to position [645, 0]
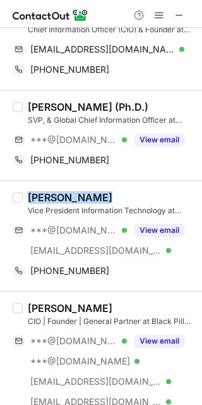
click at [59, 201] on div "David Blake" at bounding box center [70, 197] width 85 height 13
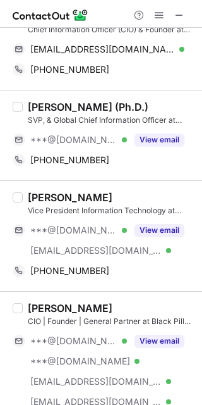
click at [34, 197] on div "David Blake" at bounding box center [70, 197] width 85 height 13
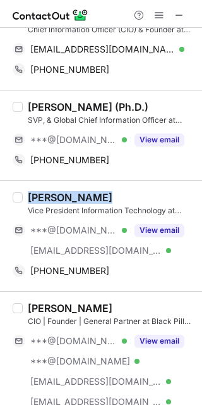
click at [34, 197] on div "David Blake" at bounding box center [70, 197] width 85 height 13
click at [66, 195] on div "David Blake" at bounding box center [70, 197] width 85 height 13
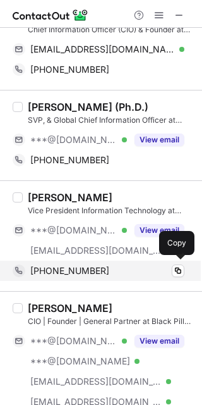
click at [84, 267] on span "+16232010268" at bounding box center [69, 270] width 79 height 11
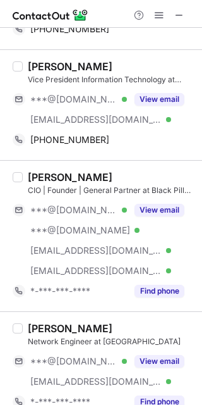
scroll to position [777, 0]
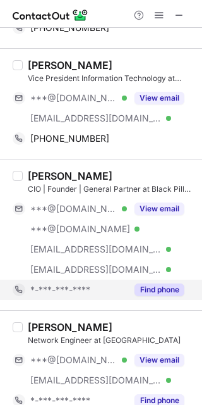
click at [156, 287] on button "Find phone" at bounding box center [160, 289] width 50 height 13
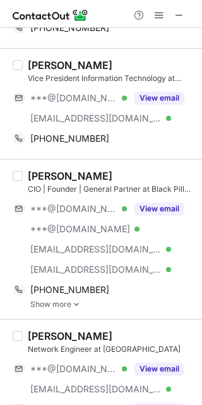
click at [77, 174] on div "David Berglund" at bounding box center [70, 176] width 85 height 13
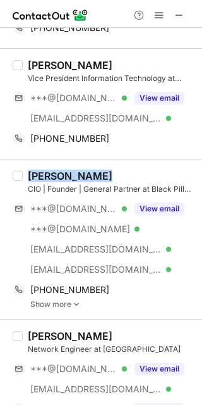
click at [77, 174] on div "David Berglund" at bounding box center [70, 176] width 85 height 13
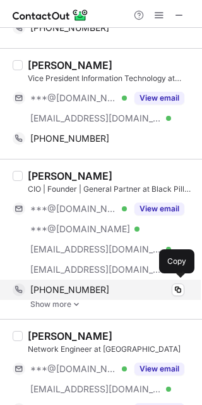
click at [67, 288] on span "+19802983466" at bounding box center [69, 289] width 79 height 11
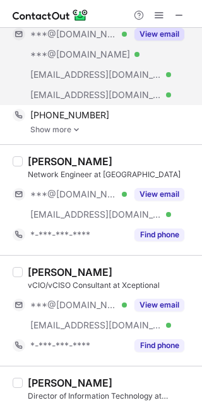
scroll to position [955, 0]
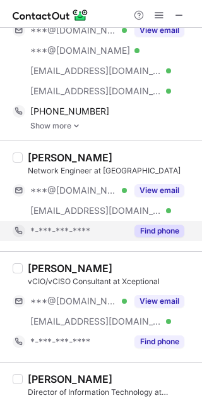
click at [147, 227] on button "Find phone" at bounding box center [160, 231] width 50 height 13
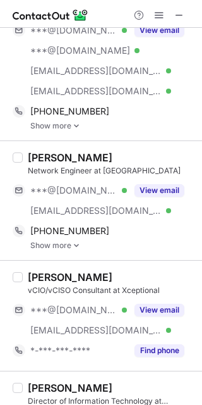
click at [59, 154] on div "Erik Thomas" at bounding box center [70, 157] width 85 height 13
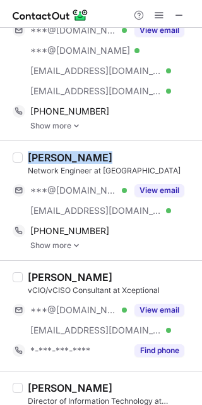
click at [59, 154] on div "Erik Thomas" at bounding box center [70, 157] width 85 height 13
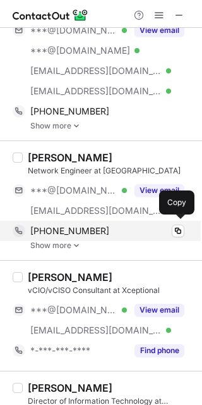
click at [73, 226] on span "+17048076836" at bounding box center [69, 230] width 79 height 11
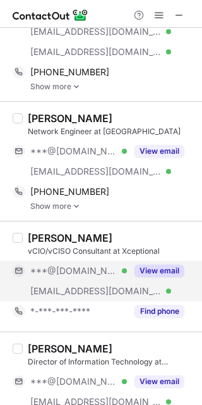
scroll to position [1000, 0]
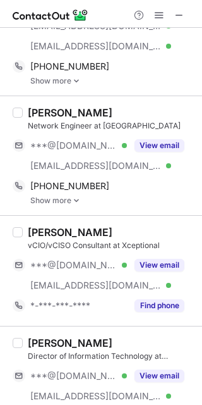
click at [53, 230] on div "Bill Zondler" at bounding box center [70, 232] width 85 height 13
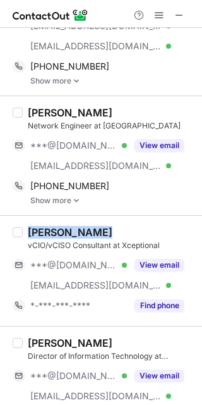
click at [53, 230] on div "Bill Zondler" at bounding box center [70, 232] width 85 height 13
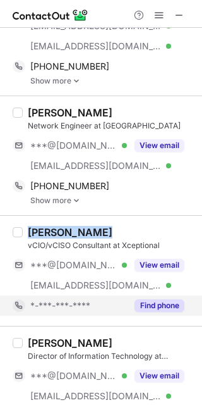
click at [165, 303] on button "Find phone" at bounding box center [160, 305] width 50 height 13
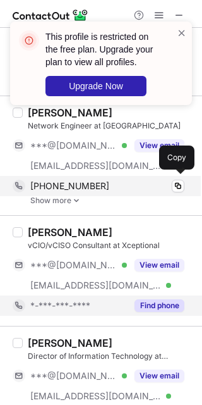
click at [45, 183] on span "+17048076836" at bounding box center [69, 185] width 79 height 11
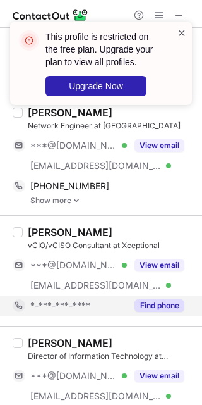
click at [186, 33] on span at bounding box center [182, 33] width 10 height 13
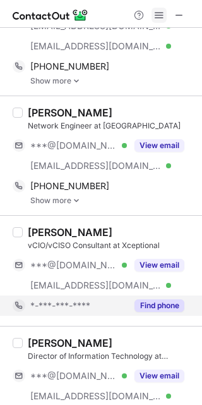
click at [154, 16] on span at bounding box center [159, 15] width 10 height 10
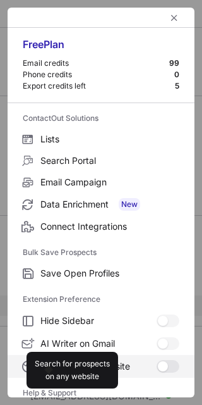
scroll to position [121, 0]
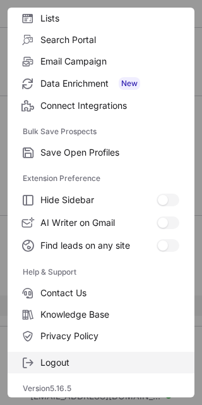
click at [65, 357] on span "Logout" at bounding box center [109, 362] width 139 height 11
click at [71, 364] on span "Logout" at bounding box center [109, 362] width 139 height 11
click at [55, 362] on span "Logout" at bounding box center [109, 362] width 139 height 11
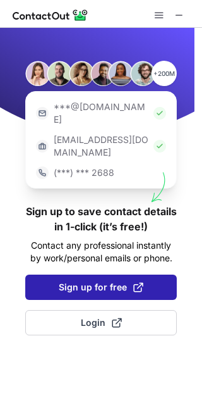
click at [99, 281] on span "Sign up for free" at bounding box center [101, 287] width 85 height 13
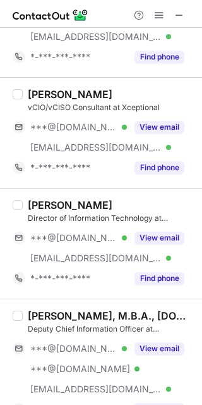
scroll to position [1120, 0]
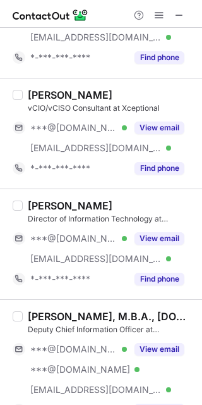
click at [57, 91] on div "Bill Zondler" at bounding box center [70, 95] width 85 height 13
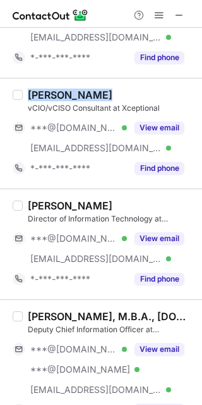
click at [57, 91] on div "Bill Zondler" at bounding box center [70, 95] width 85 height 13
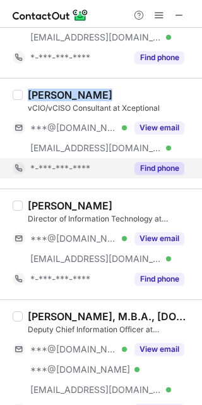
click at [164, 162] on button "Find phone" at bounding box center [160, 168] width 50 height 13
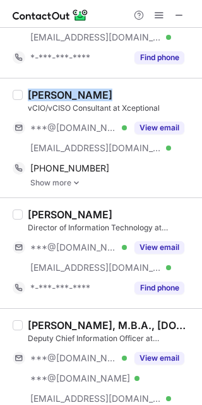
click at [62, 89] on div "Bill Zondler" at bounding box center [70, 95] width 85 height 13
click at [53, 89] on div "Bill Zondler" at bounding box center [70, 95] width 85 height 13
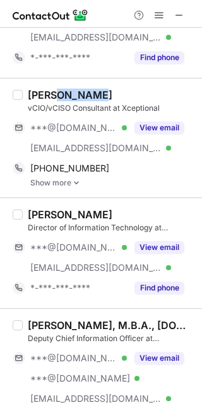
click at [53, 89] on div "Bill Zondler" at bounding box center [70, 95] width 85 height 13
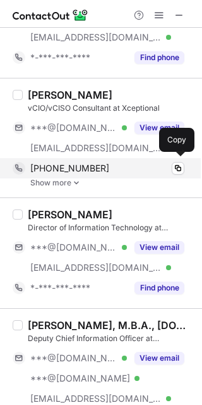
click at [82, 163] on span "+18584713047" at bounding box center [69, 168] width 79 height 11
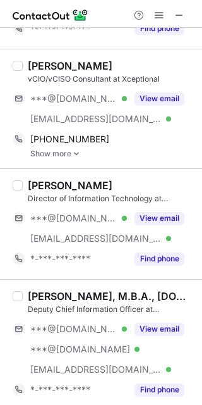
scroll to position [1156, 0]
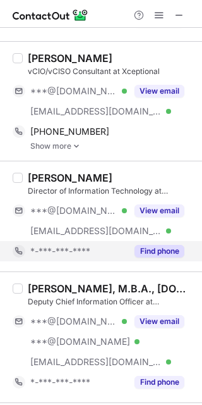
click at [168, 251] on button "Find phone" at bounding box center [160, 251] width 50 height 13
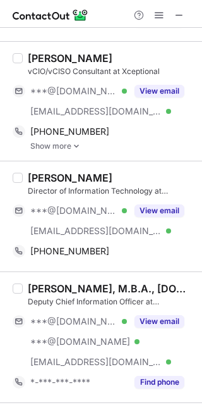
click at [66, 173] on div "Nick Lombardi" at bounding box center [70, 177] width 85 height 13
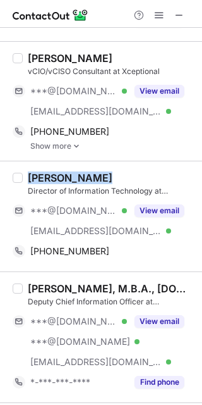
click at [66, 173] on div "Nick Lombardi" at bounding box center [70, 177] width 85 height 13
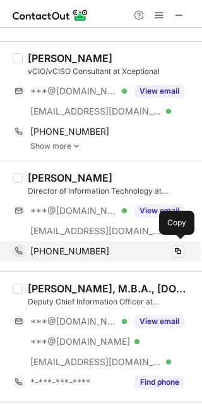
click at [92, 253] on div "+19785790915" at bounding box center [107, 250] width 154 height 11
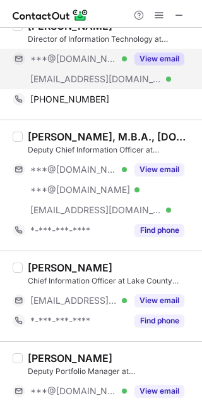
scroll to position [1309, 0]
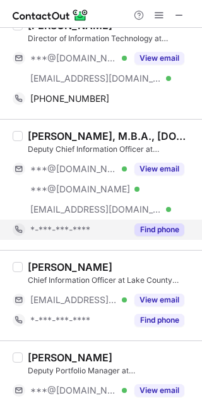
click at [164, 230] on button "Find phone" at bounding box center [160, 229] width 50 height 13
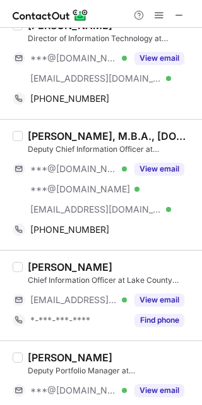
click at [81, 130] on div "Kentorri Garmon, M.B.A., M.Sc." at bounding box center [111, 136] width 167 height 13
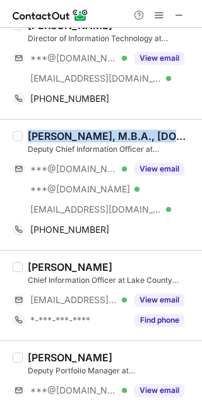
click at [81, 130] on div "Kentorri Garmon, M.B.A., M.Sc." at bounding box center [111, 136] width 167 height 13
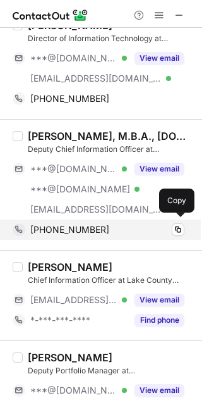
click at [90, 224] on span "+14704263310" at bounding box center [69, 229] width 79 height 11
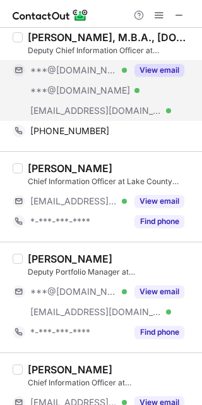
scroll to position [1409, 0]
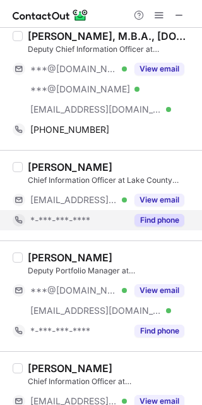
click at [166, 218] on button "Find phone" at bounding box center [160, 220] width 50 height 13
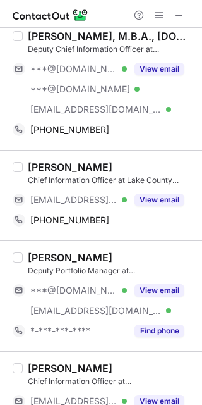
click at [46, 168] on div "Joshua Podsedly" at bounding box center [70, 167] width 85 height 13
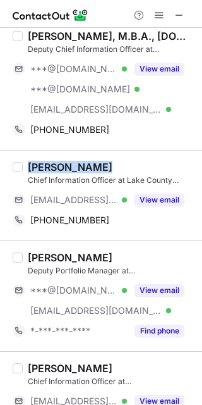
click at [46, 168] on div "Joshua Podsedly" at bounding box center [70, 167] width 85 height 13
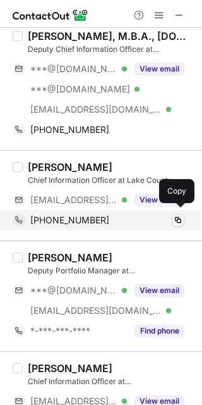
click at [63, 216] on span "+12163968255" at bounding box center [69, 219] width 79 height 11
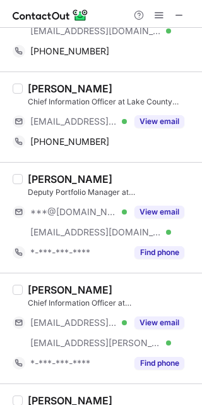
scroll to position [1489, 0]
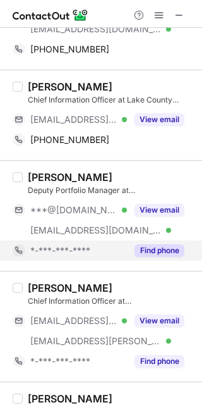
click at [144, 246] on button "Find phone" at bounding box center [160, 250] width 50 height 13
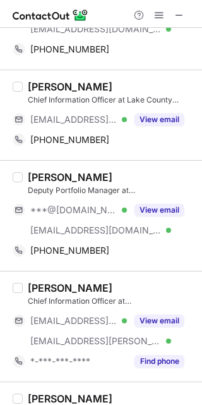
click at [54, 172] on div "Brad Tenney" at bounding box center [70, 177] width 85 height 13
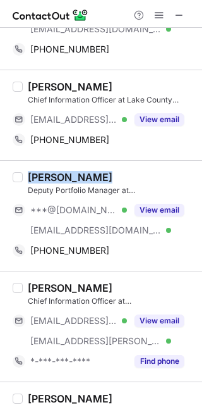
click at [54, 172] on div "Brad Tenney" at bounding box center [70, 177] width 85 height 13
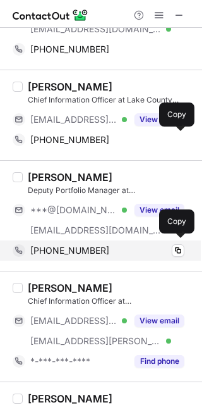
click at [56, 245] on span "+16037813431" at bounding box center [69, 250] width 79 height 11
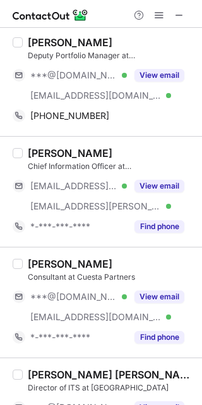
scroll to position [1630, 0]
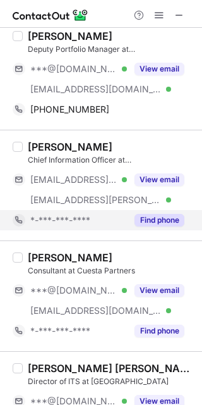
click at [154, 214] on button "Find phone" at bounding box center [160, 220] width 50 height 13
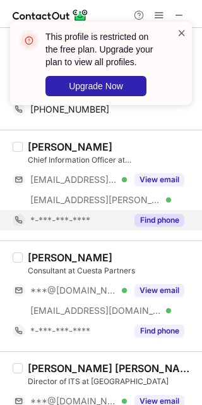
click at [181, 29] on span at bounding box center [182, 33] width 10 height 13
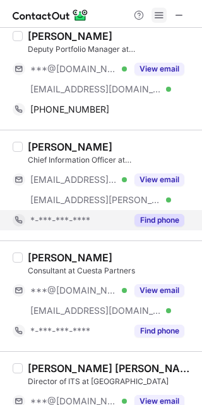
click at [158, 20] on span at bounding box center [159, 15] width 10 height 10
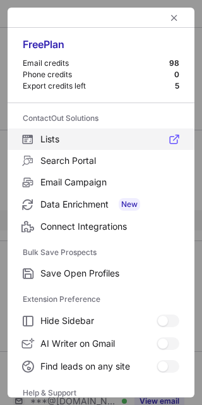
scroll to position [121, 0]
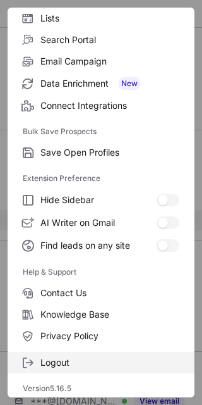
click at [67, 366] on span "Logout" at bounding box center [109, 362] width 139 height 11
click at [53, 362] on span "Logout" at bounding box center [109, 362] width 139 height 11
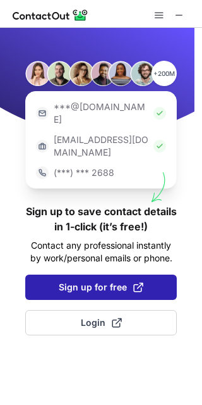
click at [124, 281] on span "Sign up for free" at bounding box center [101, 287] width 85 height 13
click at [82, 281] on span "Sign up for free" at bounding box center [101, 287] width 85 height 13
click at [86, 281] on span "Sign up for free" at bounding box center [101, 287] width 85 height 13
click at [49, 275] on button "Sign up for free" at bounding box center [101, 287] width 152 height 25
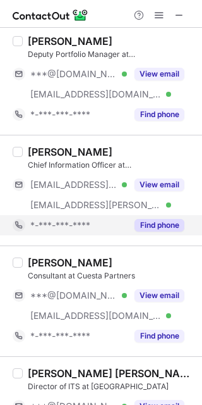
scroll to position [1605, 0]
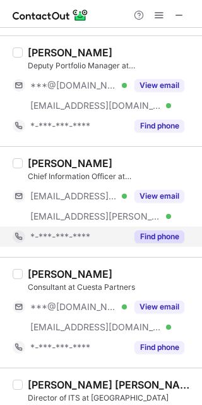
click at [159, 232] on button "Find phone" at bounding box center [160, 236] width 50 height 13
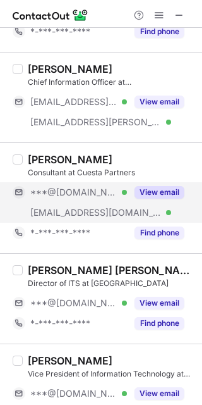
scroll to position [1708, 0]
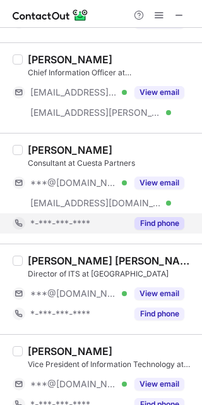
click at [170, 219] on button "Find phone" at bounding box center [160, 223] width 50 height 13
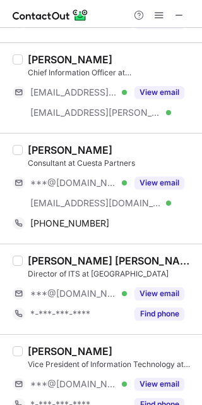
click at [57, 146] on div "Luke Anderson" at bounding box center [70, 150] width 85 height 13
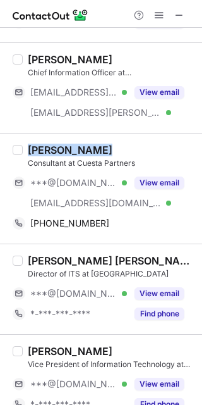
click at [57, 146] on div "Luke Anderson" at bounding box center [70, 150] width 85 height 13
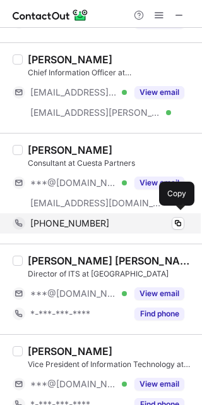
click at [83, 219] on span "+16127236320" at bounding box center [69, 223] width 79 height 11
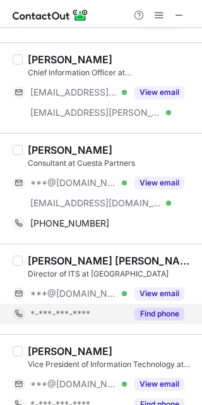
click at [165, 307] on button "Find phone" at bounding box center [160, 313] width 50 height 13
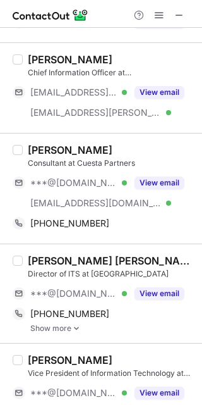
click at [83, 257] on div "Gee M. Chow, MBA, MSF, CGCIO" at bounding box center [111, 260] width 167 height 13
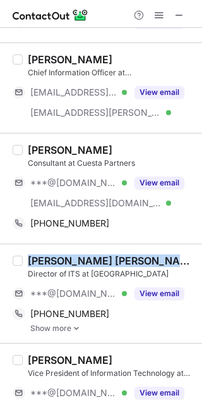
click at [83, 257] on div "Gee M. Chow, MBA, MSF, CGCIO" at bounding box center [111, 260] width 167 height 13
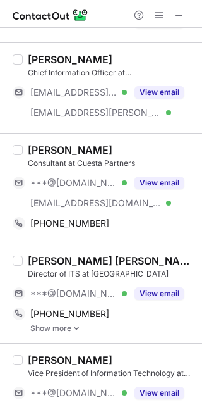
click at [83, 257] on div "Gee M. Chow, MBA, MSF, CGCIO" at bounding box center [111, 260] width 167 height 13
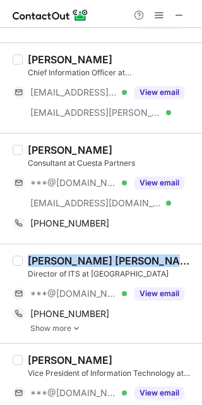
click at [83, 257] on div "Gee M. Chow, MBA, MSF, CGCIO" at bounding box center [111, 260] width 167 height 13
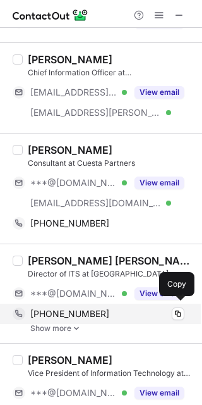
click at [71, 308] on span "+13054605531" at bounding box center [69, 313] width 79 height 11
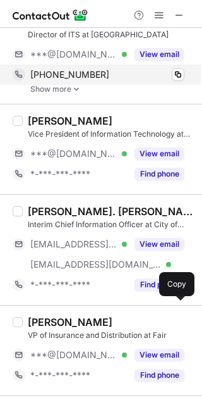
scroll to position [1966, 0]
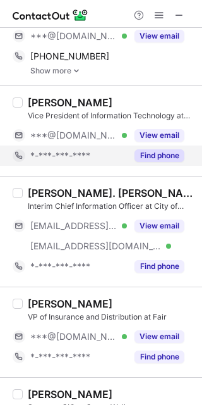
click at [173, 149] on button "Find phone" at bounding box center [160, 155] width 50 height 13
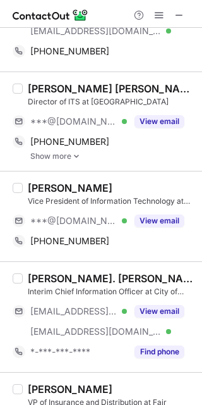
scroll to position [1879, 0]
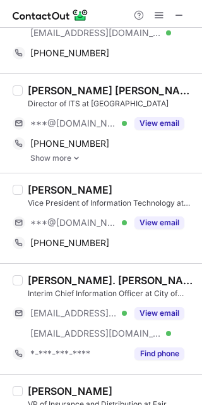
click at [49, 187] on div "Ed Teague" at bounding box center [70, 189] width 85 height 13
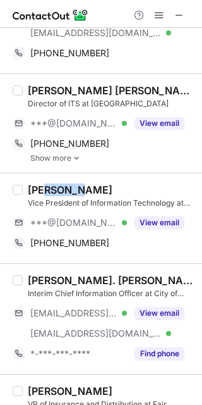
click at [49, 187] on div "Ed Teague" at bounding box center [70, 189] width 85 height 13
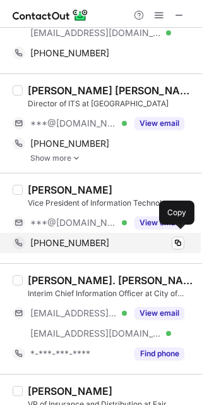
click at [65, 240] on span "+13106197255" at bounding box center [69, 242] width 79 height 11
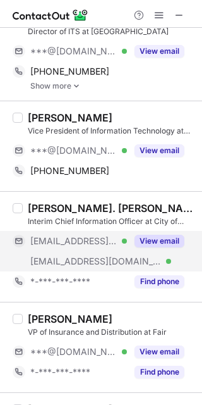
scroll to position [1951, 0]
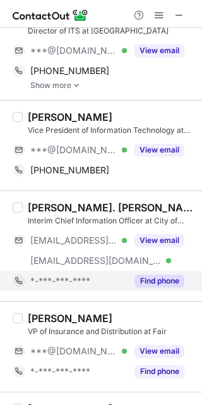
click at [160, 276] on button "Find phone" at bounding box center [160, 281] width 50 height 13
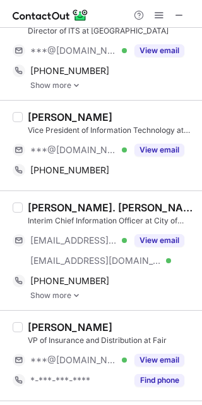
click at [88, 201] on div "Dr. Christophe St. Luce, CGCIO" at bounding box center [111, 207] width 167 height 13
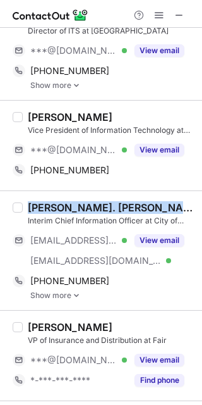
click at [88, 201] on div "Dr. Christophe St. Luce, CGCIO" at bounding box center [111, 207] width 167 height 13
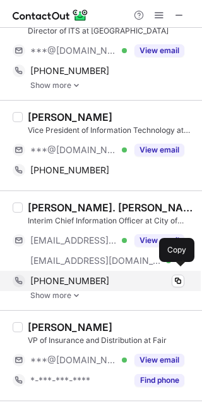
click at [56, 271] on div "+19542952055 Copy" at bounding box center [99, 281] width 172 height 20
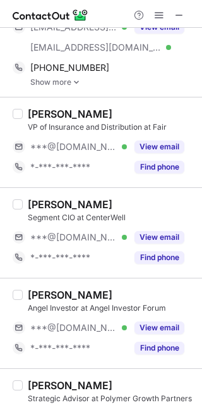
scroll to position [2165, 0]
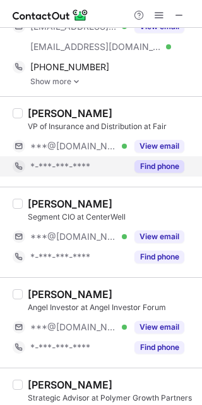
click at [146, 160] on button "Find phone" at bounding box center [160, 166] width 50 height 13
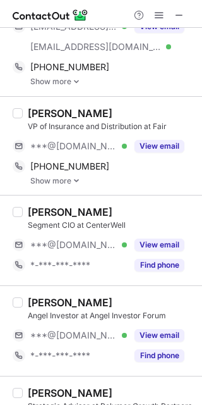
click at [89, 110] on div "Clinton Houck" at bounding box center [70, 113] width 85 height 13
click at [67, 107] on div "Clinton Houck" at bounding box center [70, 113] width 85 height 13
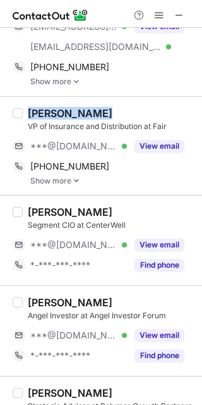
click at [67, 107] on div "Clinton Houck" at bounding box center [70, 113] width 85 height 13
click at [49, 109] on div "Clinton Houck" at bounding box center [70, 113] width 85 height 13
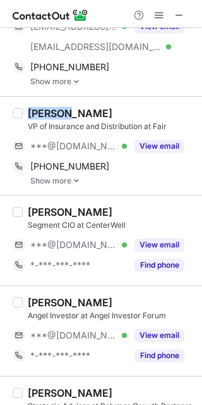
click at [49, 109] on div "Clinton Houck" at bounding box center [70, 113] width 85 height 13
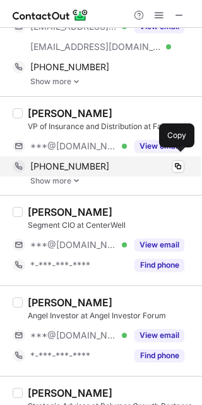
click at [83, 165] on span "+16107315482" at bounding box center [69, 166] width 79 height 11
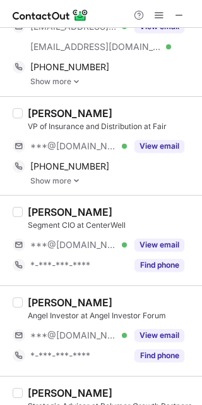
click at [77, 213] on div "Paul Novak" at bounding box center [70, 212] width 85 height 13
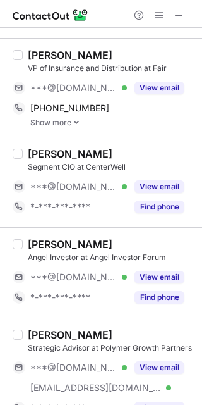
scroll to position [2225, 0]
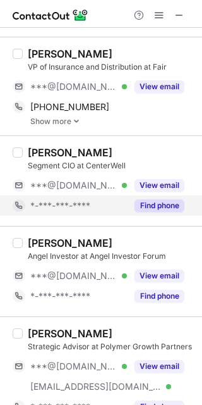
click at [163, 201] on button "Find phone" at bounding box center [160, 205] width 50 height 13
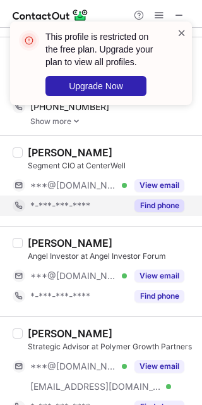
click at [181, 32] on span at bounding box center [182, 33] width 10 height 13
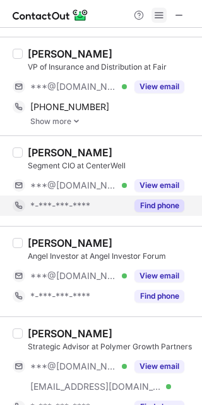
click at [158, 15] on span at bounding box center [159, 15] width 10 height 10
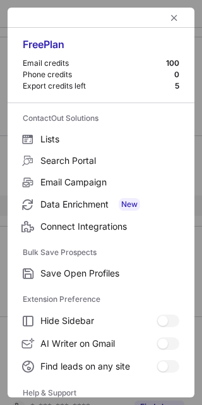
scroll to position [121, 0]
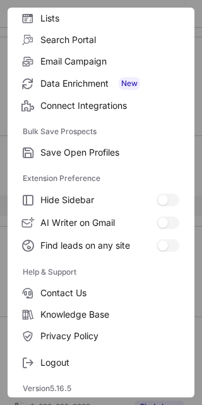
click at [83, 290] on span "Contact Us" at bounding box center [109, 292] width 139 height 11
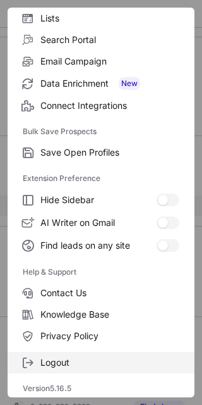
click at [46, 365] on span "Logout" at bounding box center [109, 362] width 139 height 11
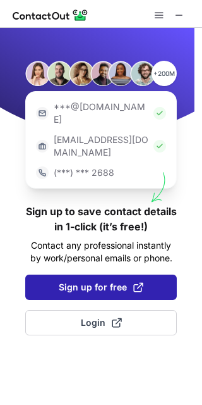
click at [54, 275] on button "Sign up for free" at bounding box center [101, 287] width 152 height 25
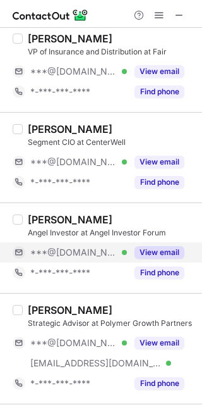
scroll to position [2239, 0]
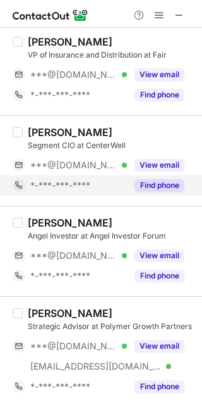
click at [158, 180] on button "Find phone" at bounding box center [160, 185] width 50 height 13
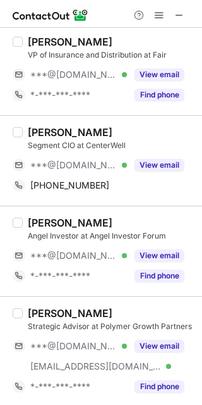
click at [47, 128] on div "Paul Novak" at bounding box center [70, 132] width 85 height 13
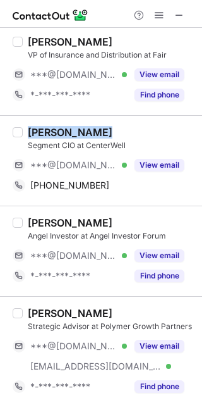
click at [47, 128] on div "Paul Novak" at bounding box center [70, 132] width 85 height 13
click at [65, 120] on div "Paul Novak Segment CIO at CenterWell ***@gmail.com Verified View email +1615465…" at bounding box center [101, 160] width 202 height 90
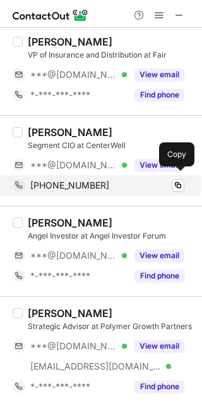
click at [67, 180] on span "+16154657850" at bounding box center [69, 185] width 79 height 11
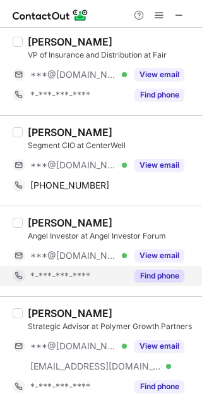
click at [167, 269] on button "Find phone" at bounding box center [160, 275] width 50 height 13
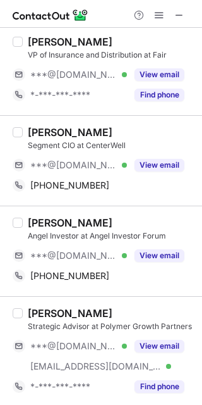
click at [56, 223] on div "Raj Singh" at bounding box center [70, 222] width 85 height 13
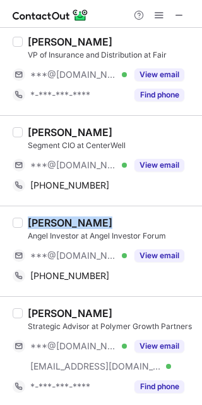
click at [56, 223] on div "Raj Singh" at bounding box center [70, 222] width 85 height 13
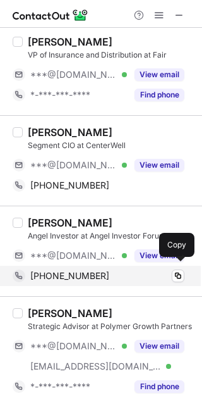
click at [77, 275] on span "+12032174380" at bounding box center [69, 275] width 79 height 11
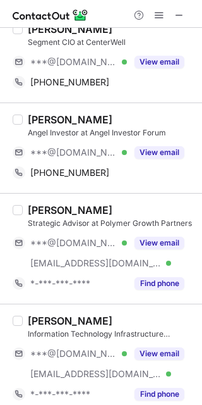
scroll to position [2347, 0]
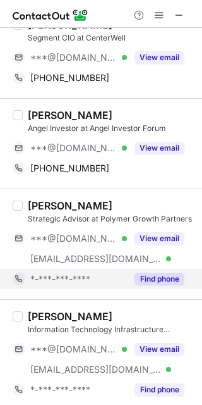
click at [164, 275] on button "Find phone" at bounding box center [160, 279] width 50 height 13
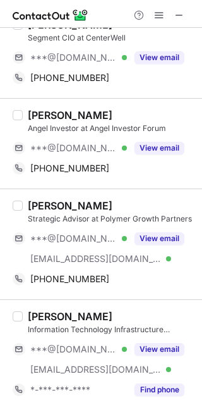
click at [63, 201] on div "Jack McCormack" at bounding box center [70, 205] width 85 height 13
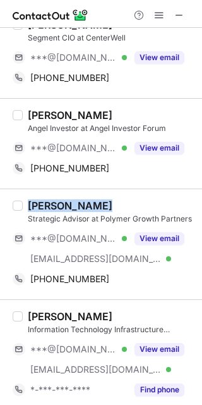
click at [63, 201] on div "Jack McCormack" at bounding box center [70, 205] width 85 height 13
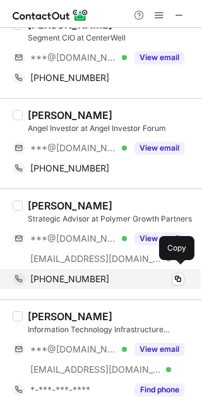
click at [80, 275] on span "+16099371703" at bounding box center [69, 278] width 79 height 11
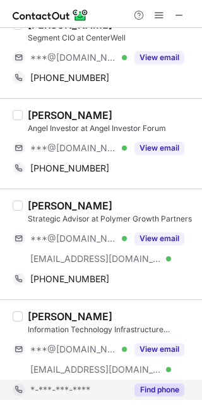
click at [147, 388] on button "Find phone" at bounding box center [160, 389] width 50 height 13
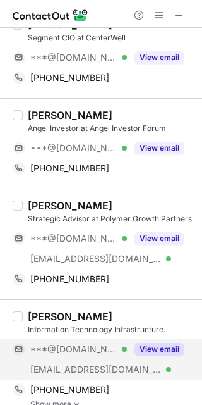
scroll to position [2355, 0]
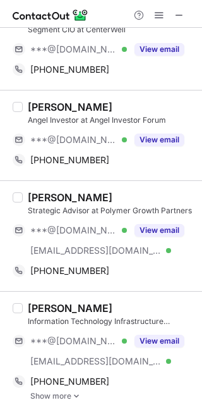
click at [79, 302] on div "Damion Bradford" at bounding box center [70, 308] width 85 height 13
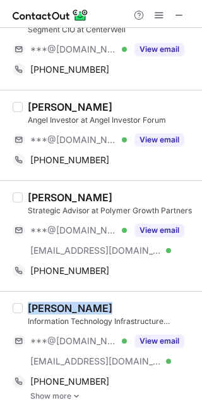
click at [79, 302] on div "Damion Bradford" at bounding box center [70, 308] width 85 height 13
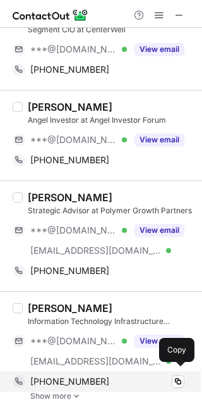
click at [90, 371] on div "+15052204620 Copy" at bounding box center [99, 381] width 172 height 20
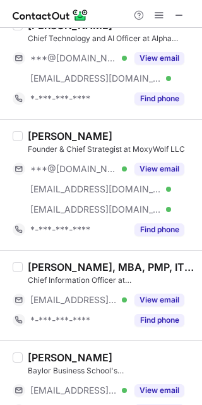
scroll to position [0, 0]
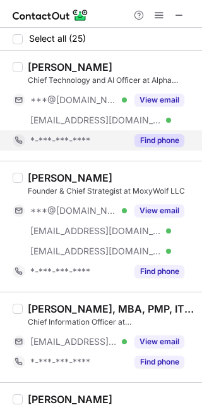
click at [163, 136] on button "Find phone" at bounding box center [160, 140] width 50 height 13
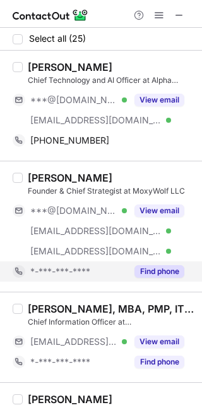
click at [156, 269] on button "Find phone" at bounding box center [160, 271] width 50 height 13
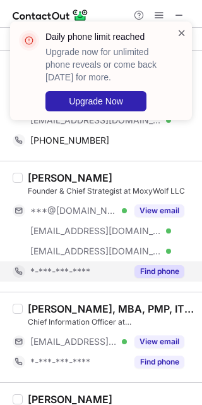
click at [184, 29] on span at bounding box center [182, 33] width 10 height 13
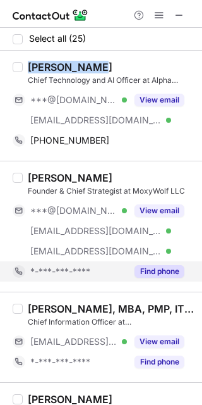
drag, startPoint x: 27, startPoint y: 66, endPoint x: 113, endPoint y: 60, distance: 85.6
click at [113, 60] on div "Charan Gowda Chief Technology and AI Officer at Alpha Recon ***@yahoo.com Verif…" at bounding box center [101, 106] width 202 height 110
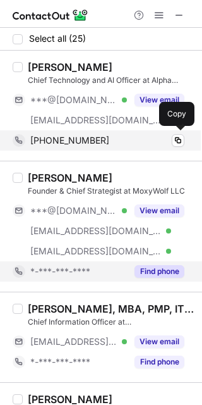
click at [60, 134] on div "+14323496756 Copy" at bounding box center [99, 140] width 172 height 20
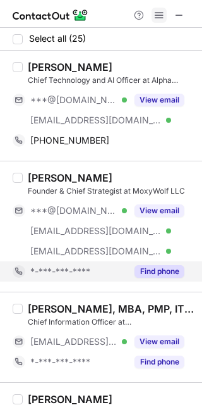
click at [158, 16] on span at bounding box center [159, 15] width 10 height 10
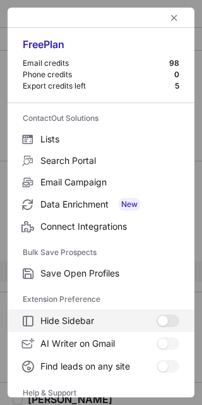
scroll to position [121, 0]
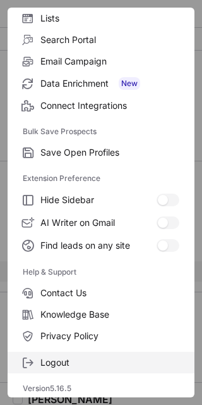
click at [74, 361] on span "Logout" at bounding box center [109, 362] width 139 height 11
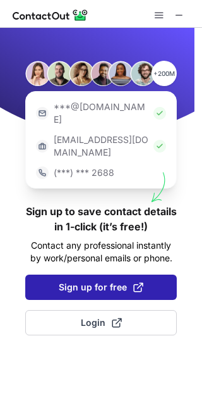
click at [72, 281] on span "Sign up for free" at bounding box center [101, 287] width 85 height 13
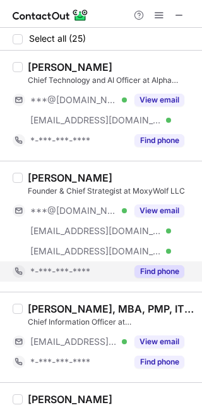
click at [156, 268] on button "Find phone" at bounding box center [160, 271] width 50 height 13
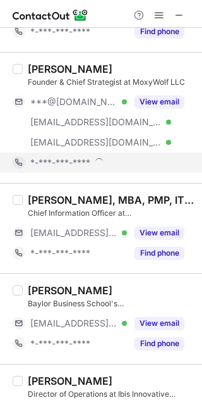
scroll to position [110, 0]
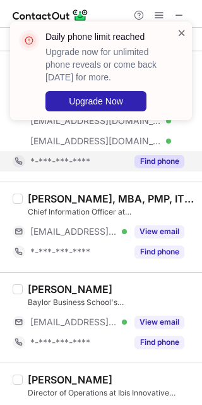
click at [183, 36] on span at bounding box center [182, 33] width 10 height 13
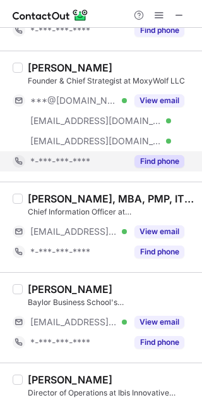
click at [158, 11] on span at bounding box center [159, 15] width 10 height 10
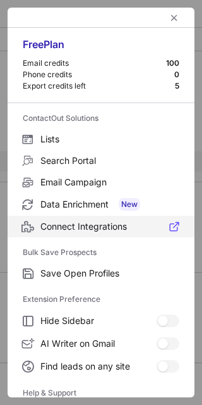
scroll to position [121, 0]
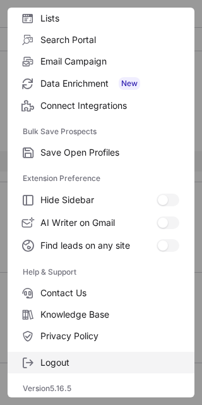
click at [78, 366] on span "Logout" at bounding box center [109, 362] width 139 height 11
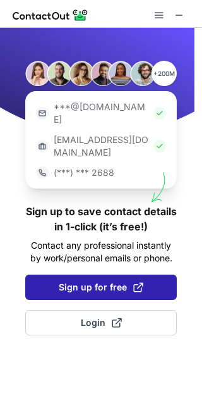
click at [107, 281] on span "Sign up for free" at bounding box center [101, 287] width 85 height 13
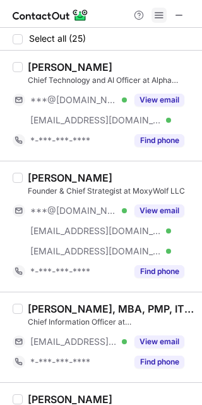
click at [159, 20] on span at bounding box center [159, 15] width 10 height 10
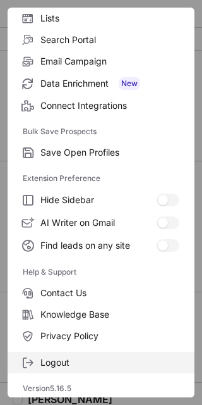
click at [93, 362] on span "Logout" at bounding box center [109, 362] width 139 height 11
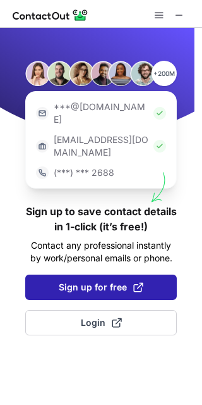
click at [85, 275] on button "Sign up for free" at bounding box center [101, 287] width 152 height 25
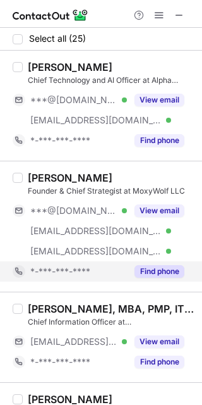
click at [159, 278] on div "Find phone" at bounding box center [156, 271] width 58 height 20
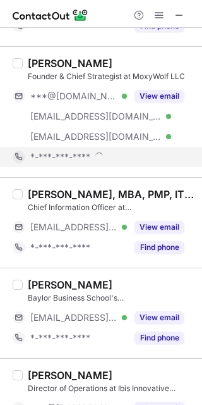
scroll to position [115, 0]
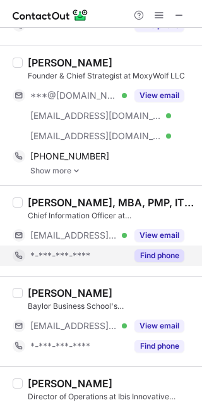
click at [168, 259] on button "Find phone" at bounding box center [160, 255] width 50 height 13
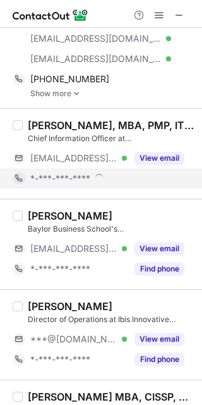
scroll to position [204, 0]
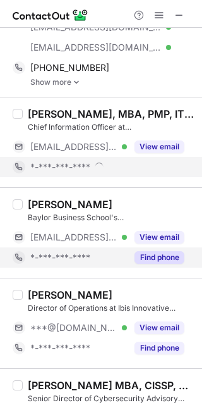
click at [166, 256] on button "Find phone" at bounding box center [160, 257] width 50 height 13
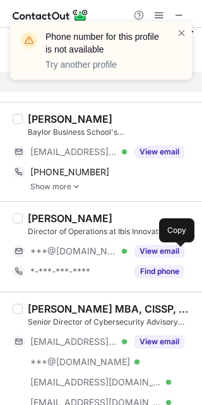
scroll to position [289, 0]
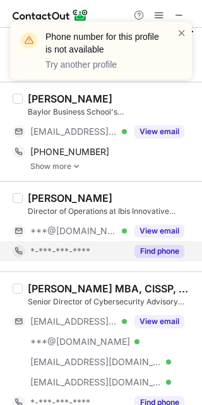
click at [161, 254] on button "Find phone" at bounding box center [160, 251] width 50 height 13
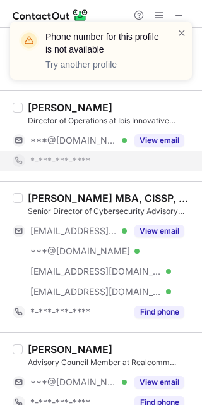
scroll to position [381, 0]
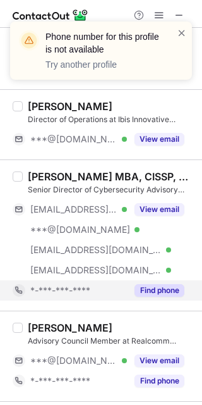
click at [170, 306] on div "Kevin Brockus MBA, CISSP, CCISO, CHISL Senior Director of Cybersecurity Advisor…" at bounding box center [101, 234] width 202 height 151
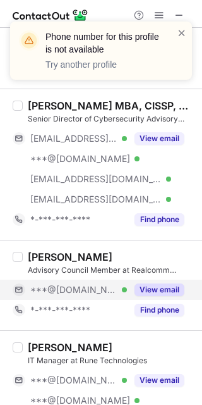
scroll to position [452, 0]
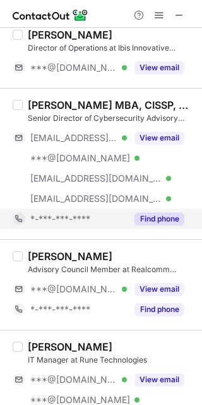
click at [164, 219] on button "Find phone" at bounding box center [160, 219] width 50 height 13
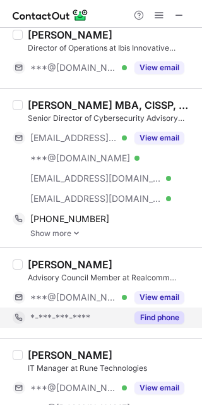
click at [170, 316] on button "Find phone" at bounding box center [160, 317] width 50 height 13
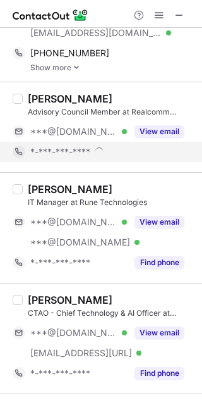
scroll to position [618, 0]
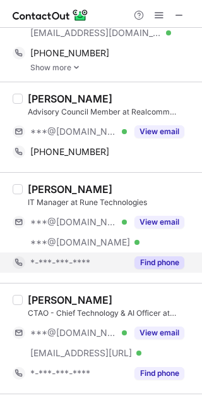
click at [158, 268] on div "Find phone" at bounding box center [156, 262] width 58 height 20
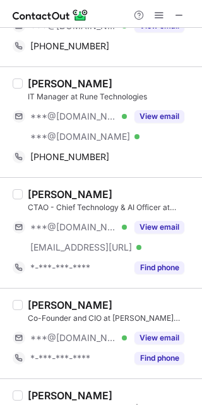
scroll to position [725, 0]
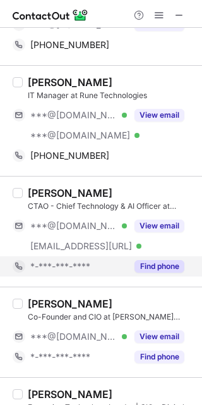
click at [162, 267] on button "Find phone" at bounding box center [160, 266] width 50 height 13
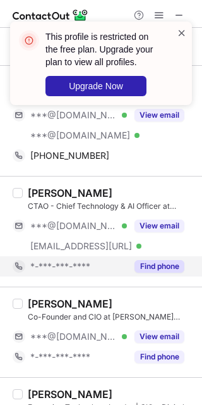
click at [187, 26] on div "This profile is restricted on the free plan. Upgrade your plan to view all prof…" at bounding box center [101, 63] width 182 height 83
click at [183, 28] on span at bounding box center [182, 33] width 10 height 13
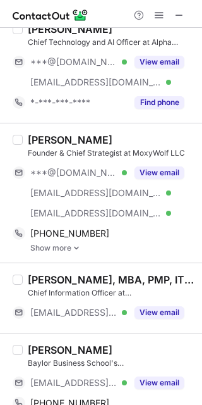
scroll to position [23, 0]
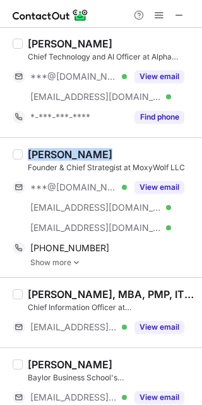
drag, startPoint x: 17, startPoint y: 158, endPoint x: 56, endPoint y: 145, distance: 40.8
click at [95, 140] on div "Dorian Cougias Founder & Chief Strategist at MoxyWolf LLC ***@gmail.com Verifie…" at bounding box center [101, 207] width 202 height 140
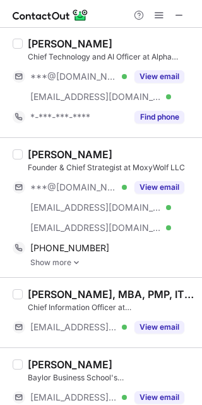
click at [109, 149] on div "Dorian Cougias" at bounding box center [111, 154] width 167 height 13
click at [59, 154] on div "Dorian Cougias" at bounding box center [70, 154] width 85 height 13
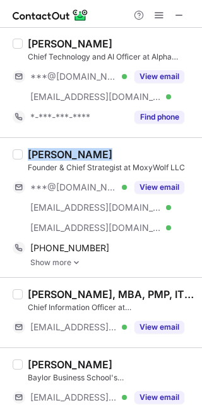
click at [59, 154] on div "Dorian Cougias" at bounding box center [70, 154] width 85 height 13
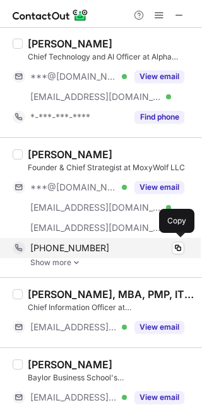
click at [135, 255] on div "+17578393826 Copy" at bounding box center [99, 248] width 172 height 20
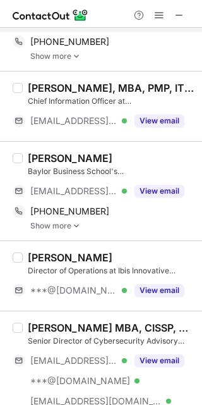
scroll to position [230, 0]
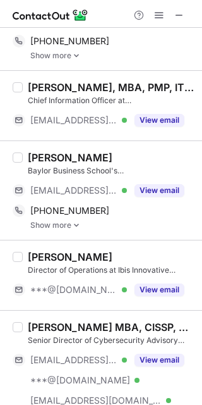
click at [38, 159] on div "Scott S Smith" at bounding box center [70, 157] width 85 height 13
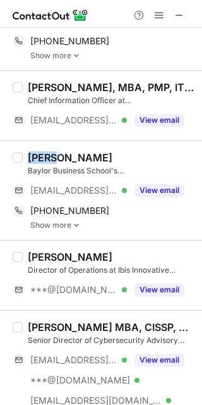
click at [38, 159] on div "Scott S Smith" at bounding box center [70, 157] width 85 height 13
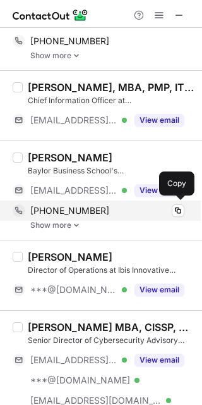
click at [79, 213] on span "+12102758425" at bounding box center [69, 210] width 79 height 11
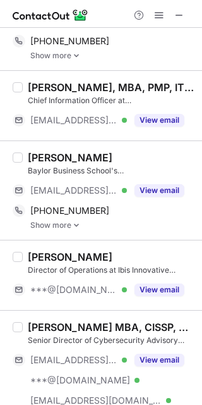
scroll to position [327, 0]
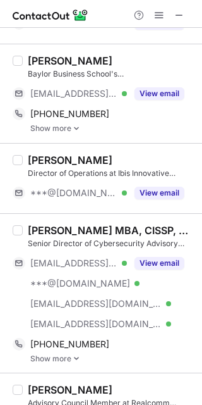
click at [83, 228] on div "Kevin Brockus MBA, CISSP, CCISO, CHISL" at bounding box center [111, 230] width 167 height 13
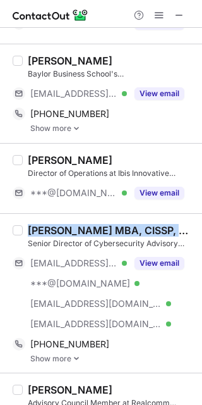
click at [83, 228] on div "Kevin Brockus MBA, CISSP, CCISO, CHISL" at bounding box center [111, 230] width 167 height 13
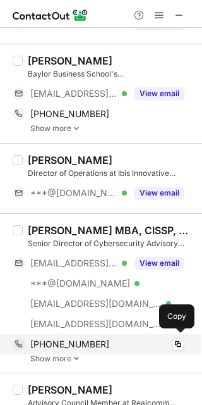
click at [102, 338] on div "+19032276383" at bounding box center [107, 343] width 154 height 11
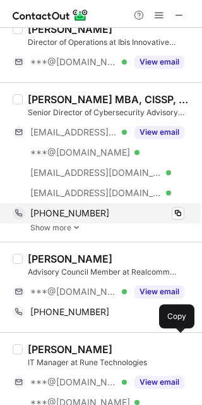
scroll to position [459, 0]
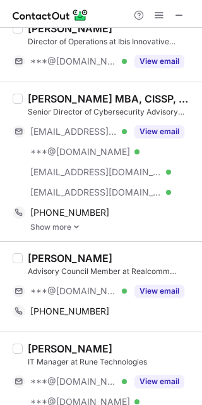
click at [61, 255] on div "Prabin Kanel" at bounding box center [70, 258] width 85 height 13
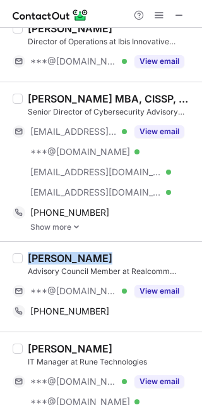
click at [61, 255] on div "Prabin Kanel" at bounding box center [70, 258] width 85 height 13
click at [123, 259] on div "Prabin Kanel" at bounding box center [111, 258] width 167 height 13
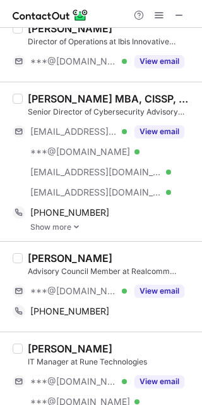
click at [34, 252] on div "Prabin Kanel" at bounding box center [70, 258] width 85 height 13
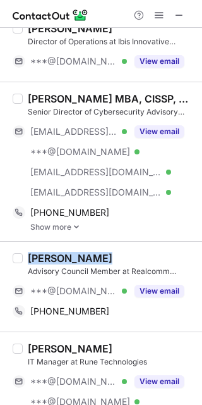
click at [34, 252] on div "Prabin Kanel" at bounding box center [70, 258] width 85 height 13
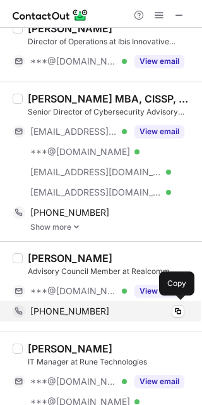
click at [75, 306] on span "+12017476309" at bounding box center [69, 311] width 79 height 11
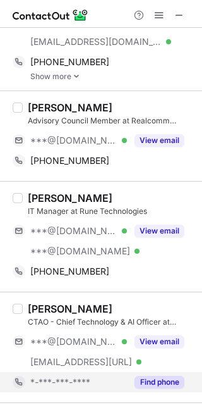
scroll to position [610, 0]
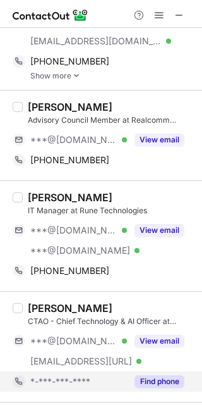
click at [47, 188] on div "Lance H. IT Manager at Rune Technologies ***@gmail.com Verified ***@outlook.com…" at bounding box center [101, 235] width 202 height 111
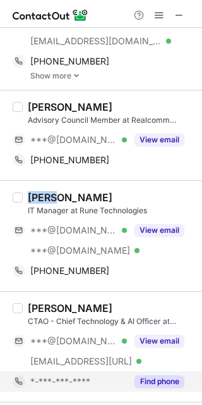
click at [47, 188] on div "Lance H. IT Manager at Rune Technologies ***@gmail.com Verified ***@outlook.com…" at bounding box center [101, 235] width 202 height 111
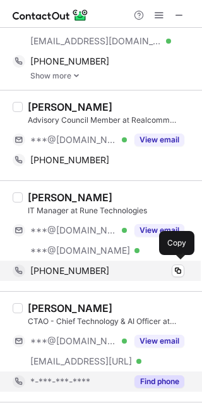
click at [86, 268] on span "+15409078431" at bounding box center [69, 270] width 79 height 11
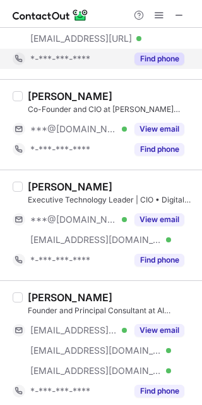
scroll to position [882, 0]
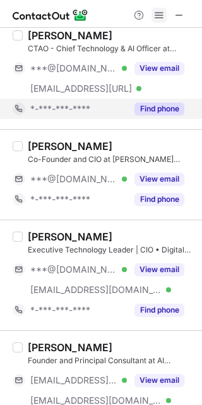
click at [155, 16] on span at bounding box center [159, 15] width 10 height 10
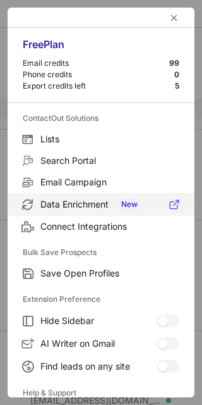
scroll to position [121, 0]
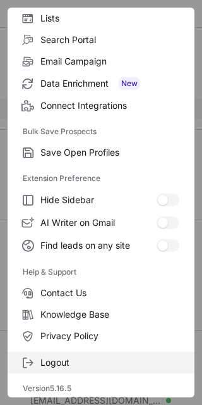
click at [83, 358] on span "Logout" at bounding box center [109, 362] width 139 height 11
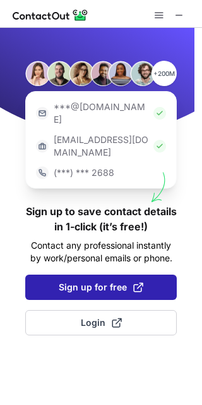
click at [75, 281] on span "Sign up for free" at bounding box center [101, 287] width 85 height 13
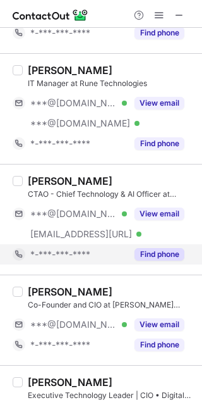
scroll to position [753, 0]
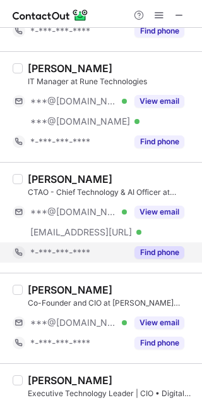
click at [156, 246] on button "Find phone" at bounding box center [160, 252] width 50 height 13
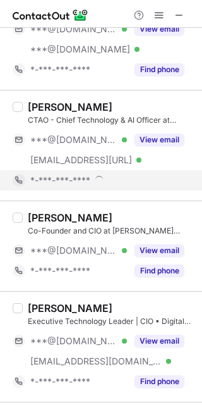
scroll to position [826, 0]
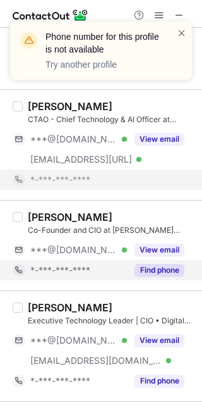
click at [159, 264] on button "Find phone" at bounding box center [160, 270] width 50 height 13
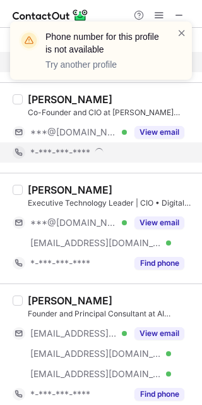
scroll to position [947, 0]
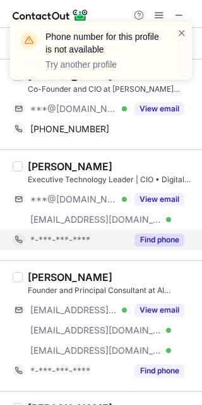
click at [161, 238] on button "Find phone" at bounding box center [160, 239] width 50 height 13
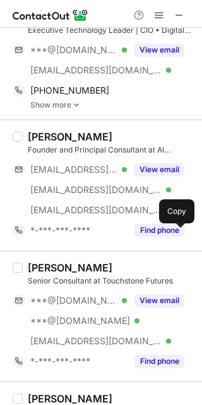
scroll to position [1097, 0]
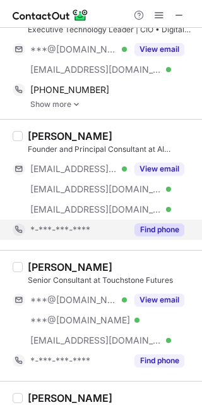
click at [161, 232] on button "Find phone" at bounding box center [160, 229] width 50 height 13
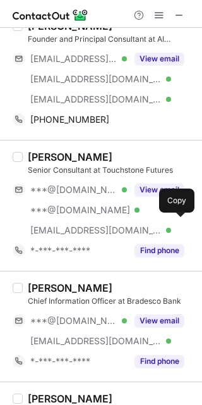
scroll to position [1209, 0]
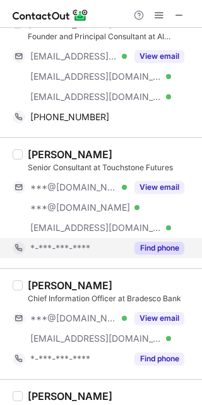
click at [165, 244] on button "Find phone" at bounding box center [160, 248] width 50 height 13
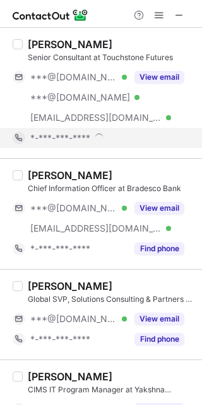
scroll to position [1324, 0]
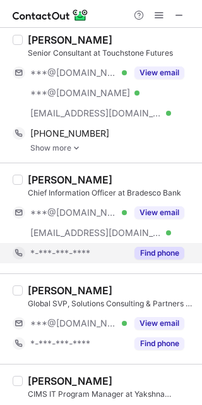
click at [161, 235] on div "***@hotmail.com Verified ***@bradescobank.com Verified View email" at bounding box center [104, 222] width 182 height 40
click at [166, 250] on button "Find phone" at bounding box center [160, 253] width 50 height 13
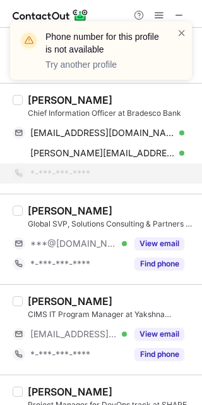
scroll to position [1404, 0]
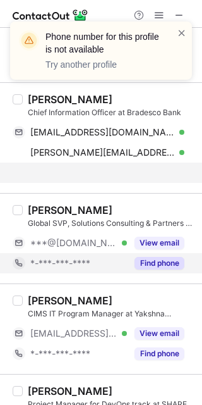
click at [166, 259] on div "Doug Dockery Global SVP, Solutions Consulting & Partners at Trackforce ***@gmai…" at bounding box center [101, 238] width 202 height 90
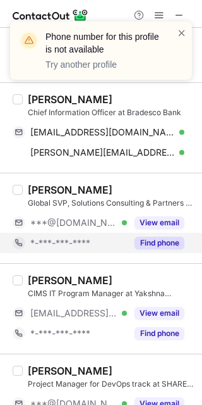
click at [164, 242] on button "Find phone" at bounding box center [160, 243] width 50 height 13
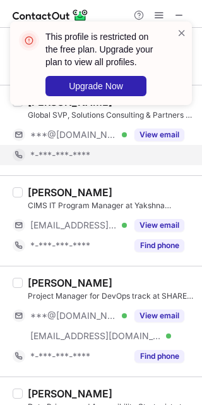
scroll to position [1496, 0]
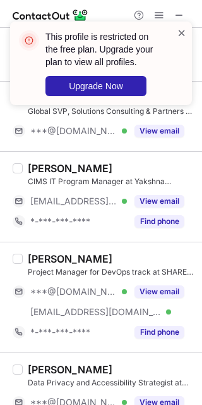
click at [182, 33] on span at bounding box center [182, 33] width 10 height 13
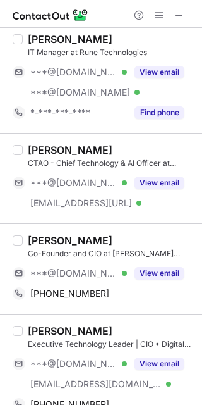
scroll to position [786, 0]
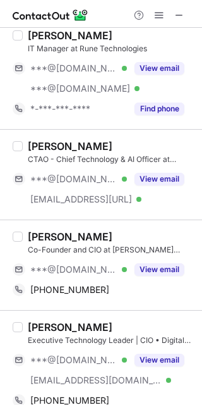
click at [46, 226] on div "Jonathan Rullan Co-Founder and CIO at Rullan Scott Technologies ***@gmail.com V…" at bounding box center [101, 264] width 202 height 90
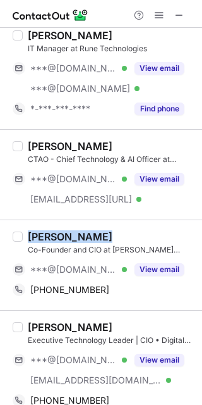
click at [46, 226] on div "Jonathan Rullan Co-Founder and CIO at Rullan Scott Technologies ***@gmail.com V…" at bounding box center [101, 264] width 202 height 90
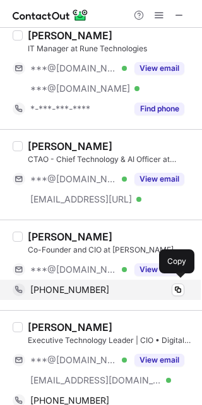
click at [67, 284] on span "+19542534034" at bounding box center [69, 289] width 79 height 11
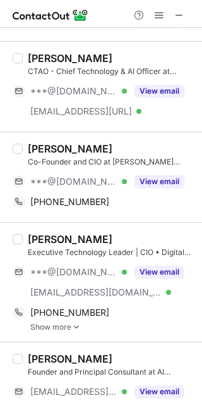
scroll to position [875, 0]
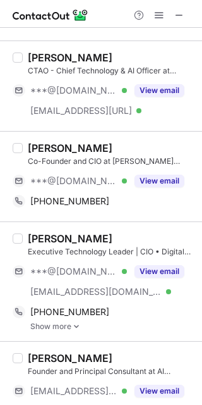
click at [33, 232] on div "Vin Crispino" at bounding box center [70, 238] width 85 height 13
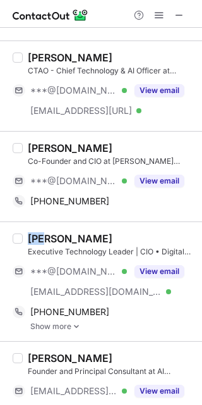
click at [33, 232] on div "Vin Crispino" at bounding box center [70, 238] width 85 height 13
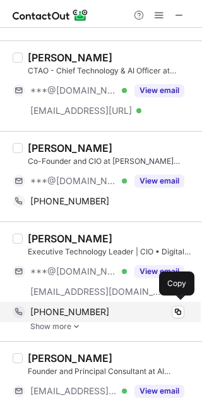
click at [92, 307] on div "+12145514692" at bounding box center [107, 311] width 154 height 11
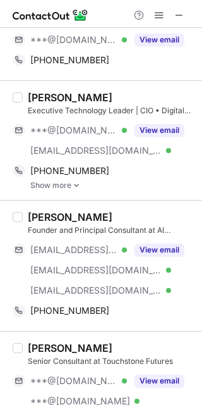
scroll to position [1018, 0]
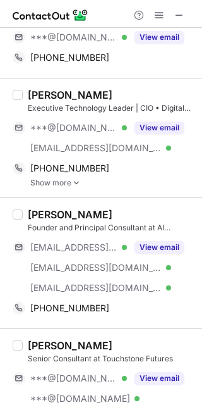
click at [23, 208] on div "Alastair Thomson Founder and Principal Consultant at AI Strategy LLC ***@strate…" at bounding box center [109, 263] width 172 height 110
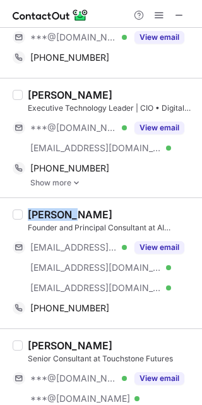
click at [23, 208] on div "Alastair Thomson Founder and Principal Consultant at AI Strategy LLC ***@strate…" at bounding box center [109, 263] width 172 height 110
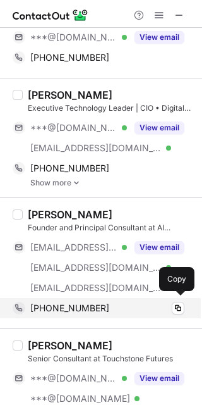
click at [99, 304] on div "+17034058244" at bounding box center [107, 307] width 154 height 11
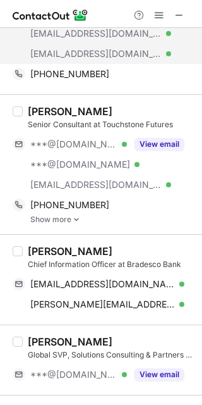
scroll to position [1253, 0]
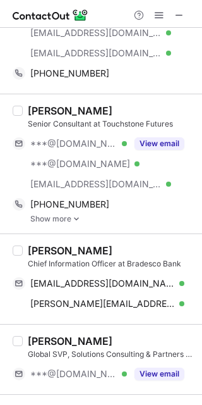
click at [34, 107] on div "Eric Axelbank" at bounding box center [70, 110] width 85 height 13
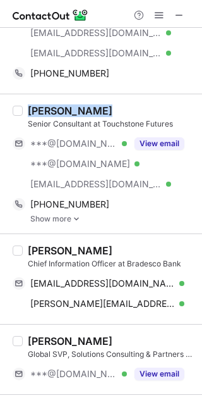
click at [34, 107] on div "Eric Axelbank" at bounding box center [70, 110] width 85 height 13
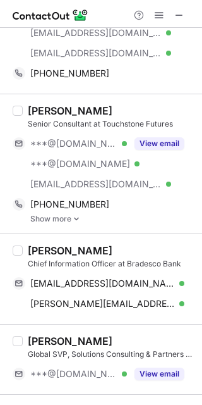
click at [34, 107] on div "Eric Axelbank" at bounding box center [70, 110] width 85 height 13
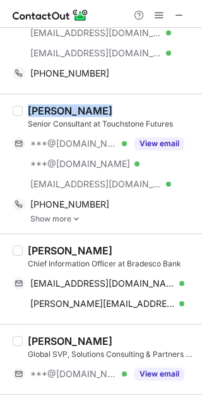
click at [34, 107] on div "Eric Axelbank" at bounding box center [70, 110] width 85 height 13
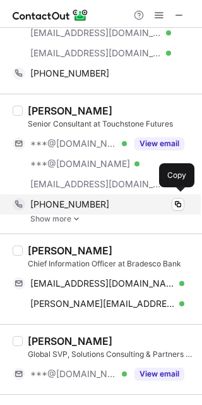
click at [78, 194] on div "+12103475709 Copy" at bounding box center [99, 204] width 172 height 20
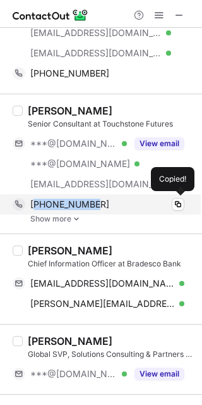
click at [78, 194] on div "+12103475709 Copied!" at bounding box center [99, 204] width 172 height 20
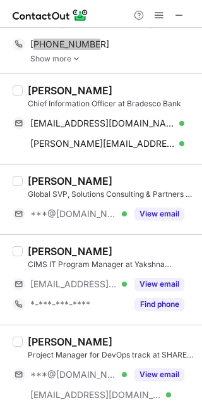
scroll to position [1415, 0]
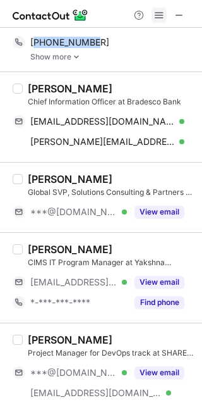
click at [156, 11] on span at bounding box center [159, 15] width 10 height 10
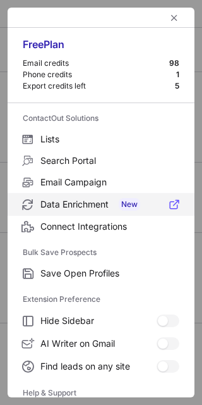
scroll to position [121, 0]
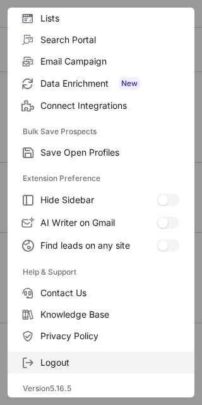
click at [107, 357] on span "Logout" at bounding box center [109, 362] width 139 height 11
click at [82, 358] on span "Logout" at bounding box center [109, 362] width 139 height 11
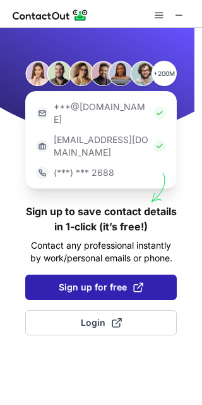
click at [91, 281] on span "Sign up for free" at bounding box center [101, 287] width 85 height 13
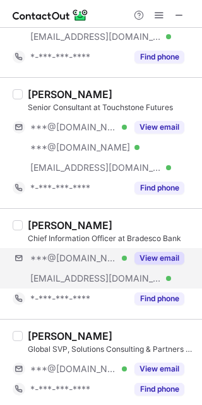
scroll to position [1282, 0]
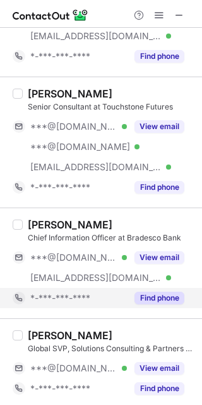
click at [174, 298] on button "Find phone" at bounding box center [160, 298] width 50 height 13
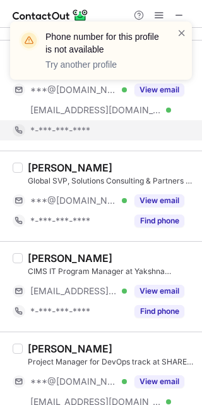
scroll to position [1453, 0]
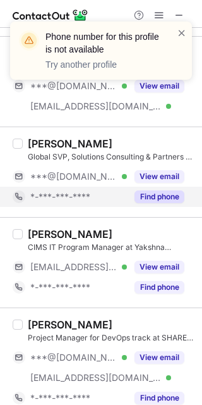
click at [166, 201] on div "Find phone" at bounding box center [156, 197] width 58 height 20
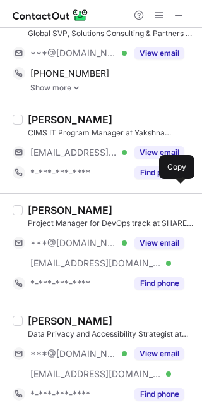
scroll to position [1579, 0]
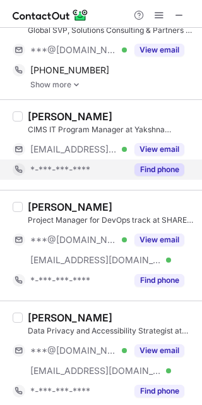
click at [164, 172] on button "Find phone" at bounding box center [160, 169] width 50 height 13
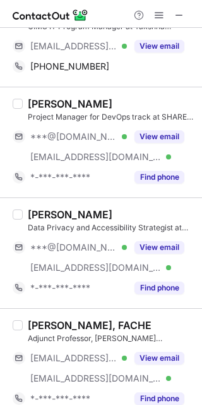
scroll to position [1683, 0]
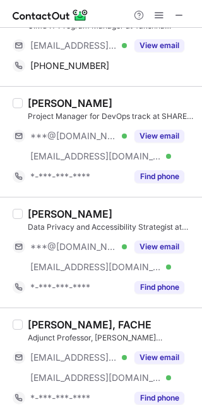
click at [164, 172] on button "Find phone" at bounding box center [160, 176] width 50 height 13
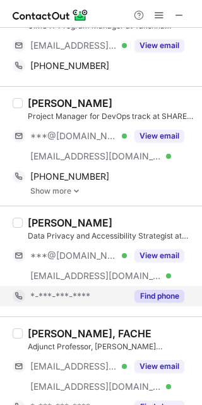
click at [162, 293] on button "Find phone" at bounding box center [160, 296] width 50 height 13
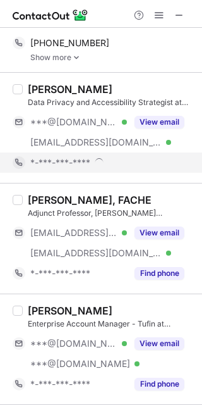
scroll to position [1822, 0]
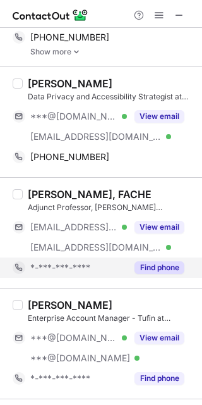
click at [166, 271] on div "Find phone" at bounding box center [156, 267] width 58 height 20
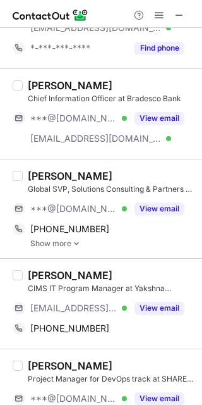
scroll to position [1424, 0]
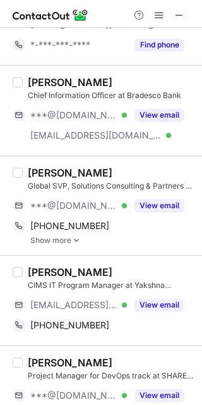
click at [25, 171] on div "Doug Dockery Global SVP, Solutions Consulting & Partners at Trackforce ***@gmai…" at bounding box center [109, 205] width 172 height 78
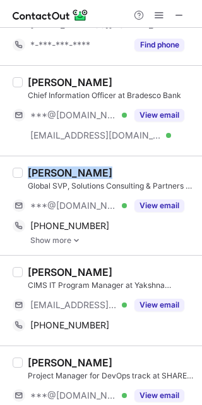
click at [25, 171] on div "Doug Dockery Global SVP, Solutions Consulting & Partners at Trackforce ***@gmai…" at bounding box center [109, 205] width 172 height 78
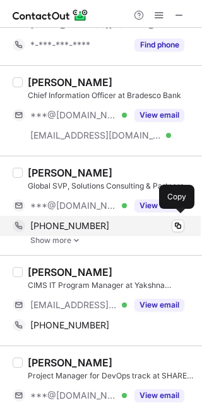
click at [116, 220] on div "+17204310703" at bounding box center [107, 225] width 154 height 11
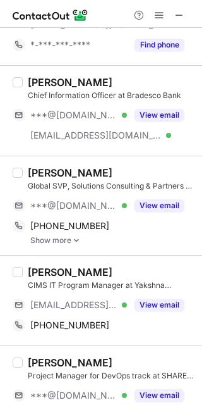
click at [39, 271] on div "Mark Santaw" at bounding box center [70, 272] width 85 height 13
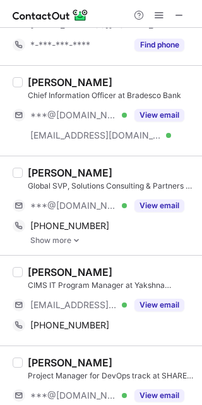
click at [39, 271] on div "Mark Santaw" at bounding box center [70, 272] width 85 height 13
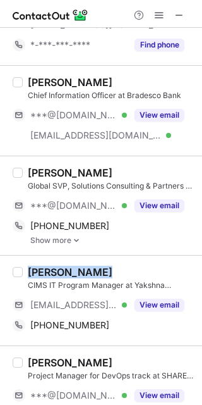
click at [39, 271] on div "Mark Santaw" at bounding box center [70, 272] width 85 height 13
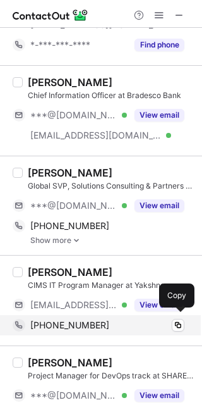
click at [146, 325] on div "+15714802738" at bounding box center [107, 324] width 154 height 11
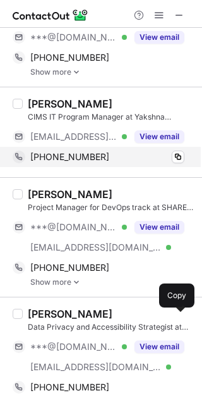
scroll to position [1598, 0]
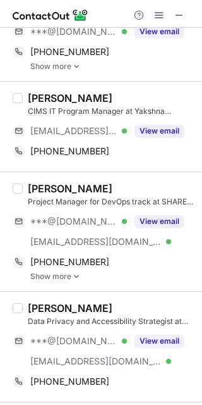
click at [46, 187] on div "Jerry Edgington" at bounding box center [70, 188] width 85 height 13
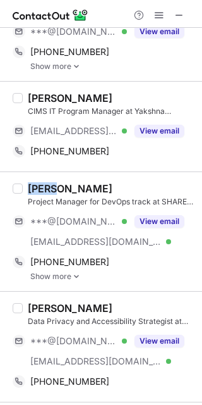
click at [46, 187] on div "Jerry Edgington" at bounding box center [70, 188] width 85 height 13
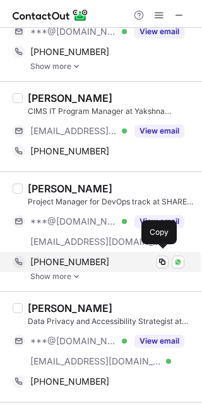
click at [59, 256] on span "+15132921741" at bounding box center [69, 261] width 79 height 11
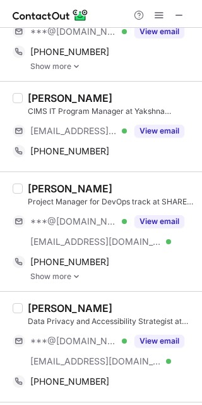
click at [78, 302] on div "Mike Porter" at bounding box center [70, 308] width 85 height 13
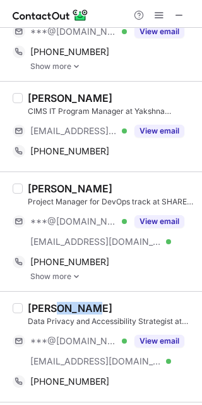
click at [78, 302] on div "Mike Porter" at bounding box center [70, 308] width 85 height 13
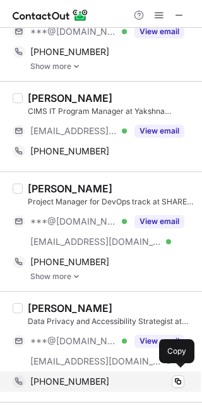
click at [103, 378] on div "+13033302414" at bounding box center [107, 381] width 154 height 11
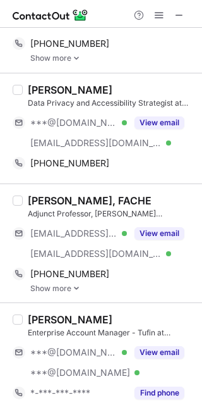
scroll to position [1820, 0]
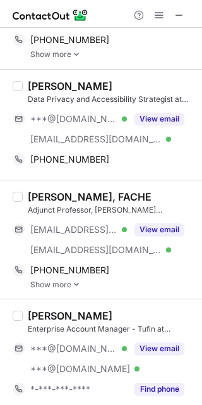
click at [31, 190] on div "Alan Fabian, FACHE" at bounding box center [90, 196] width 124 height 13
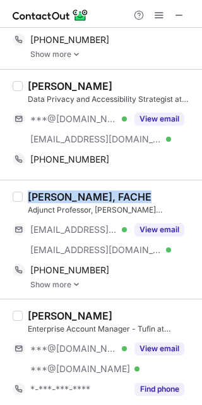
drag, startPoint x: 31, startPoint y: 190, endPoint x: 132, endPoint y: 194, distance: 101.3
click at [132, 194] on div "Alan Fabian, FACHE" at bounding box center [111, 196] width 167 height 13
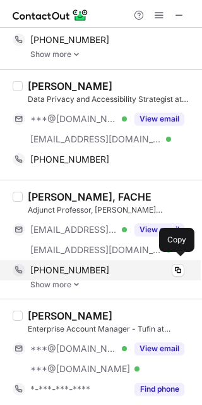
click at [123, 273] on div "+15868714151 Copy" at bounding box center [99, 270] width 172 height 20
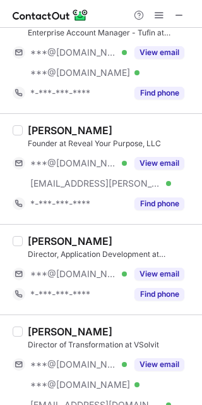
scroll to position [2088, 0]
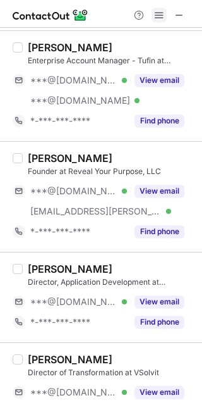
click at [162, 13] on span at bounding box center [159, 15] width 10 height 10
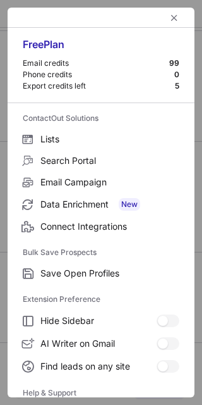
scroll to position [121, 0]
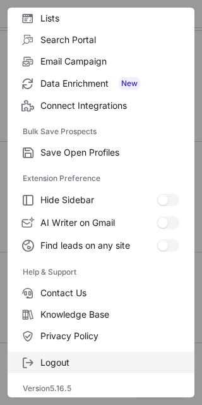
click at [78, 364] on span "Logout" at bounding box center [109, 362] width 139 height 11
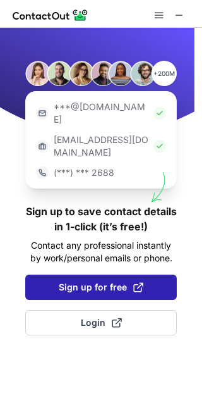
click at [83, 275] on button "Sign up for free" at bounding box center [101, 287] width 152 height 25
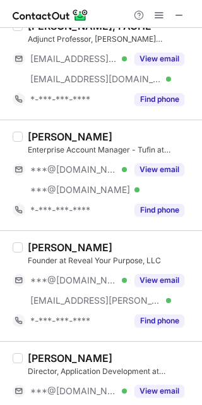
scroll to position [1998, 0]
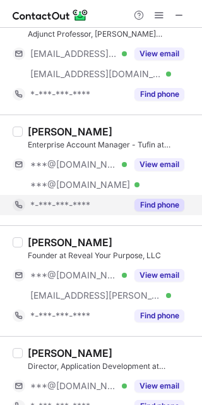
click at [167, 199] on button "Find phone" at bounding box center [160, 205] width 50 height 13
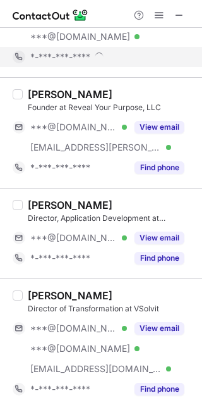
scroll to position [2147, 0]
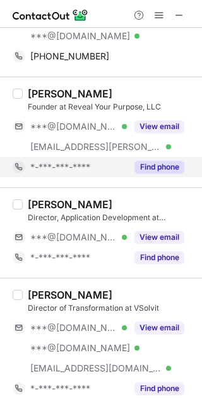
click at [161, 161] on button "Find phone" at bounding box center [160, 167] width 50 height 13
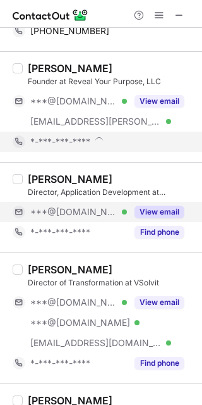
scroll to position [2173, 0]
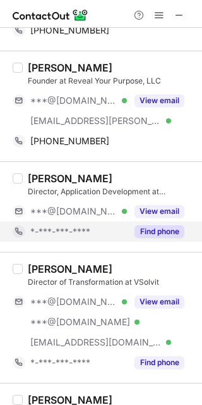
click at [163, 225] on button "Find phone" at bounding box center [160, 231] width 50 height 13
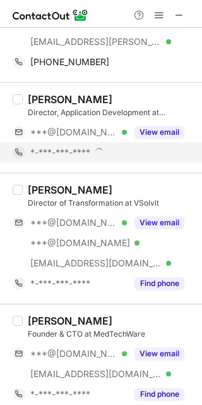
scroll to position [2267, 0]
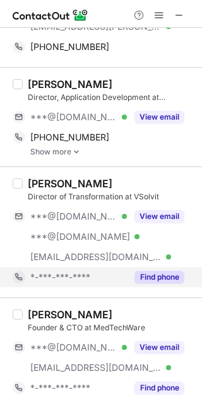
click at [159, 271] on button "Find phone" at bounding box center [160, 277] width 50 height 13
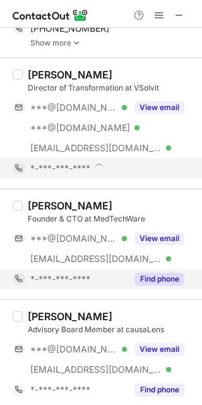
click at [159, 275] on div "Find phone" at bounding box center [156, 279] width 58 height 20
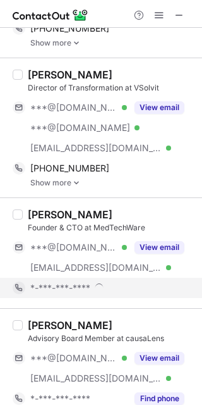
scroll to position [2384, 0]
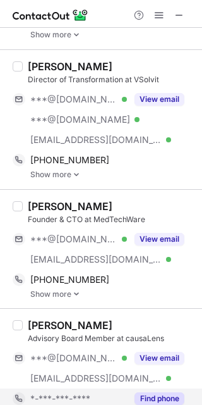
click at [166, 396] on button "Find phone" at bounding box center [160, 398] width 50 height 13
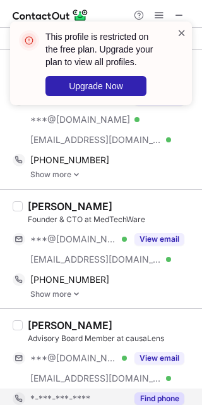
click at [183, 28] on span at bounding box center [182, 33] width 10 height 13
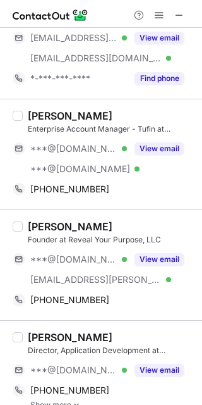
scroll to position [2025, 0]
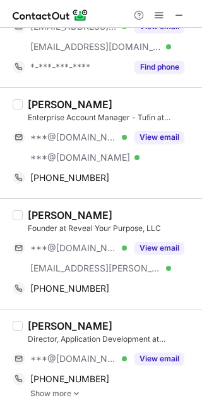
click at [34, 98] on div "Michael Makatura" at bounding box center [70, 104] width 85 height 13
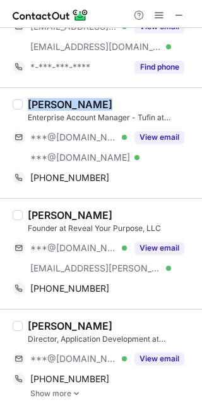
drag, startPoint x: 34, startPoint y: 96, endPoint x: 135, endPoint y: 102, distance: 101.4
click at [135, 102] on div "Michael Makatura" at bounding box center [111, 104] width 167 height 13
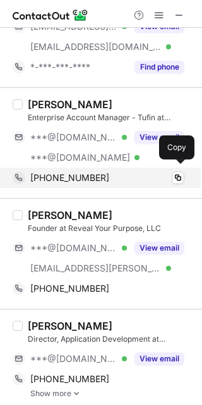
click at [49, 172] on span "+14076159356" at bounding box center [69, 177] width 79 height 11
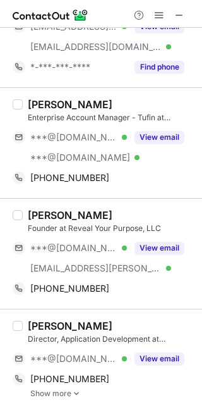
drag, startPoint x: 26, startPoint y: 202, endPoint x: 27, endPoint y: 210, distance: 8.3
click at [27, 210] on div "Andy Dulka Founder at Reveal Your Purpose, LLC ***@gmail.com Verified ***@dulka…" at bounding box center [101, 253] width 202 height 111
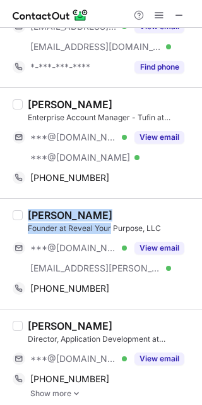
drag, startPoint x: 27, startPoint y: 210, endPoint x: 109, endPoint y: 217, distance: 82.5
click at [109, 217] on div "Andy Dulka Founder at Reveal Your Purpose, LLC ***@gmail.com Verified ***@dulka…" at bounding box center [109, 254] width 172 height 90
click at [83, 209] on div "Andy Dulka" at bounding box center [70, 215] width 85 height 13
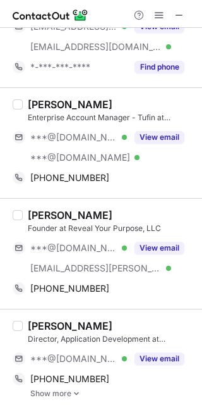
click at [27, 213] on div "Andy Dulka Founder at Reveal Your Purpose, LLC ***@gmail.com Verified ***@dulka…" at bounding box center [109, 254] width 172 height 90
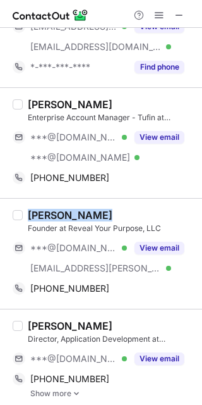
drag, startPoint x: 27, startPoint y: 213, endPoint x: 87, endPoint y: 216, distance: 59.6
click at [87, 216] on div "Andy Dulka Founder at Reveal Your Purpose, LLC ***@gmail.com Verified ***@dulka…" at bounding box center [109, 254] width 172 height 90
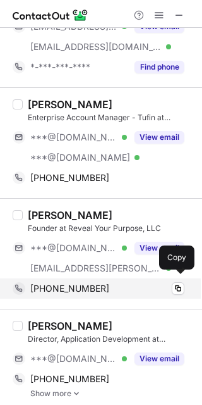
click at [57, 278] on div "+19529530469 Copy" at bounding box center [99, 288] width 172 height 20
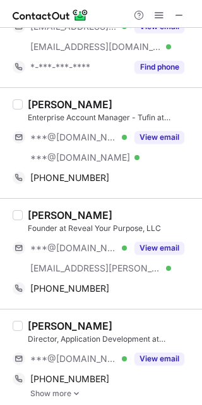
drag, startPoint x: 29, startPoint y: 315, endPoint x: 109, endPoint y: 321, distance: 80.5
click at [109, 321] on div "Ron Puccinelli" at bounding box center [111, 325] width 167 height 13
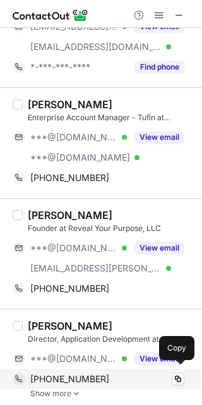
click at [104, 373] on div "+18315667210" at bounding box center [107, 378] width 154 height 11
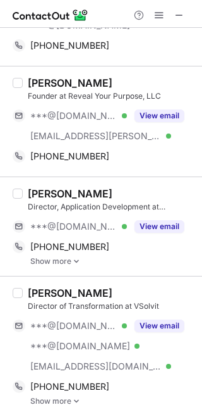
scroll to position [2159, 0]
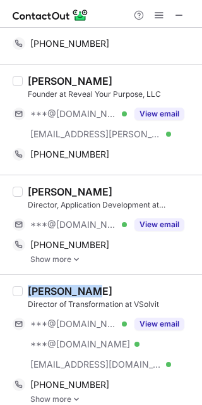
drag, startPoint x: 31, startPoint y: 288, endPoint x: 119, endPoint y: 277, distance: 88.7
click at [119, 277] on div "Anand Kumar Director of Transformation at VSolvit ***@gmail.com Verified ***@ya…" at bounding box center [101, 344] width 202 height 140
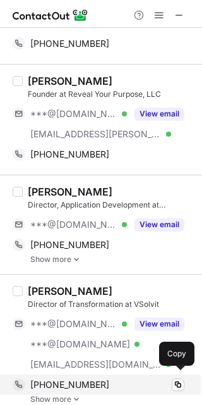
click at [88, 380] on span "+12128703318" at bounding box center [69, 384] width 79 height 11
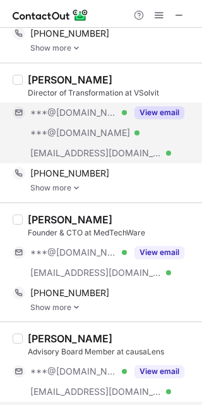
scroll to position [2375, 0]
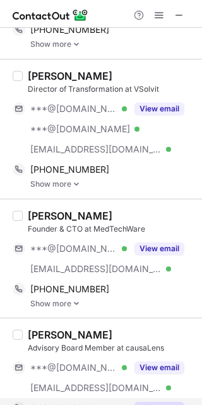
click at [29, 199] on div "Ross Dehmoobed Founder & CTO at MedTechWare ***@gmail.com Verified ***@clarimed…" at bounding box center [101, 259] width 202 height 120
drag, startPoint x: 29, startPoint y: 199, endPoint x: 102, endPoint y: 195, distance: 73.5
click at [102, 199] on div "Ross Dehmoobed Founder & CTO at MedTechWare ***@gmail.com Verified ***@clarimed…" at bounding box center [101, 259] width 202 height 120
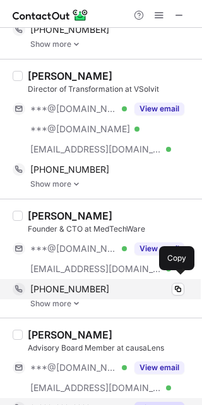
click at [124, 291] on div "+19495379616 Copy" at bounding box center [99, 289] width 172 height 20
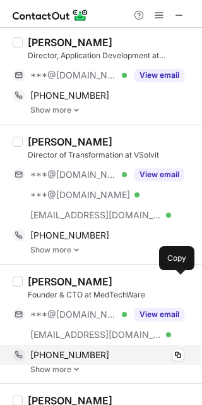
scroll to position [2393, 0]
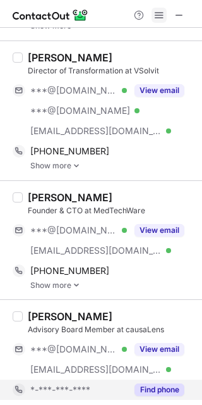
click at [160, 20] on span at bounding box center [159, 15] width 10 height 10
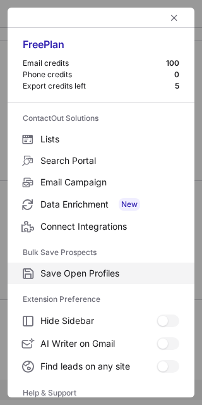
scroll to position [121, 0]
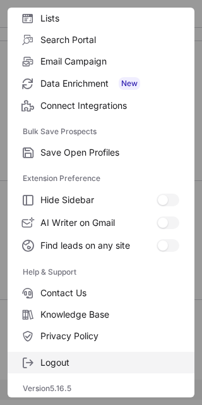
click at [98, 353] on label "Logout" at bounding box center [101, 363] width 187 height 22
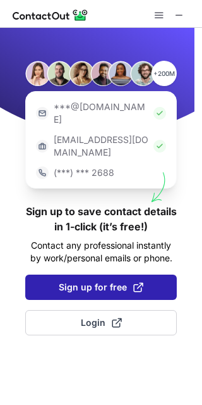
click at [87, 281] on span "Sign up for free" at bounding box center [101, 287] width 85 height 13
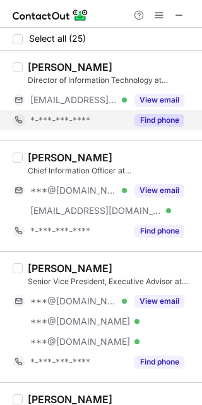
click at [148, 125] on button "Find phone" at bounding box center [160, 120] width 50 height 13
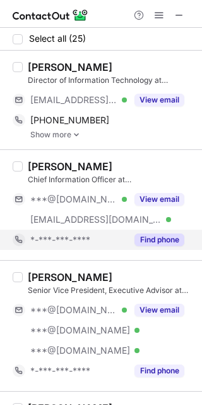
click at [168, 233] on button "Find phone" at bounding box center [160, 239] width 50 height 13
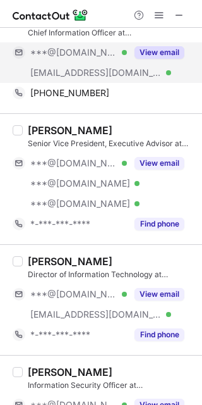
scroll to position [147, 0]
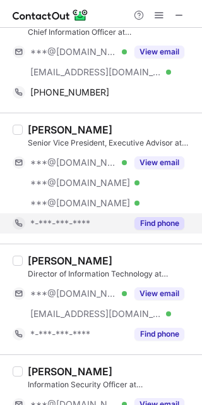
click at [164, 224] on button "Find phone" at bounding box center [160, 223] width 50 height 13
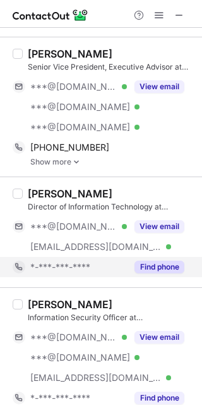
click at [172, 264] on button "Find phone" at bounding box center [160, 267] width 50 height 13
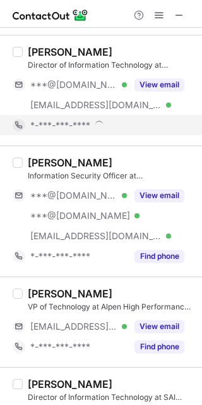
scroll to position [367, 0]
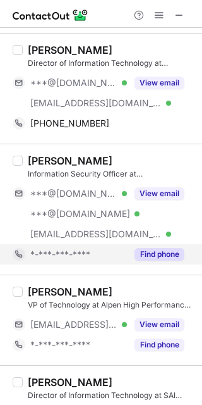
click at [166, 252] on button "Find phone" at bounding box center [160, 254] width 50 height 13
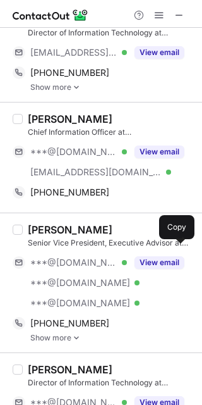
scroll to position [0, 0]
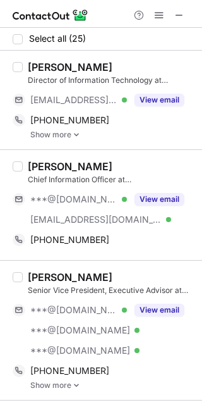
click at [28, 66] on div "Peter Weiss" at bounding box center [70, 67] width 85 height 13
click at [29, 70] on div "Peter Weiss" at bounding box center [70, 67] width 85 height 13
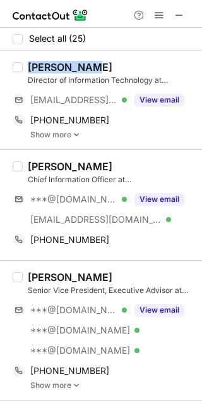
drag, startPoint x: 29, startPoint y: 70, endPoint x: 79, endPoint y: 68, distance: 50.0
click at [79, 68] on div "Peter Weiss" at bounding box center [70, 67] width 85 height 13
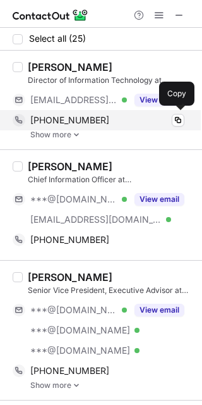
click at [101, 115] on div "+18562582455" at bounding box center [107, 119] width 154 height 11
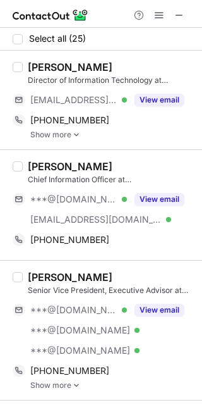
click at [28, 170] on div "Frederic Skrzypek" at bounding box center [70, 166] width 85 height 13
click at [30, 164] on div "Frederic Skrzypek" at bounding box center [70, 166] width 85 height 13
drag, startPoint x: 30, startPoint y: 164, endPoint x: 112, endPoint y: 156, distance: 82.6
click at [112, 156] on div "Frederic Skrzypek Chief Information Officer at Trinity School, NYC ***@gmail.co…" at bounding box center [101, 204] width 202 height 111
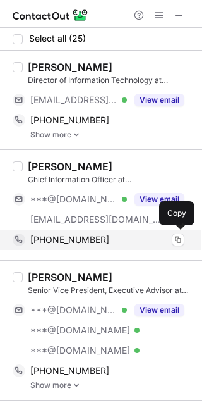
click at [118, 242] on div "+16195341772" at bounding box center [107, 239] width 154 height 11
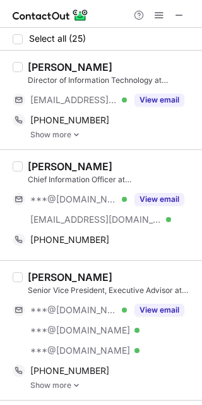
click at [27, 275] on div "Rick Johnson Senior Vice President, Executive Advisor at Lean Focus ***@hotmail…" at bounding box center [109, 330] width 172 height 119
click at [70, 281] on div "Rick Johnson" at bounding box center [70, 277] width 85 height 13
click at [28, 280] on div "Rick Johnson" at bounding box center [70, 277] width 85 height 13
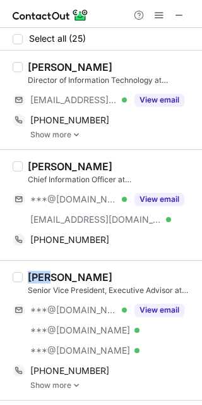
click at [28, 280] on div "Rick Johnson" at bounding box center [70, 277] width 85 height 13
click at [92, 277] on div "Rick Johnson" at bounding box center [70, 277] width 85 height 13
click at [30, 276] on div "Rick Johnson" at bounding box center [70, 277] width 85 height 13
drag, startPoint x: 30, startPoint y: 276, endPoint x: 100, endPoint y: 273, distance: 69.6
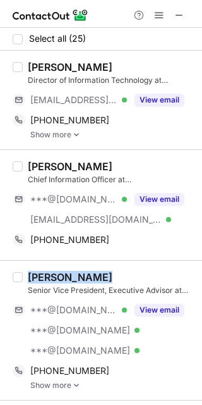
click at [100, 273] on div "Rick Johnson" at bounding box center [111, 277] width 167 height 13
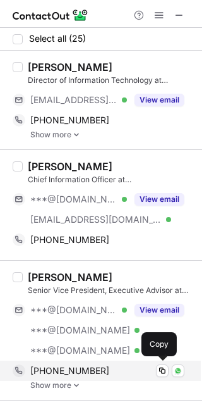
click at [97, 373] on div "+17604084490" at bounding box center [107, 370] width 154 height 11
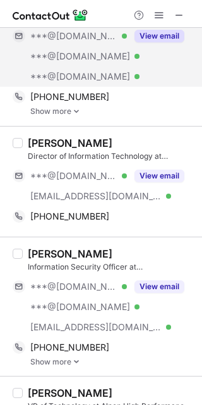
scroll to position [281, 0]
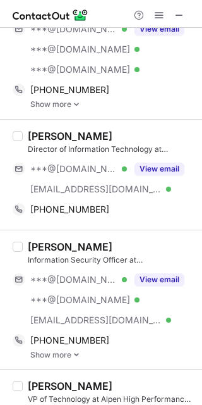
drag, startPoint x: 28, startPoint y: 128, endPoint x: 116, endPoint y: 128, distance: 87.9
click at [116, 130] on div "Matt Garthwait" at bounding box center [111, 136] width 167 height 13
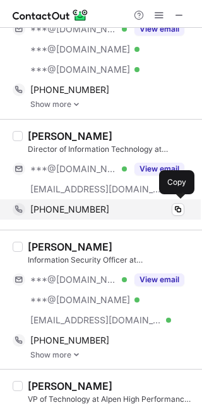
click at [89, 215] on div "+12622434821 Copy" at bounding box center [99, 209] width 172 height 20
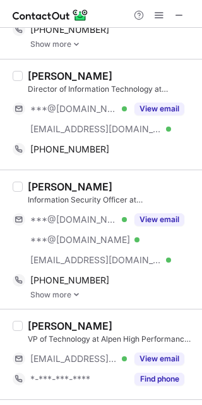
scroll to position [340, 0]
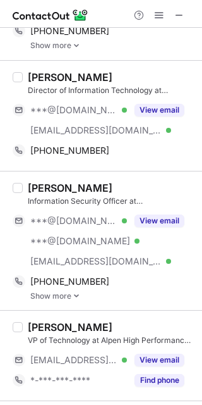
click at [32, 71] on div "Matt Garthwait" at bounding box center [70, 77] width 85 height 13
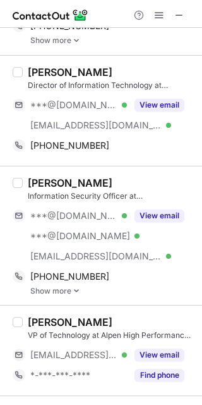
scroll to position [347, 0]
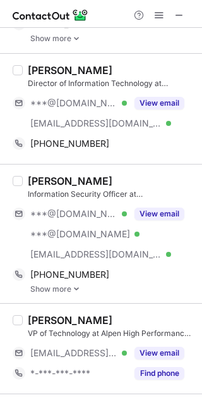
click at [30, 178] on div "Mike Keen" at bounding box center [70, 181] width 85 height 13
drag, startPoint x: 30, startPoint y: 178, endPoint x: 75, endPoint y: 182, distance: 44.4
click at [75, 182] on div "Mike Keen" at bounding box center [70, 181] width 85 height 13
click at [75, 181] on div "Mike Keen" at bounding box center [70, 181] width 85 height 13
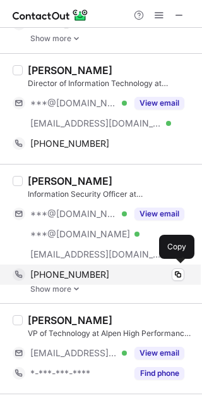
click at [123, 278] on div "+13146519165" at bounding box center [107, 274] width 154 height 11
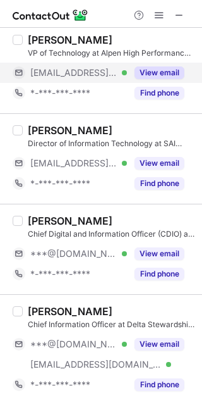
scroll to position [626, 0]
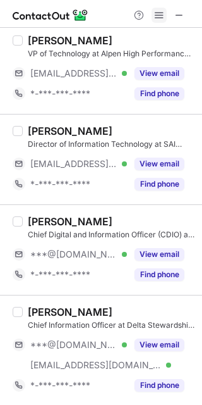
click at [163, 18] on span at bounding box center [159, 15] width 10 height 10
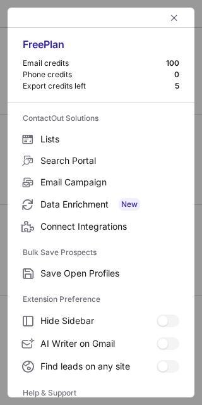
scroll to position [121, 0]
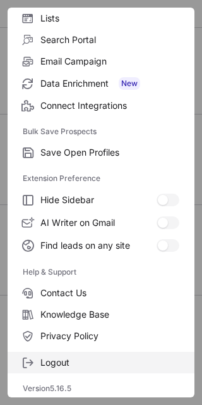
click at [47, 357] on span "Logout" at bounding box center [109, 362] width 139 height 11
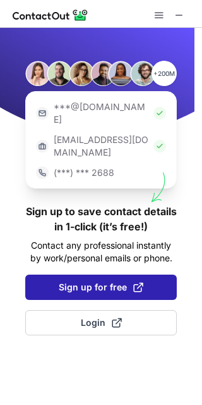
click at [94, 281] on span "Sign up for free" at bounding box center [101, 287] width 85 height 13
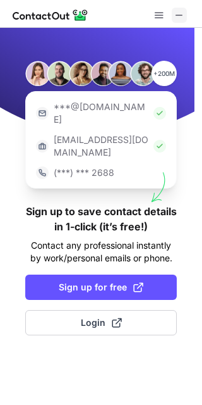
click at [181, 18] on span at bounding box center [180, 15] width 10 height 10
click at [141, 116] on div "***@[DOMAIN_NAME]" at bounding box center [101, 113] width 140 height 33
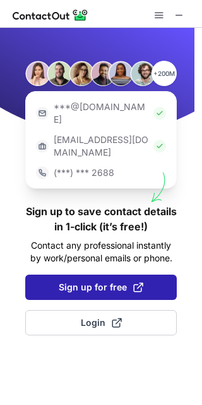
click at [106, 281] on span "Sign up for free" at bounding box center [101, 287] width 85 height 13
click at [85, 281] on span "Sign up for free" at bounding box center [101, 287] width 85 height 13
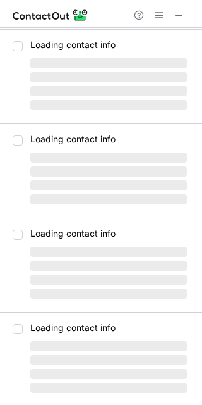
scroll to position [0, 0]
